Goal: Transaction & Acquisition: Purchase product/service

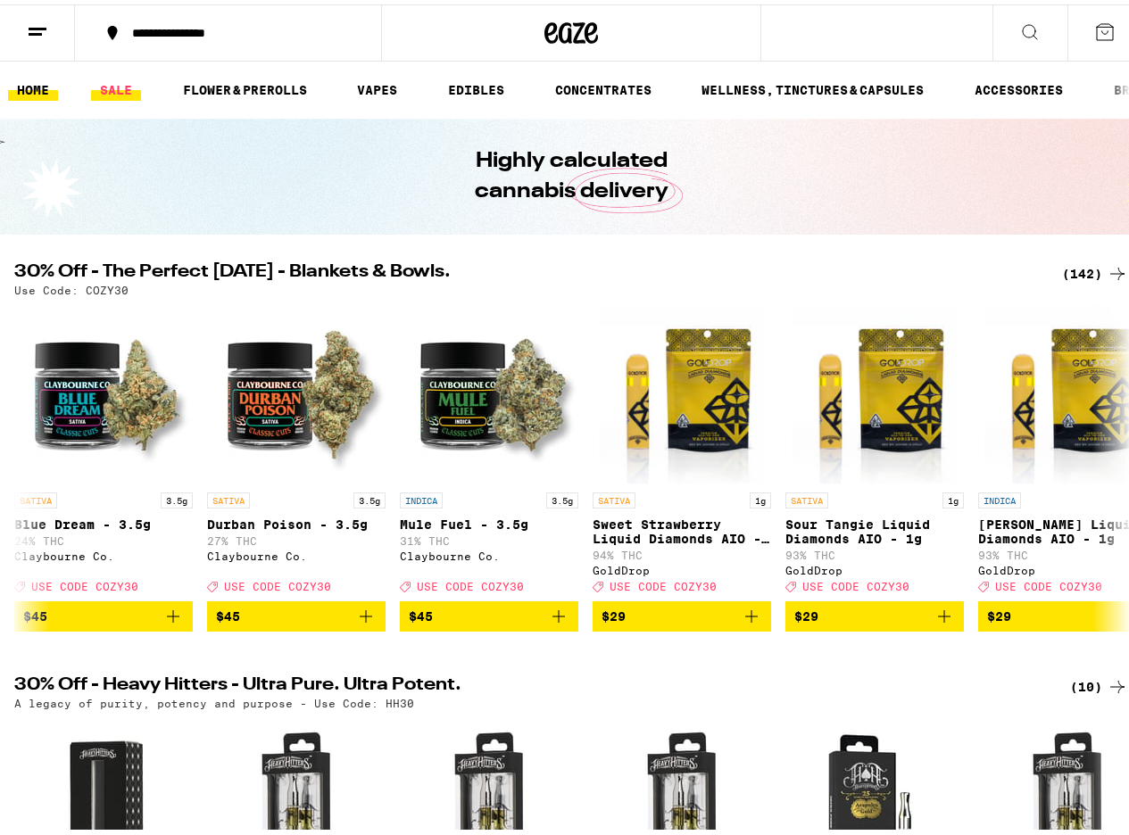
click at [117, 89] on link "SALE" at bounding box center [116, 85] width 50 height 21
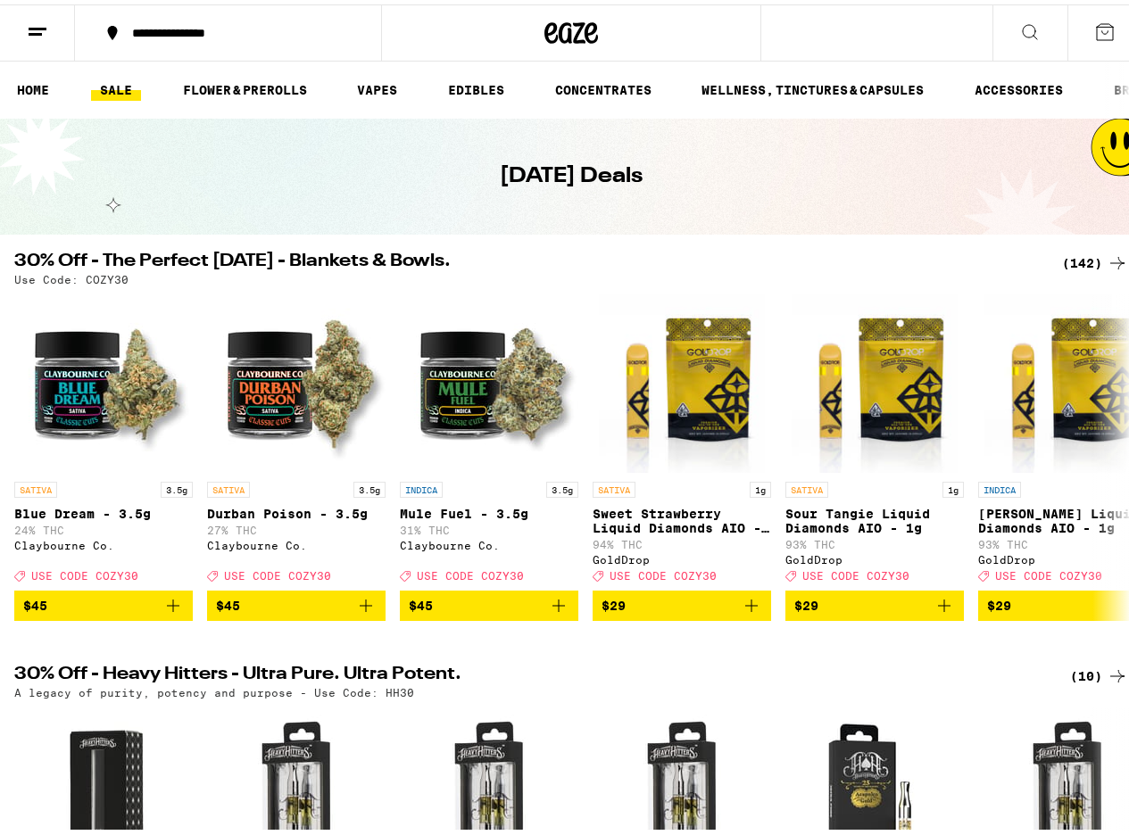
click at [1082, 249] on div "(142)" at bounding box center [1095, 258] width 66 height 21
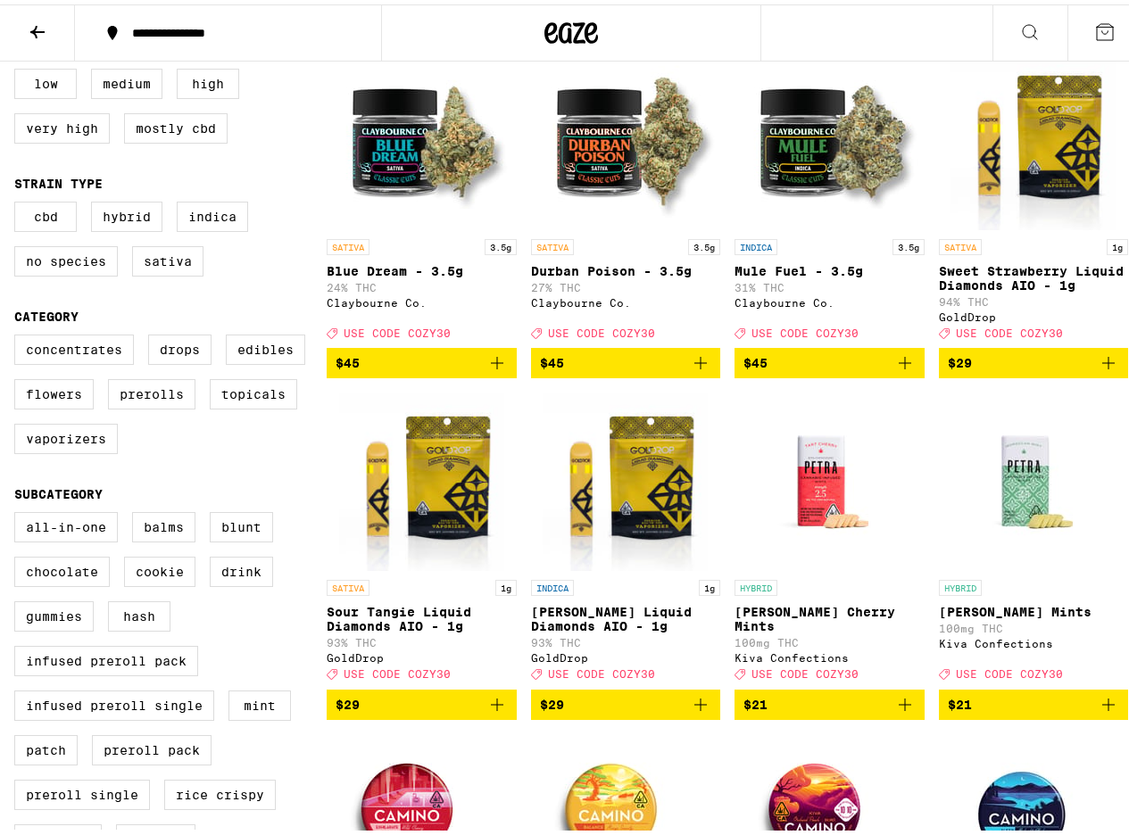
scroll to position [214, 0]
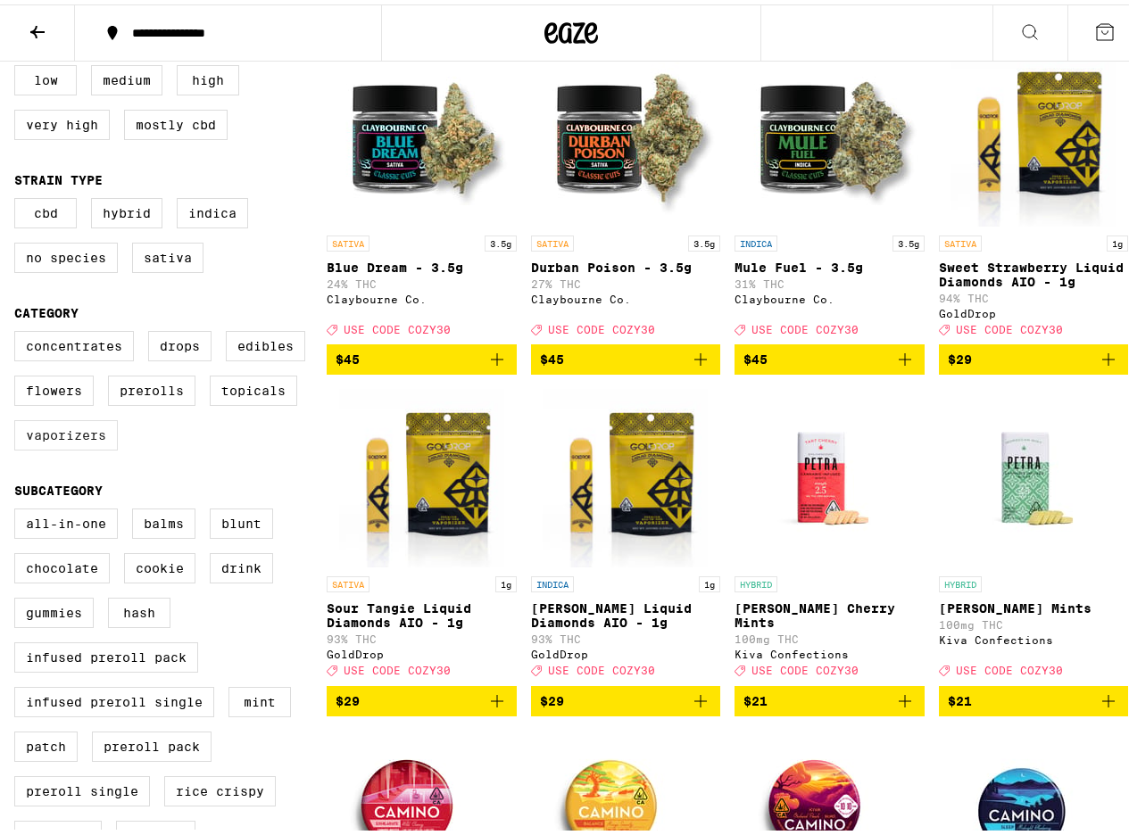
click at [92, 446] on label "Vaporizers" at bounding box center [66, 431] width 104 height 30
click at [19, 330] on input "Vaporizers" at bounding box center [18, 329] width 1 height 1
checkbox input "true"
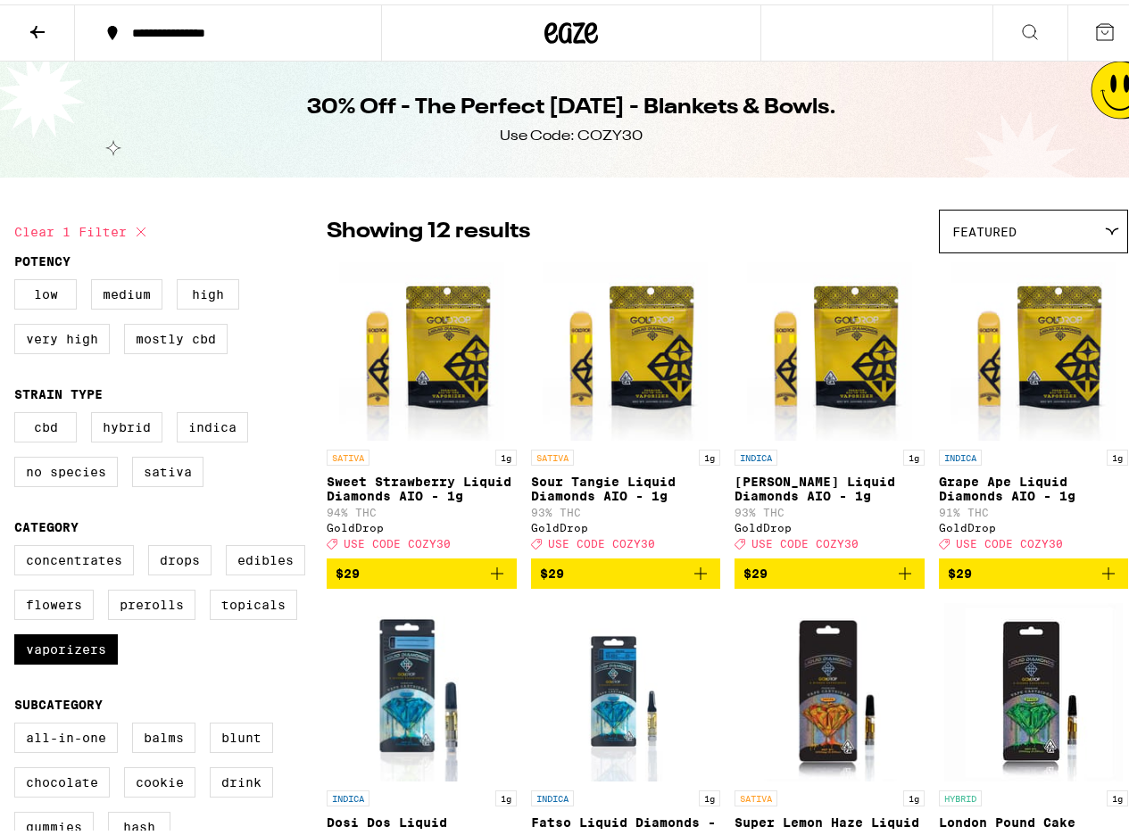
click at [869, 429] on img "Open page for King Louis Liquid Diamonds AIO - 1g from GoldDrop" at bounding box center [829, 347] width 165 height 179
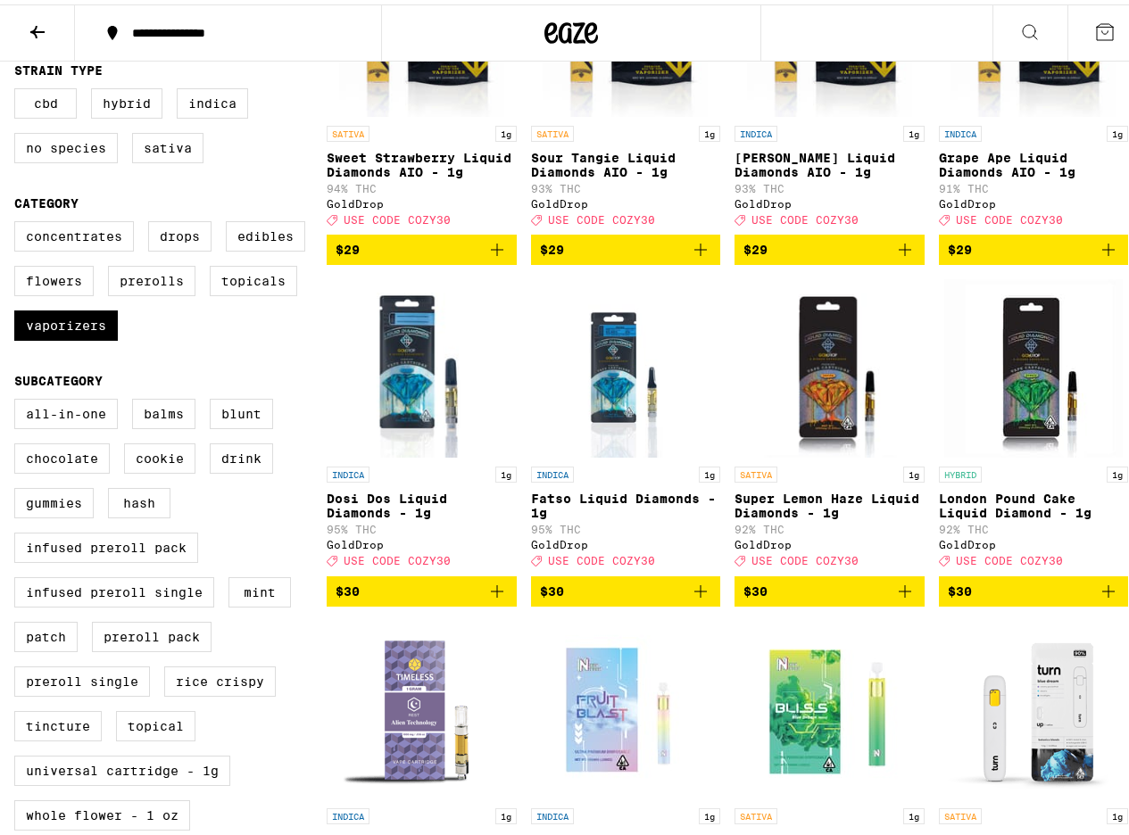
scroll to position [321, 0]
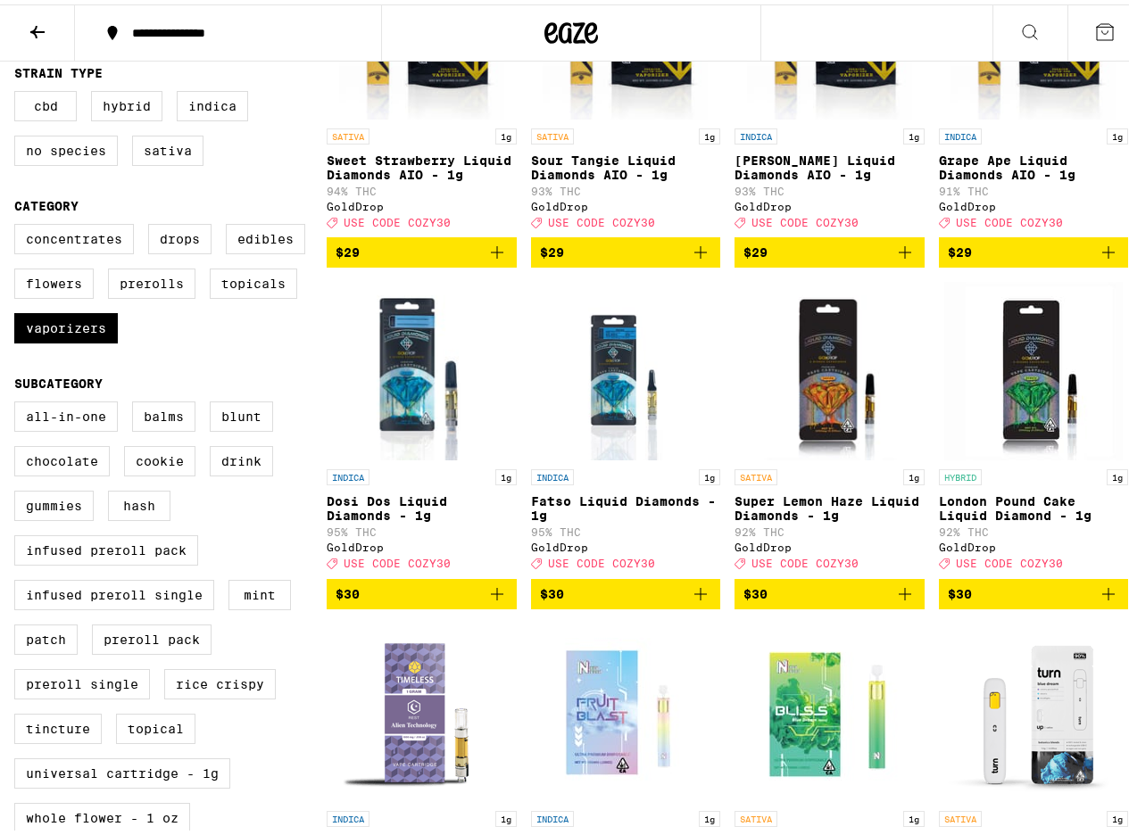
click at [832, 259] on span "$29" at bounding box center [829, 247] width 172 height 21
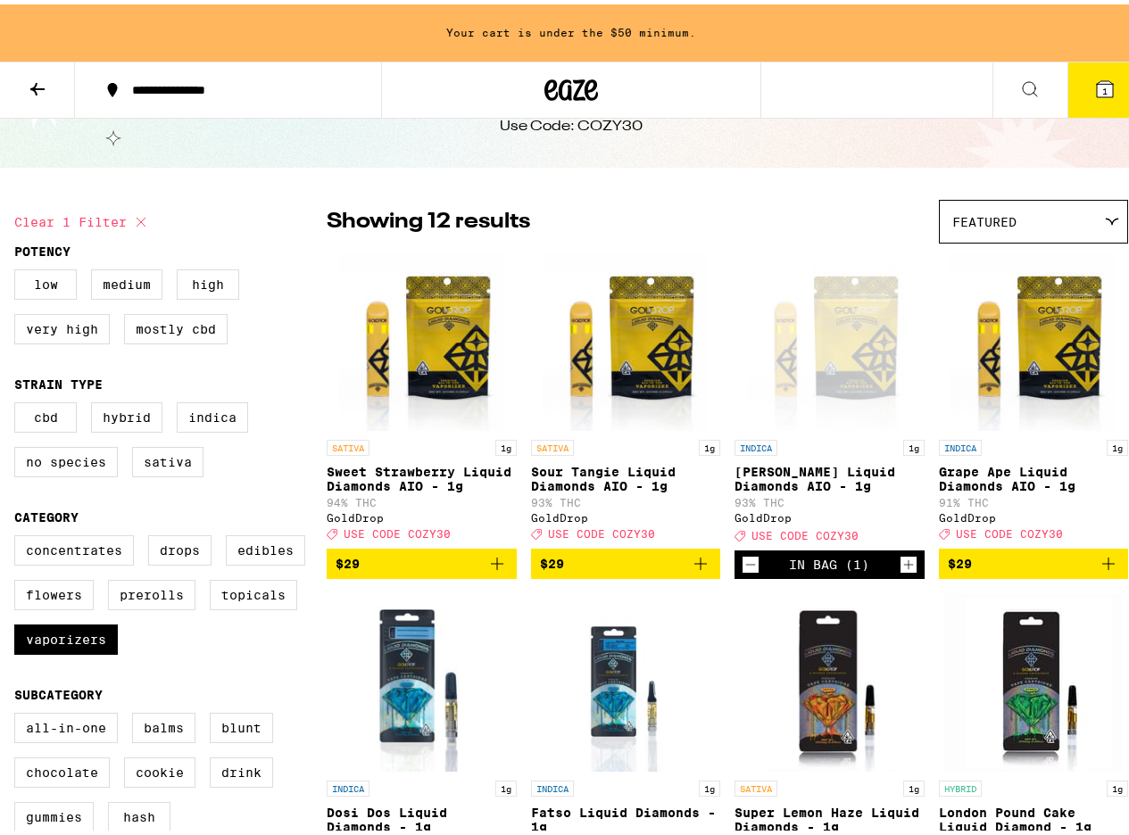
scroll to position [57, 0]
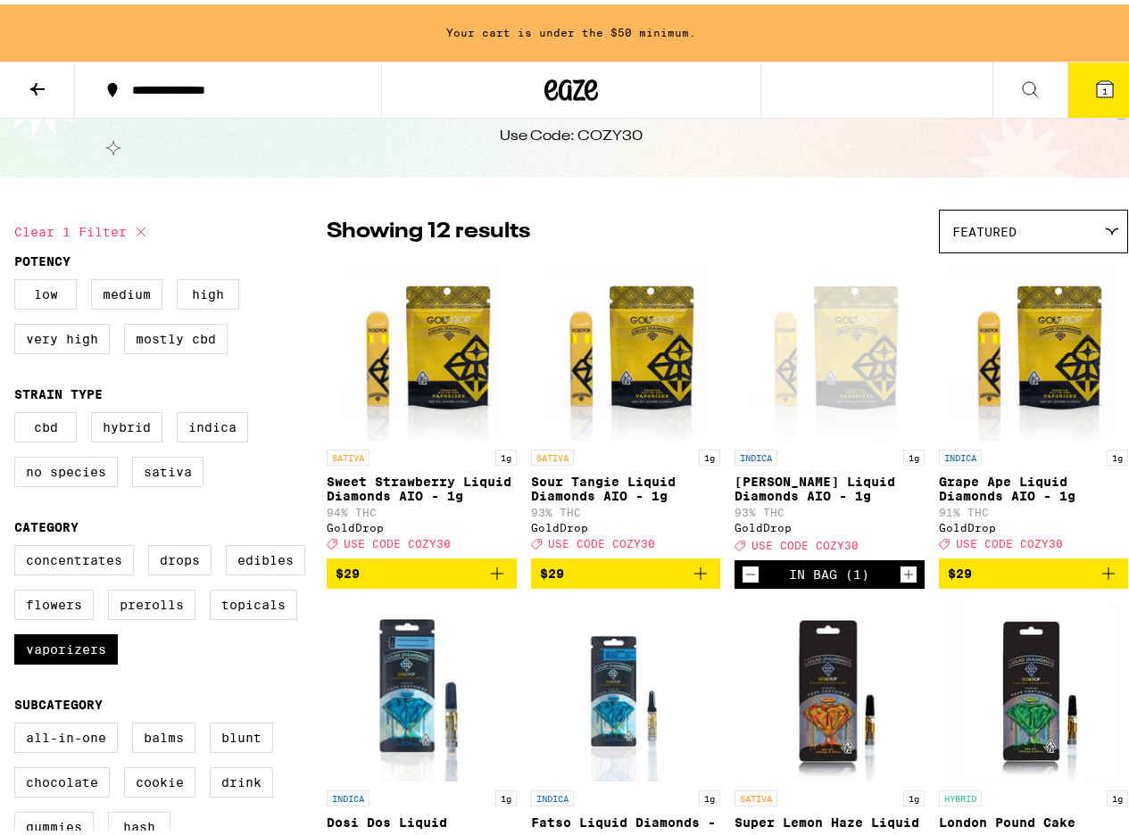
click at [614, 580] on span "$29" at bounding box center [626, 569] width 172 height 21
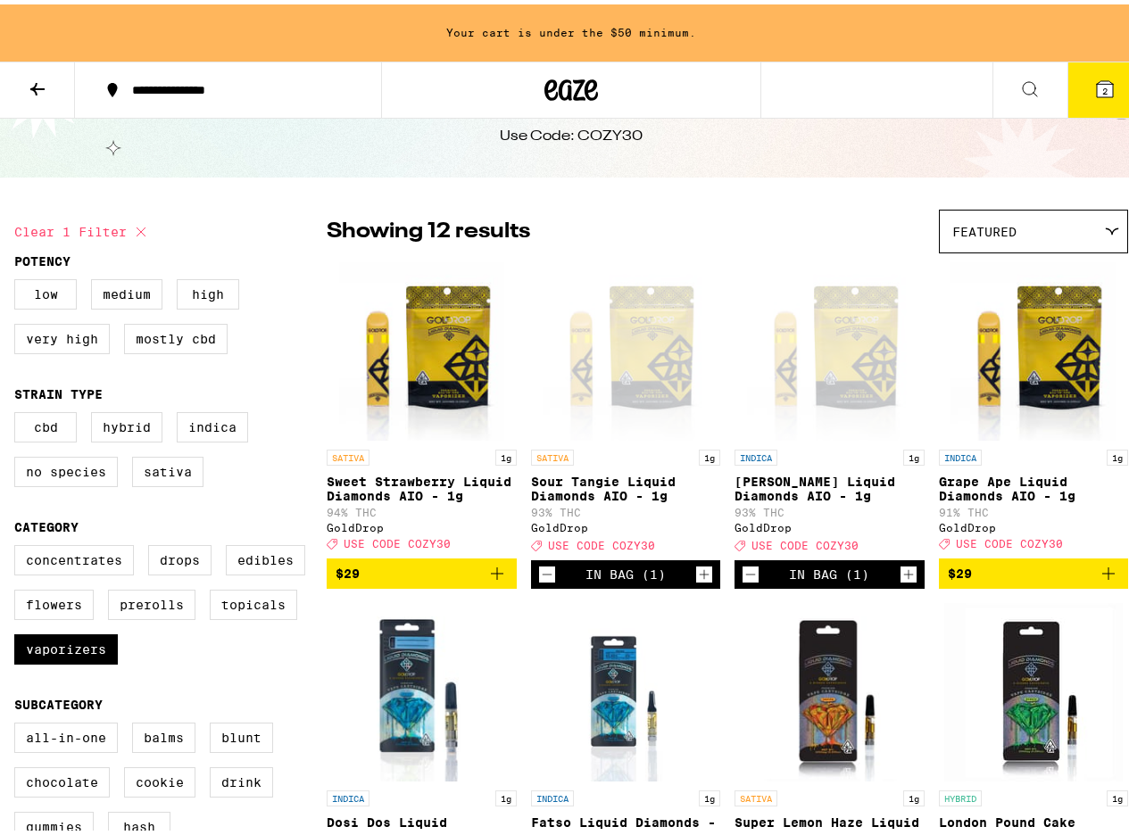
scroll to position [0, 0]
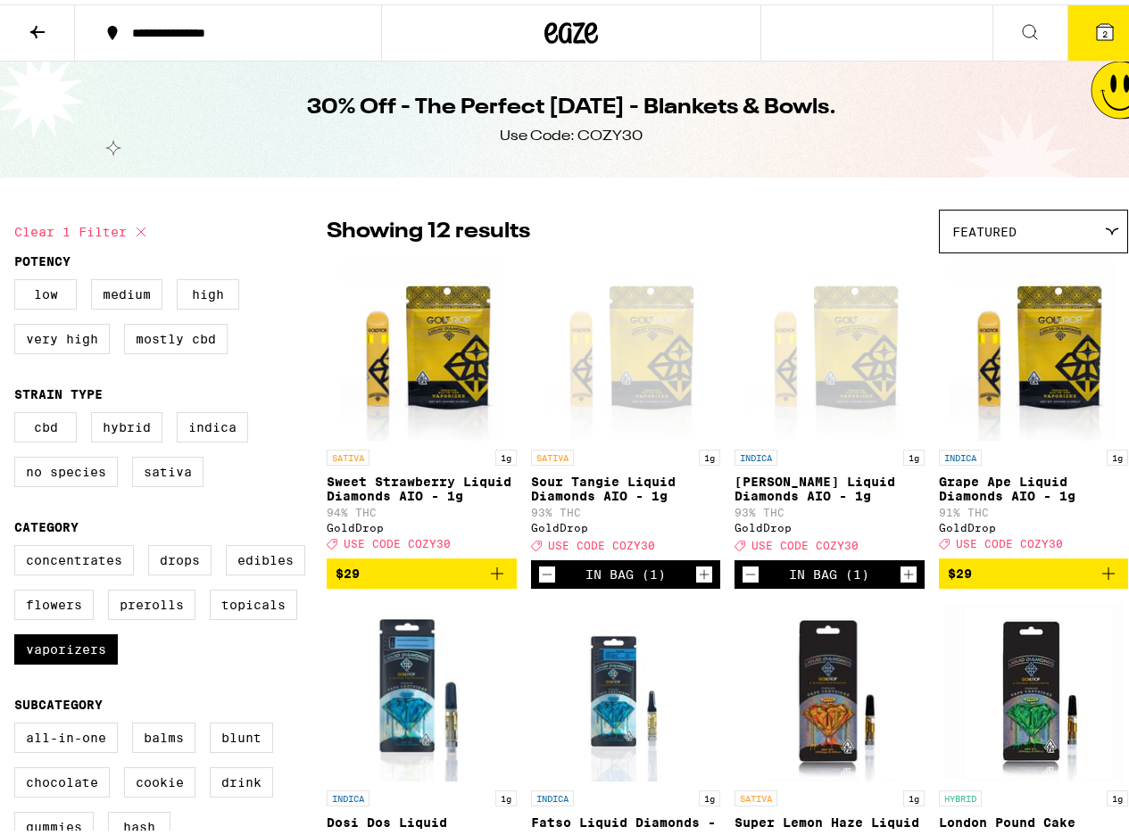
click at [1102, 24] on span "2" at bounding box center [1104, 29] width 5 height 11
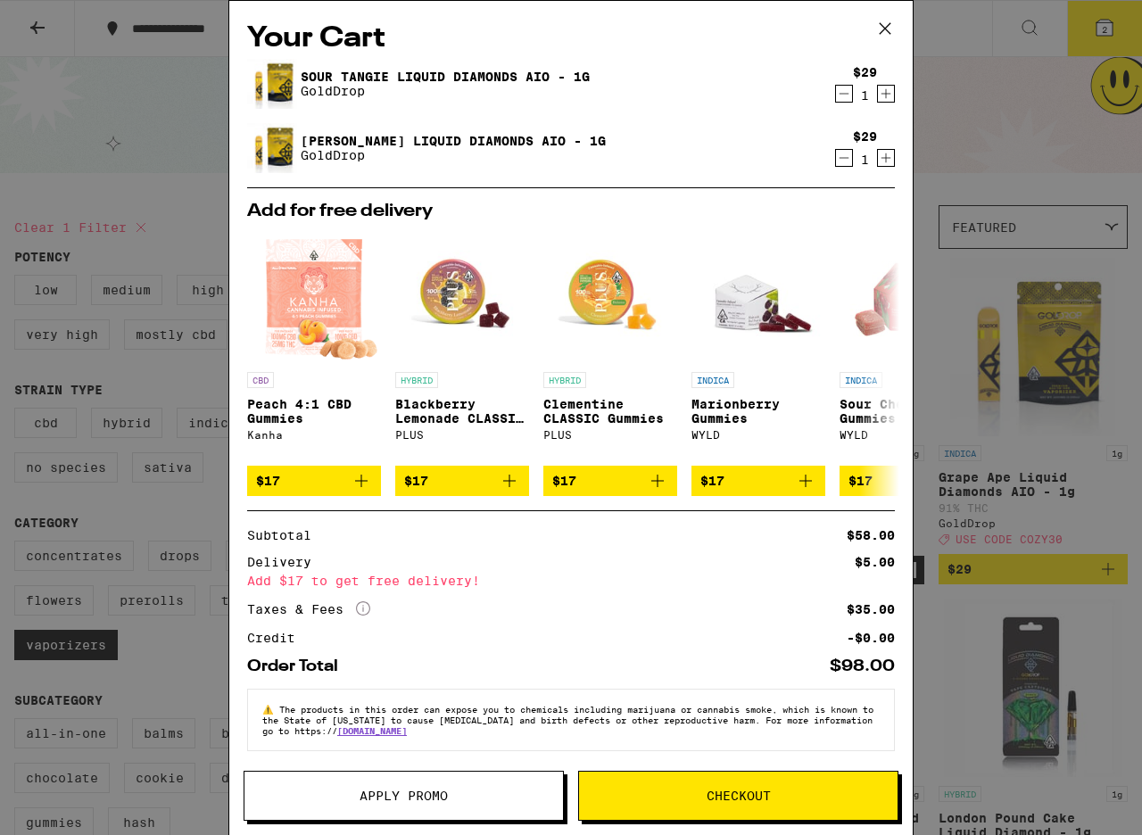
click at [452, 789] on button "Apply Promo" at bounding box center [404, 796] width 320 height 50
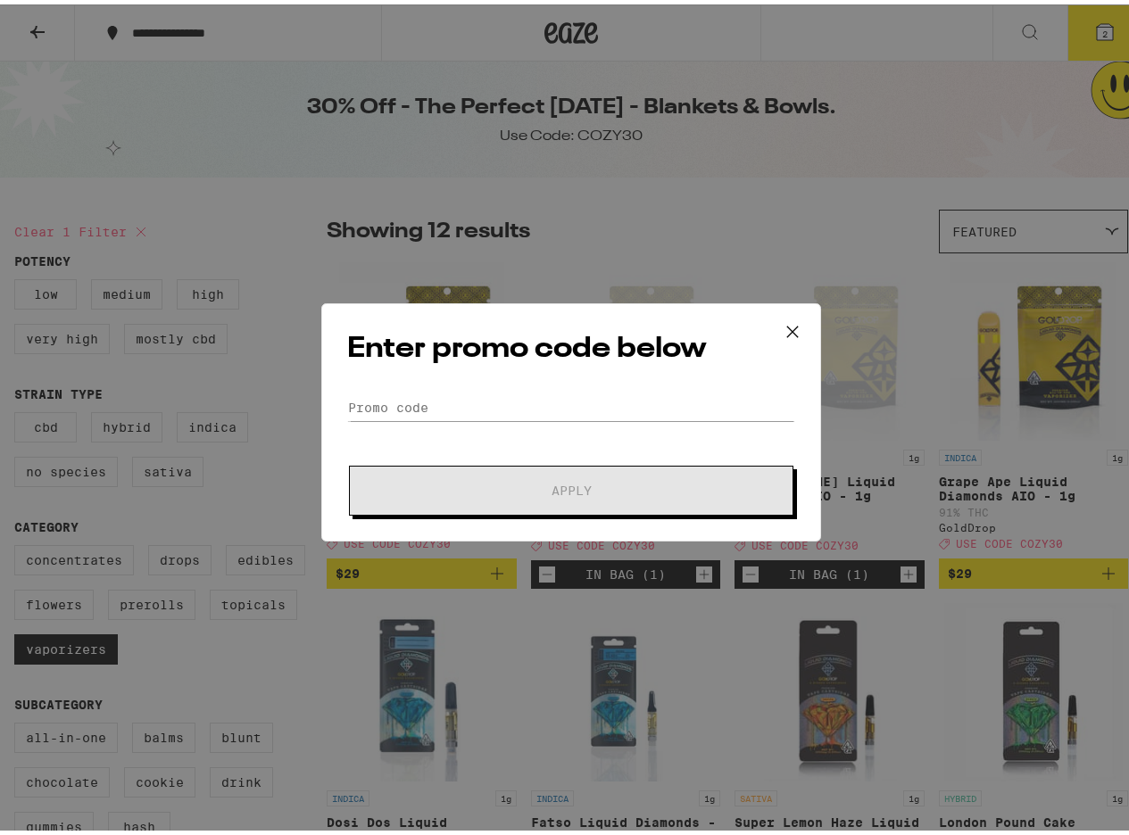
click at [533, 384] on div "Enter promo code below Promo Code Apply" at bounding box center [571, 418] width 500 height 238
click at [539, 400] on input "Promo Code" at bounding box center [571, 403] width 448 height 27
type input "x"
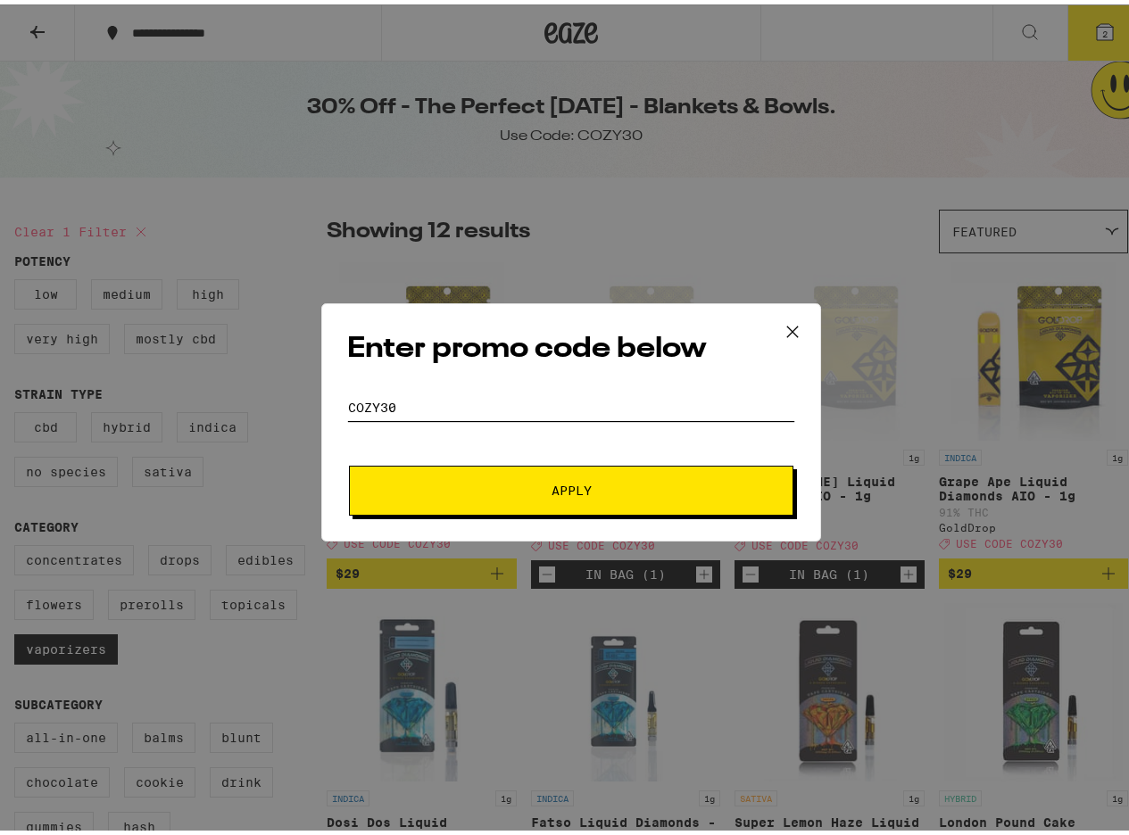
type input "cozy30"
click at [559, 485] on span "Apply" at bounding box center [572, 486] width 40 height 12
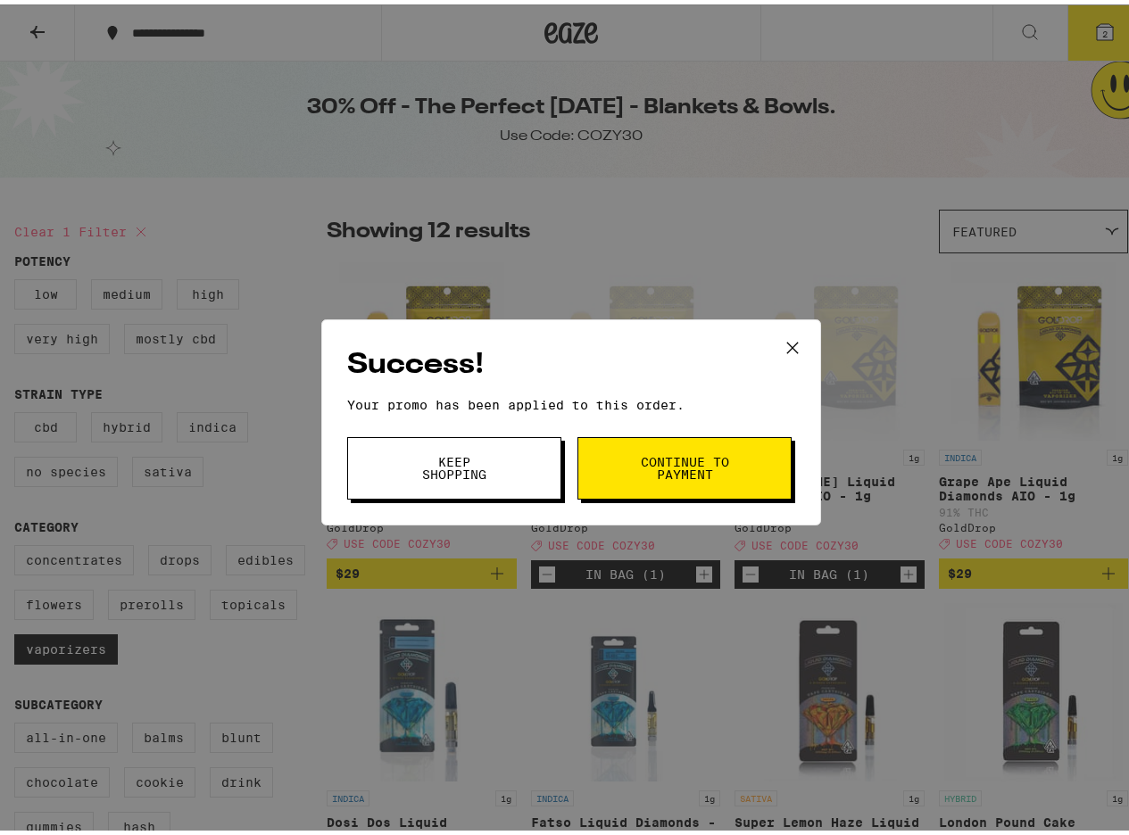
click at [710, 473] on span "Continue to payment" at bounding box center [684, 464] width 91 height 25
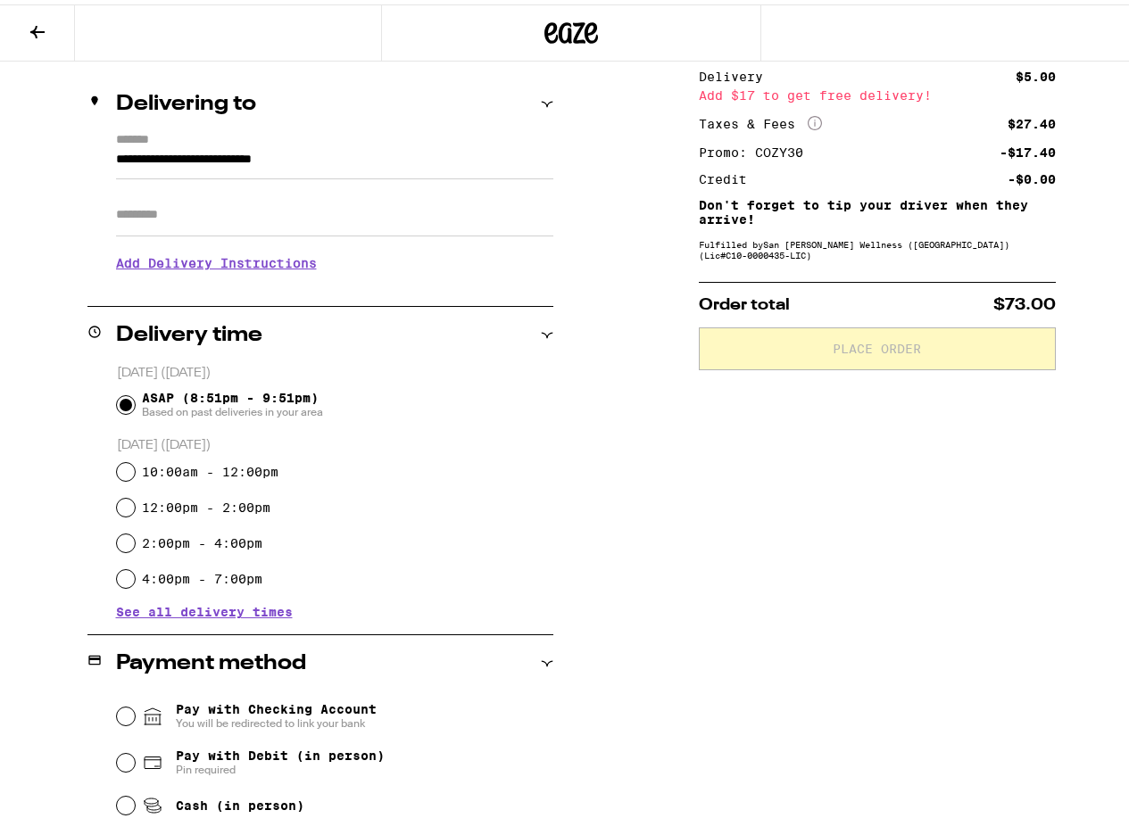
scroll to position [214, 0]
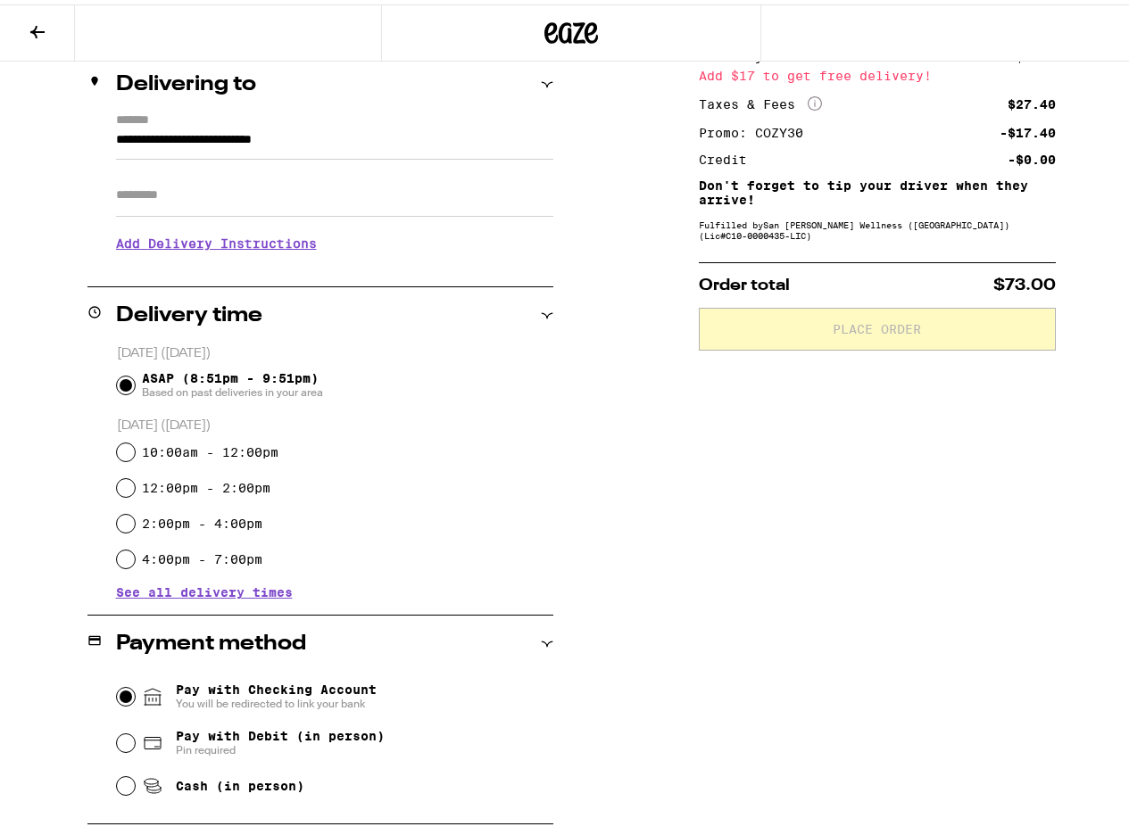
click at [117, 690] on input "Pay with Checking Account You will be redirected to link your bank" at bounding box center [126, 693] width 18 height 18
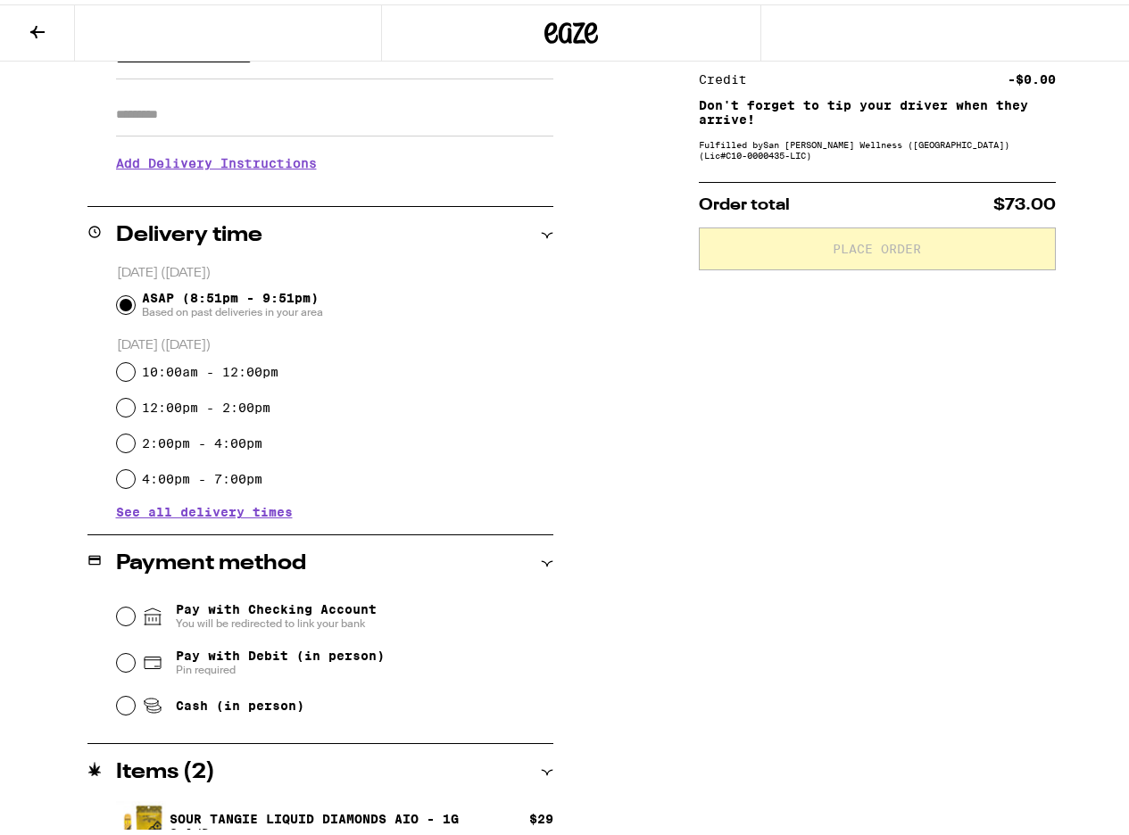
scroll to position [386, 0]
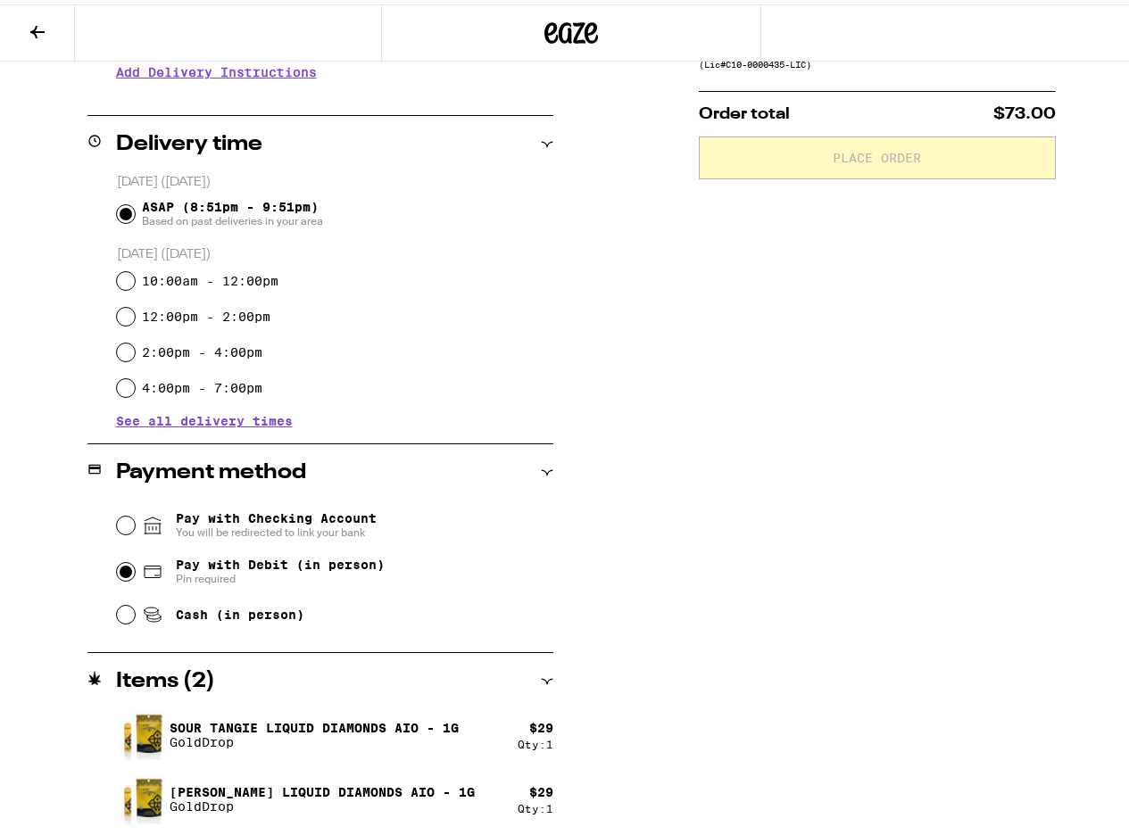
click at [123, 572] on input "Pay with Debit (in person) Pin required" at bounding box center [126, 568] width 18 height 18
radio input "true"
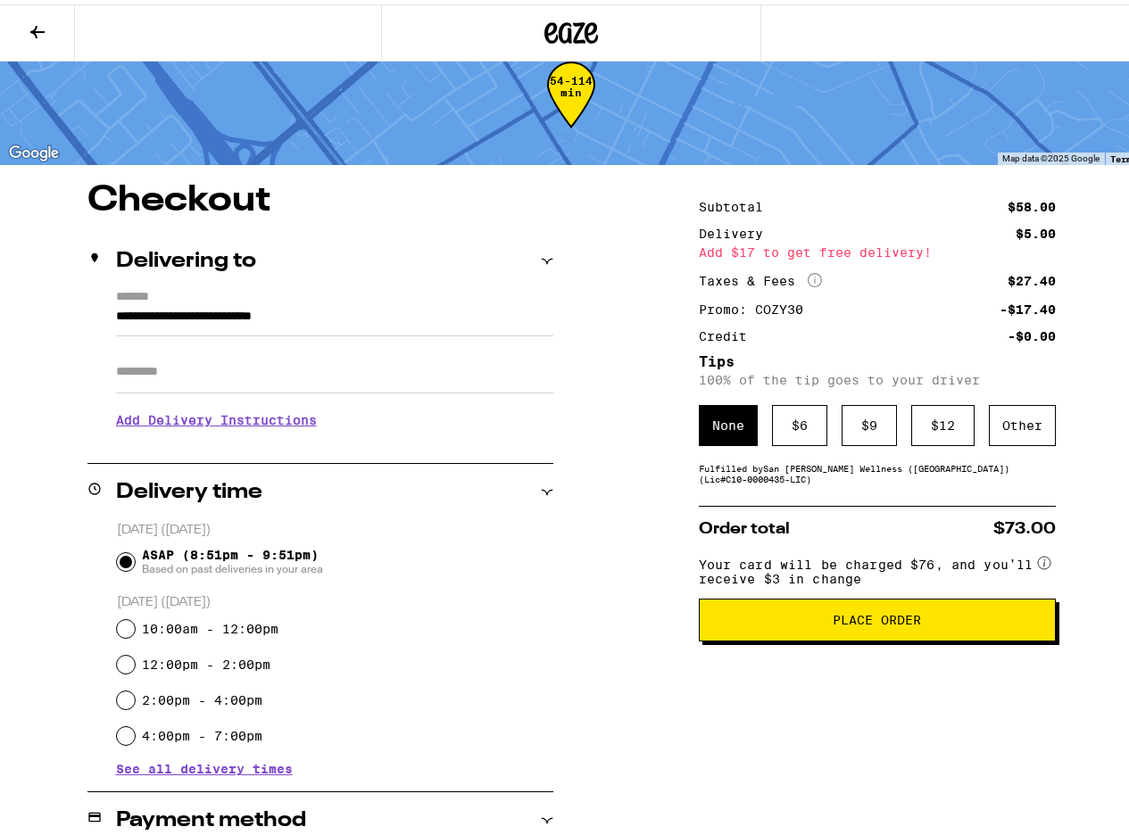
scroll to position [0, 0]
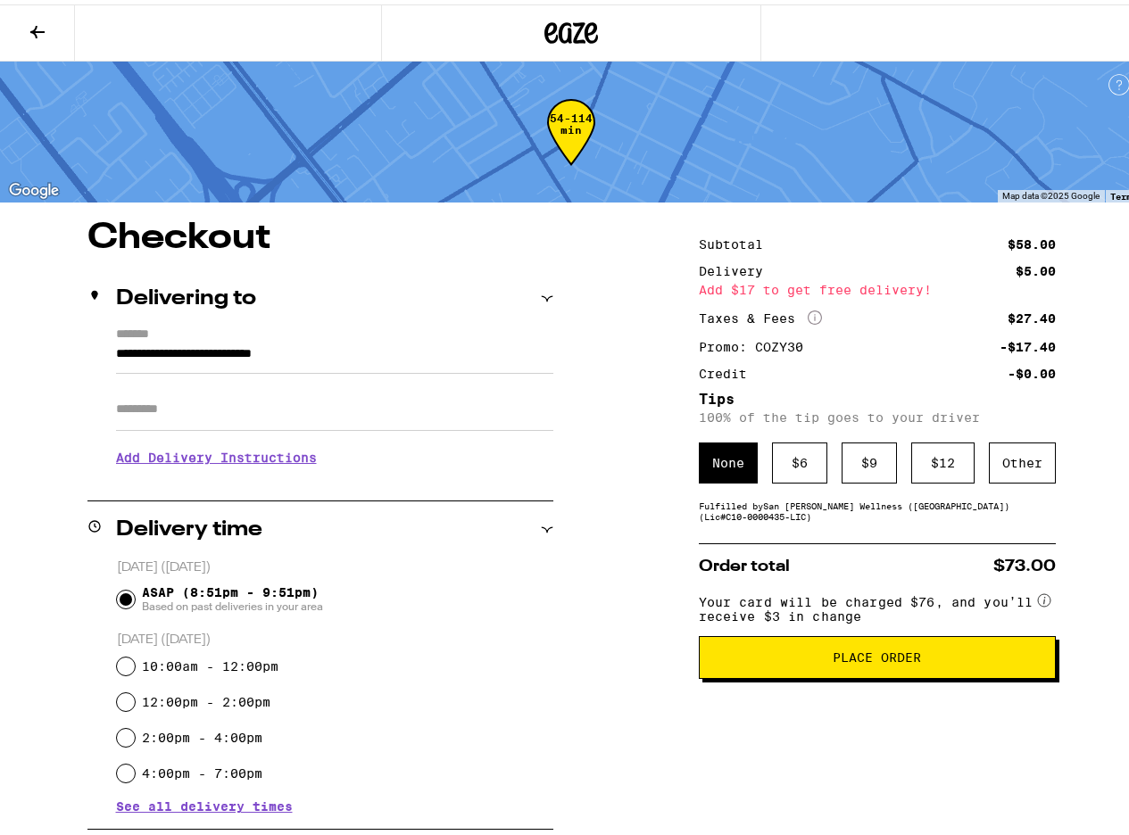
click at [25, 19] on button at bounding box center [37, 29] width 75 height 56
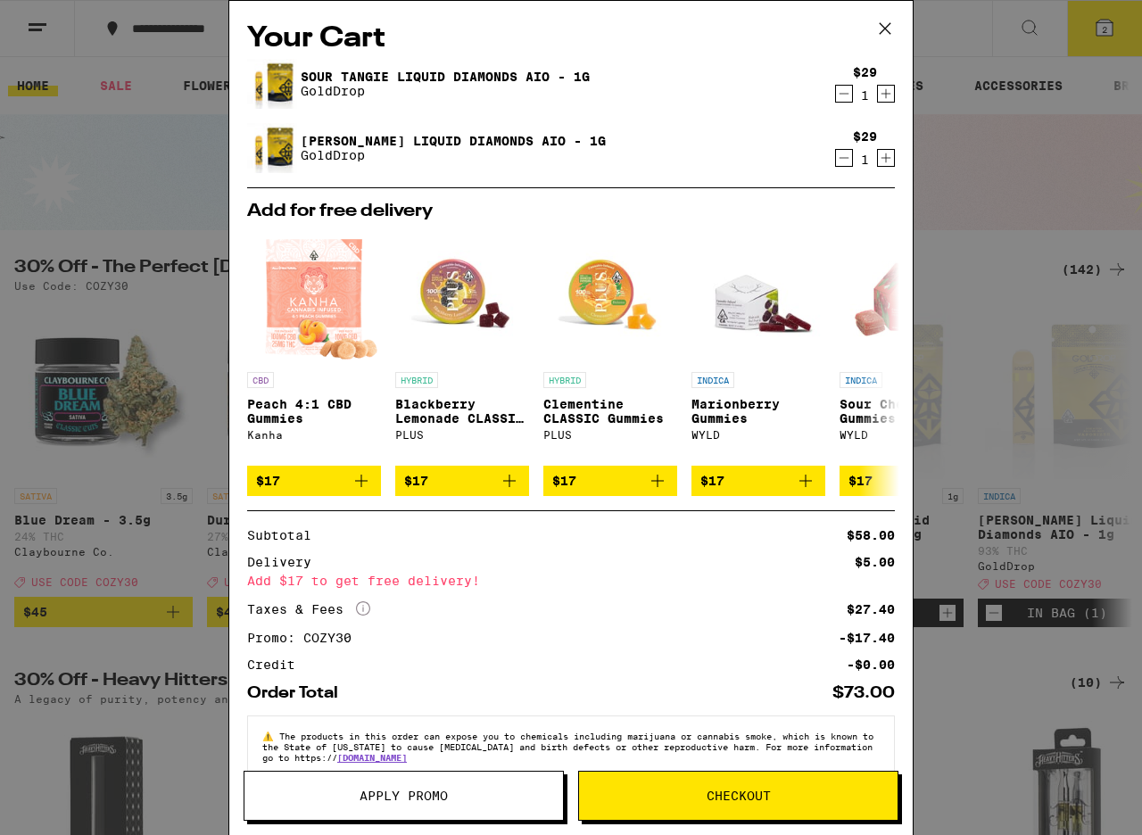
click at [884, 40] on icon at bounding box center [885, 28] width 27 height 27
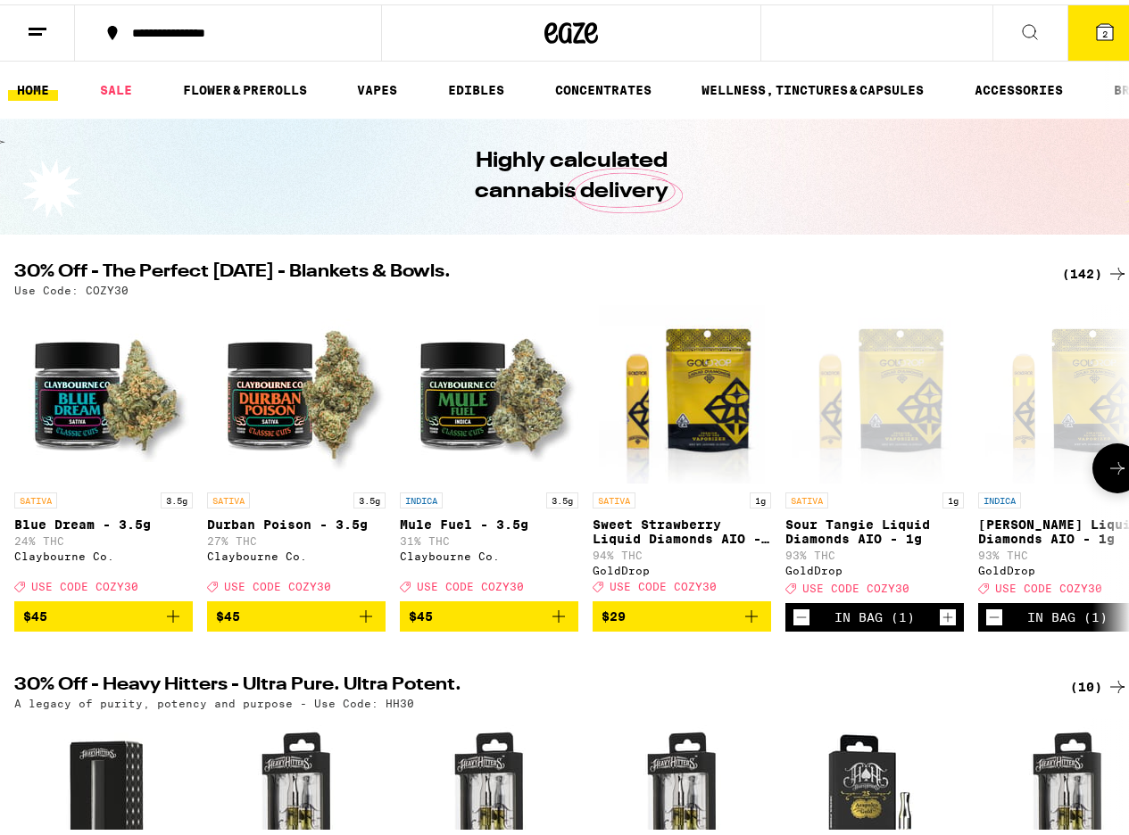
scroll to position [321, 0]
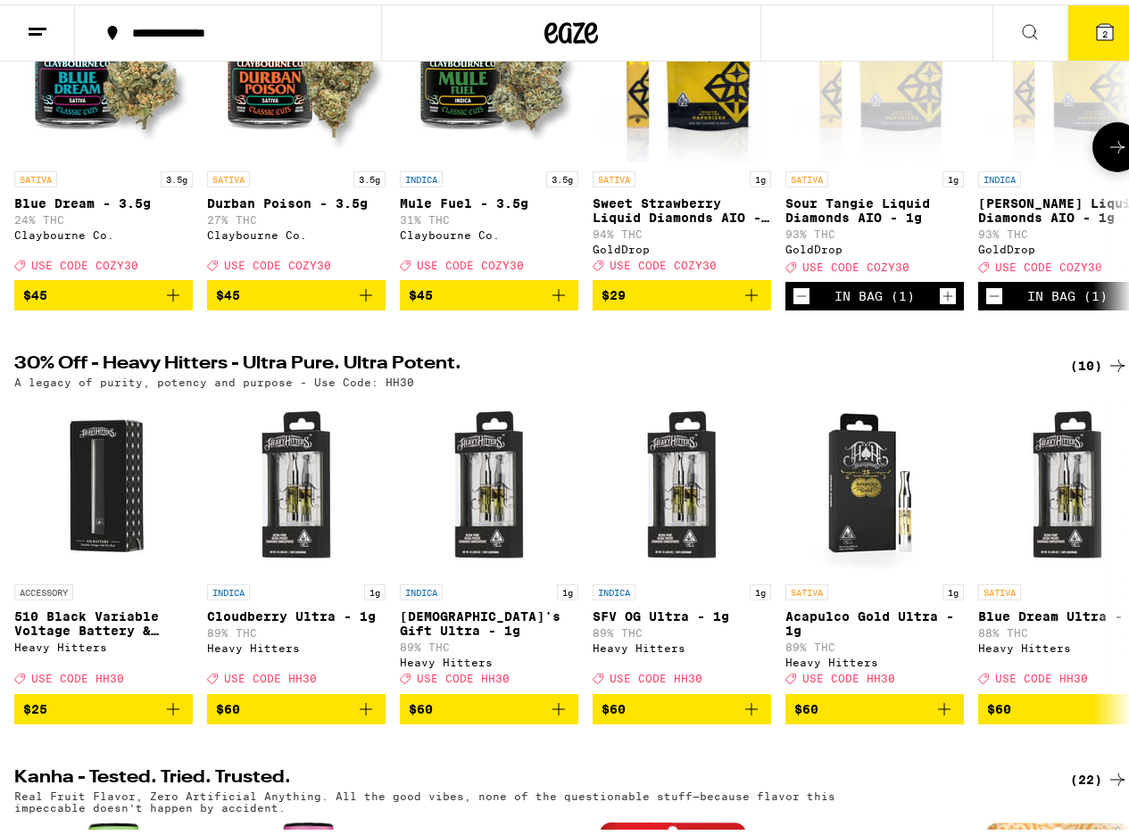
click at [794, 303] on icon "Decrement" at bounding box center [801, 291] width 16 height 21
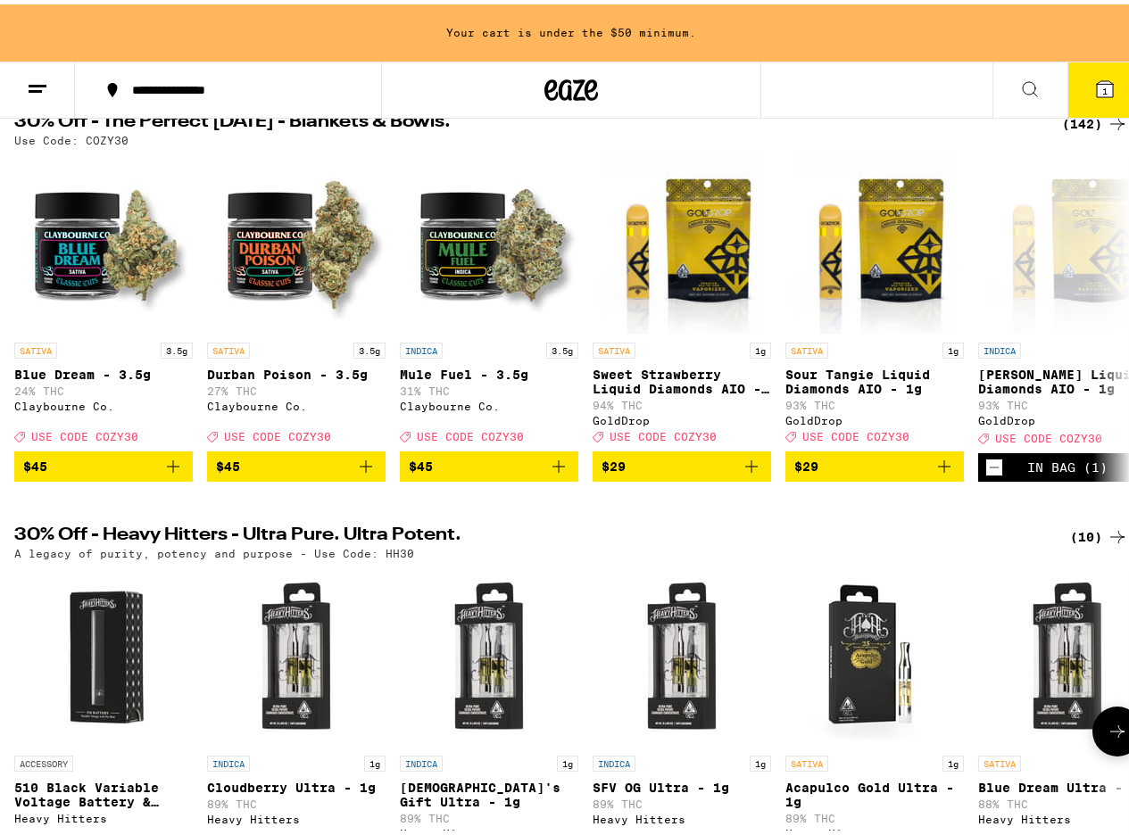
scroll to position [0, 0]
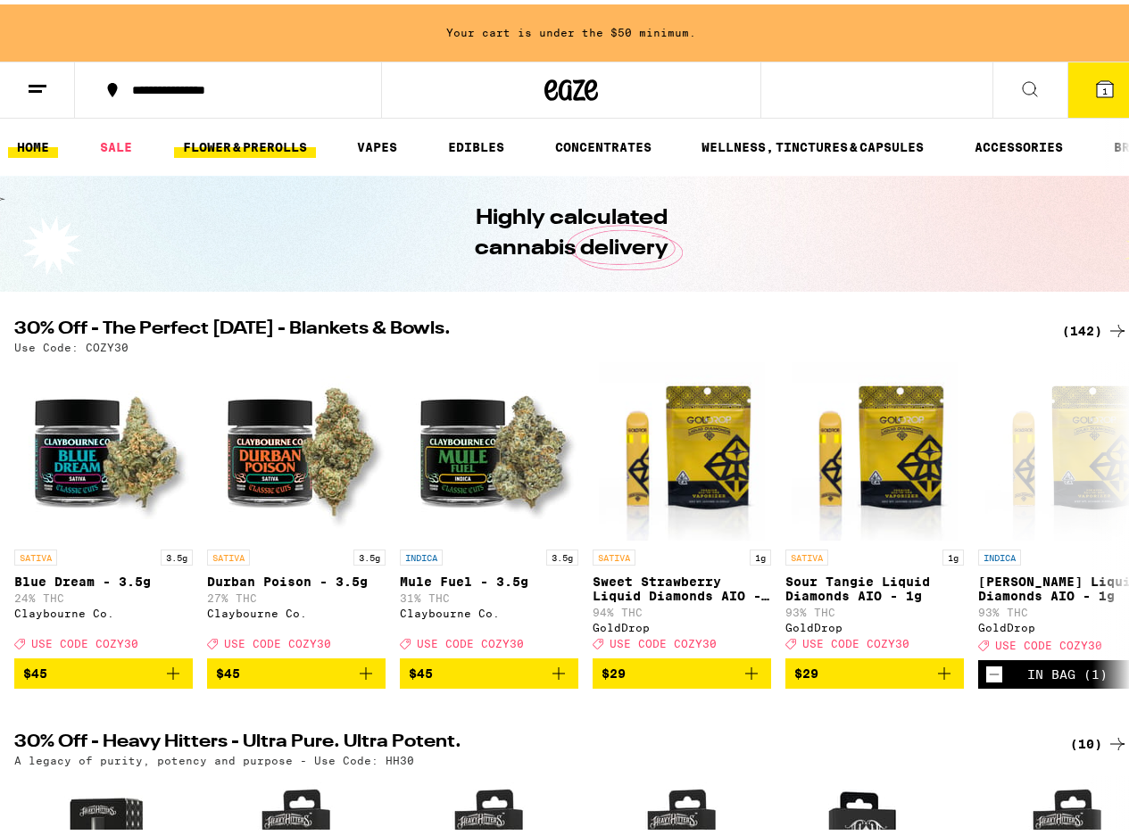
click at [268, 149] on link "FLOWER & PREROLLS" at bounding box center [245, 142] width 142 height 21
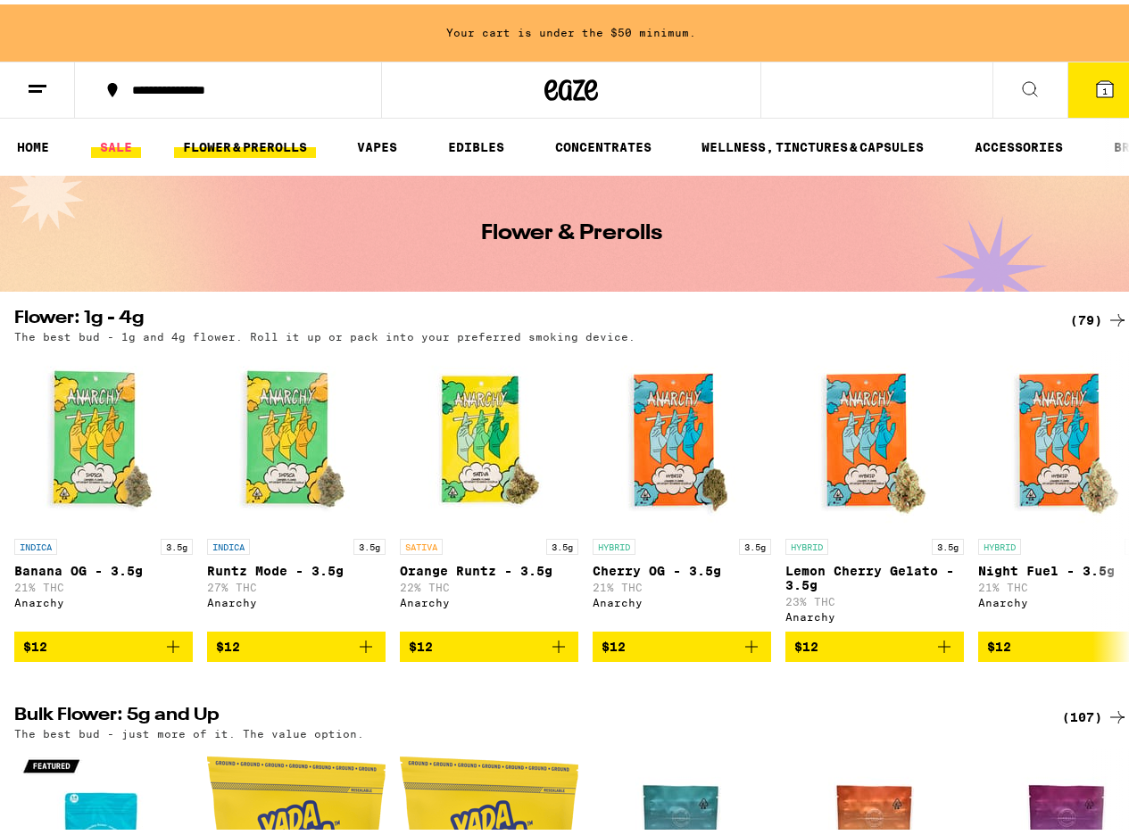
click at [104, 141] on link "SALE" at bounding box center [116, 142] width 50 height 21
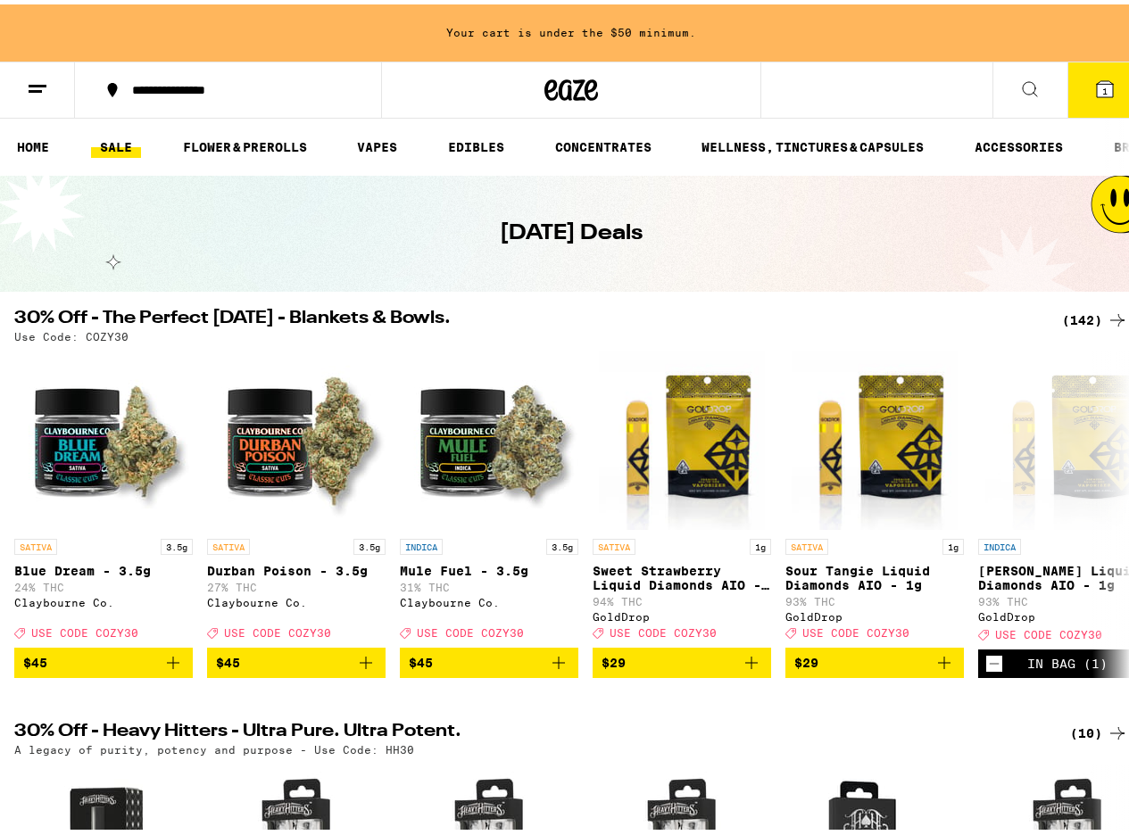
click at [118, 145] on link "SALE" at bounding box center [116, 142] width 50 height 21
click at [1083, 318] on div "(142)" at bounding box center [1095, 315] width 66 height 21
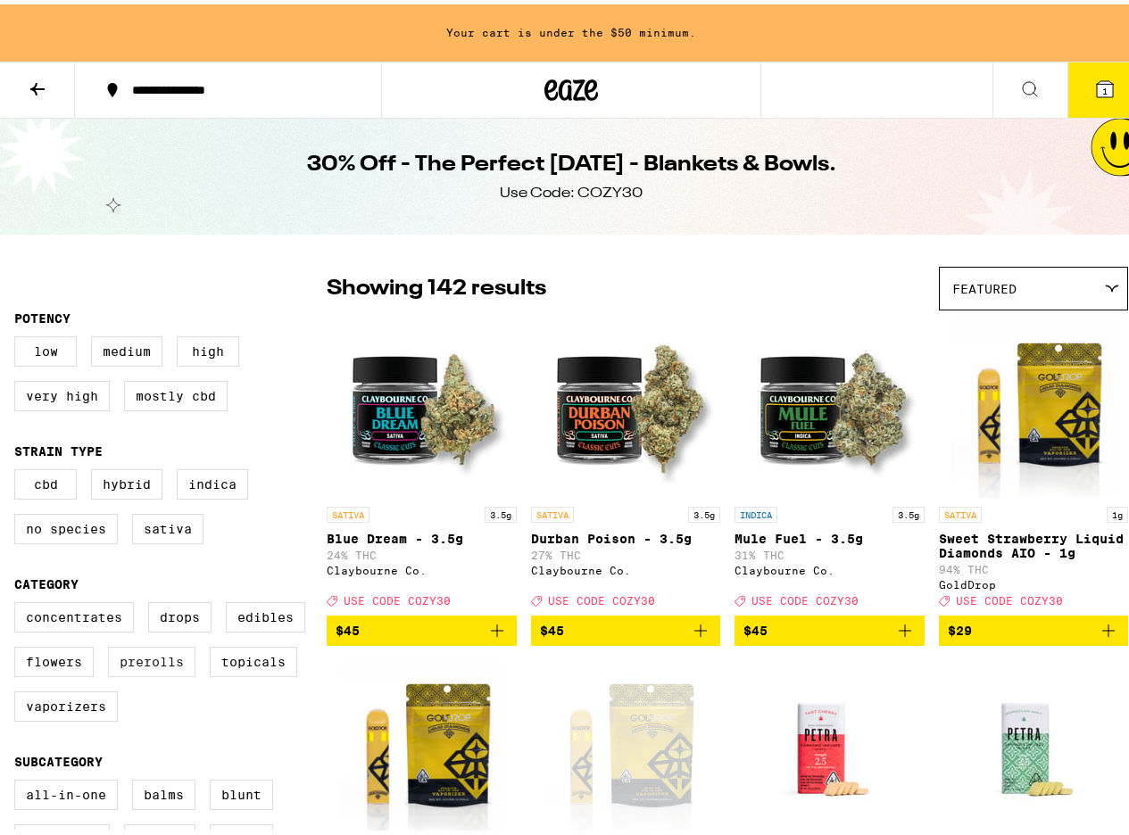
click at [176, 673] on label "Prerolls" at bounding box center [151, 658] width 87 height 30
click at [19, 602] on input "Prerolls" at bounding box center [18, 601] width 1 height 1
checkbox input "true"
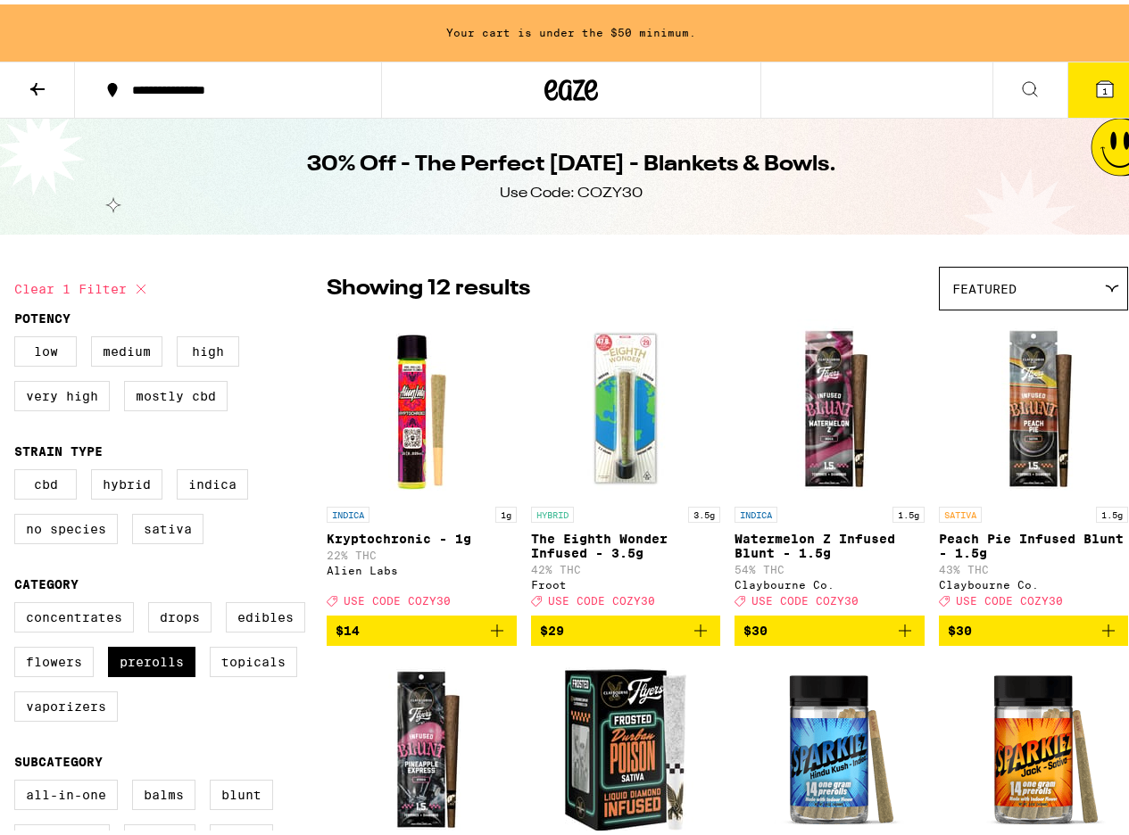
click at [444, 435] on img "Open page for Kryptochronic - 1g from Alien Labs" at bounding box center [421, 404] width 179 height 179
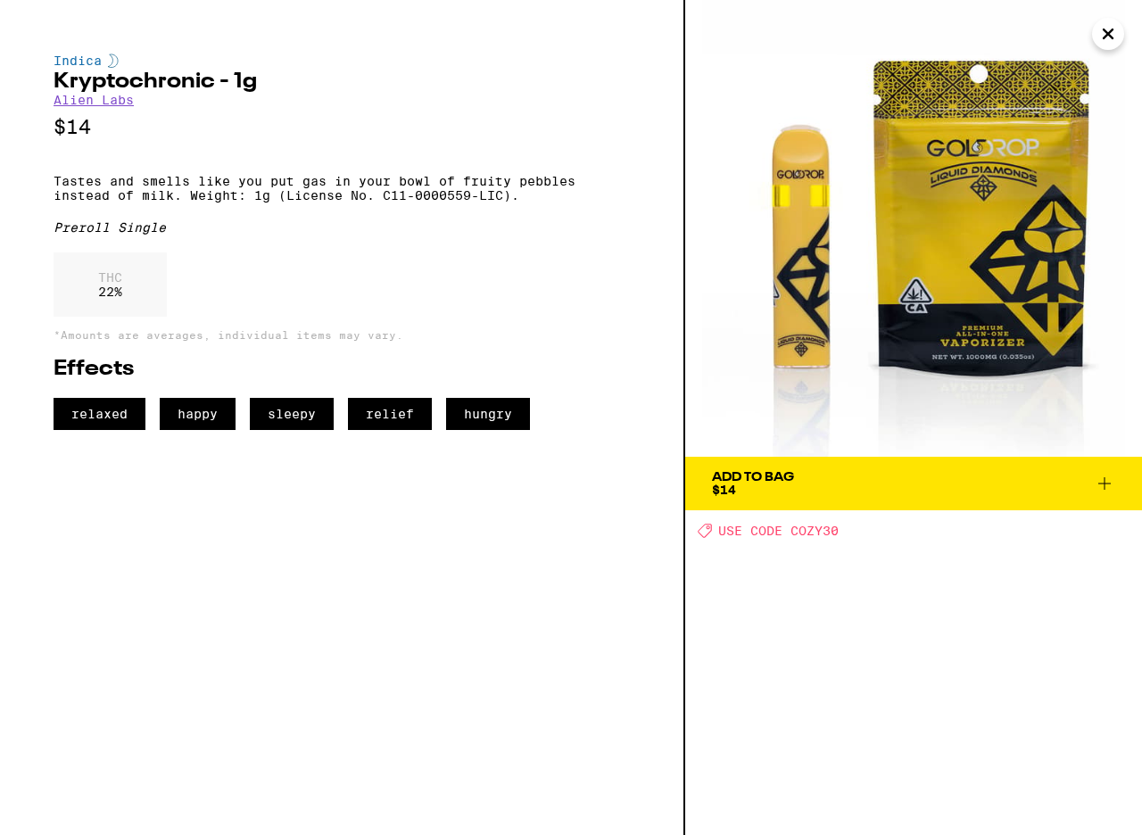
click at [823, 495] on span "Add To Bag $14" at bounding box center [913, 483] width 403 height 25
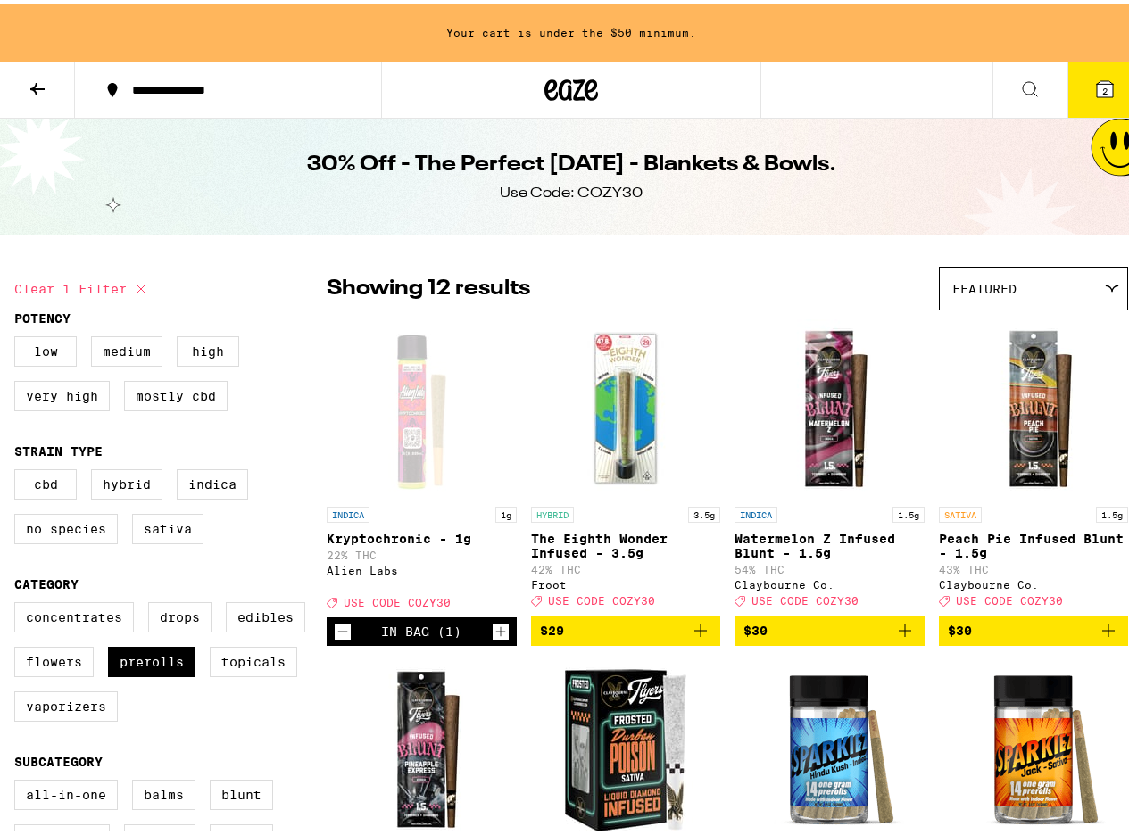
click at [1100, 65] on button "2" at bounding box center [1104, 85] width 75 height 55
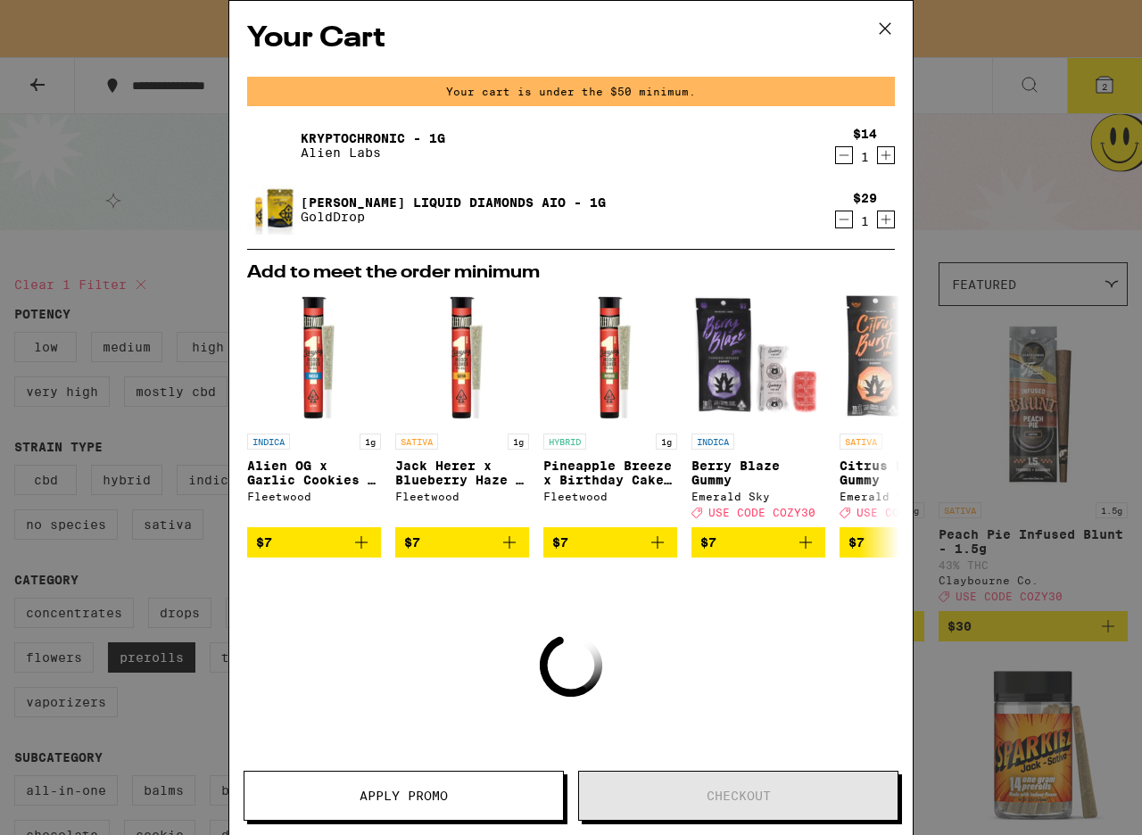
click at [888, 24] on icon at bounding box center [885, 28] width 27 height 27
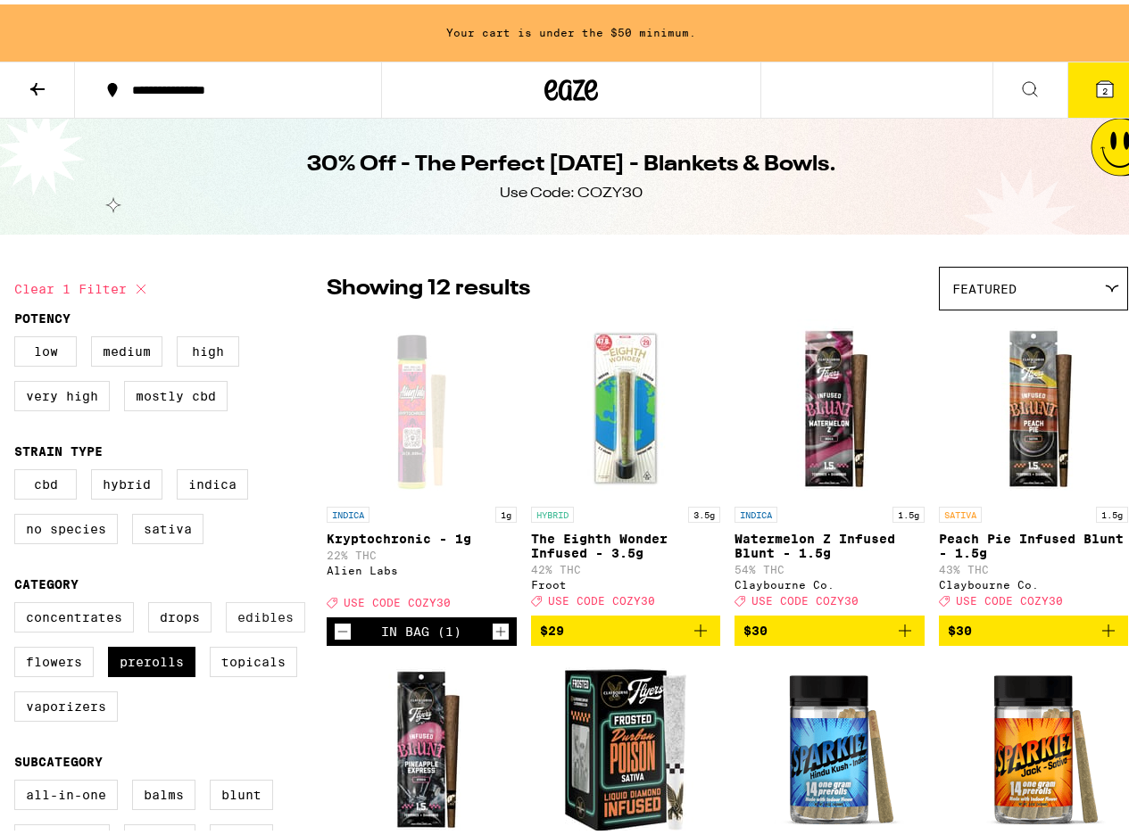
click at [274, 627] on label "Edibles" at bounding box center [265, 613] width 79 height 30
click at [19, 602] on input "Edibles" at bounding box center [18, 601] width 1 height 1
checkbox input "true"
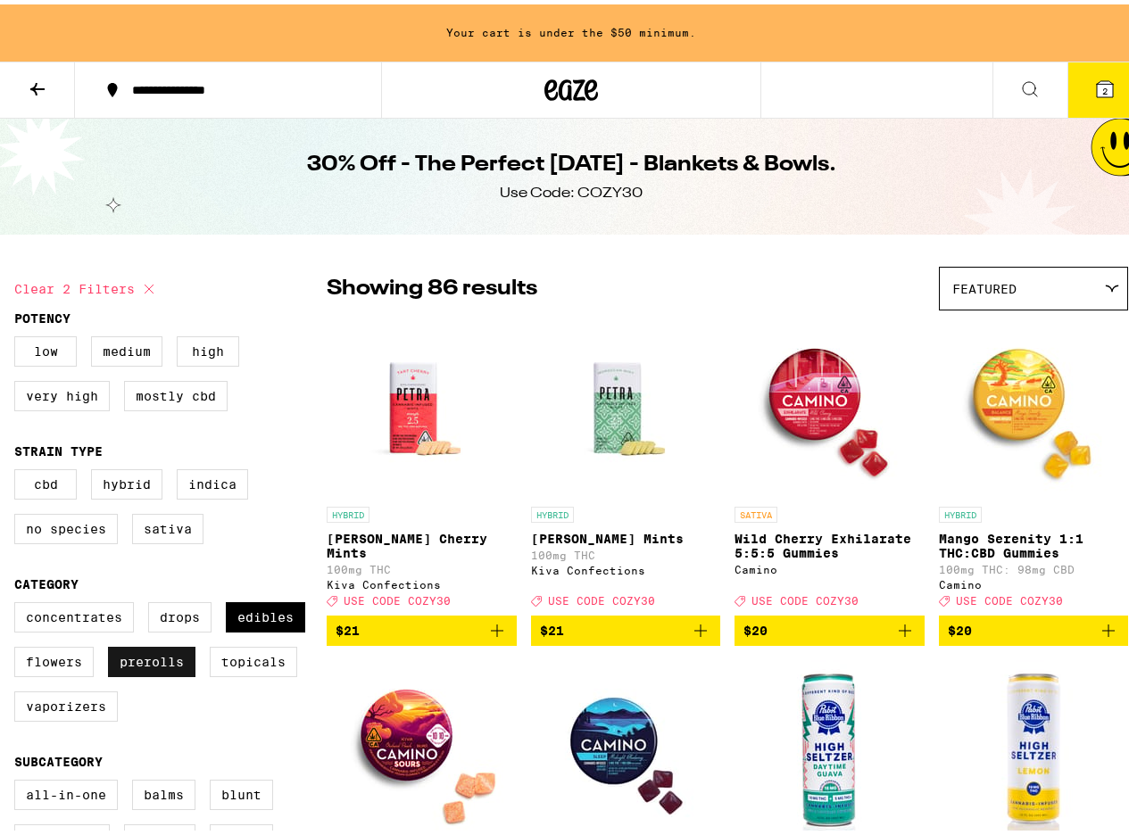
click at [143, 669] on label "Prerolls" at bounding box center [151, 658] width 87 height 30
click at [19, 602] on input "Prerolls" at bounding box center [18, 601] width 1 height 1
checkbox input "false"
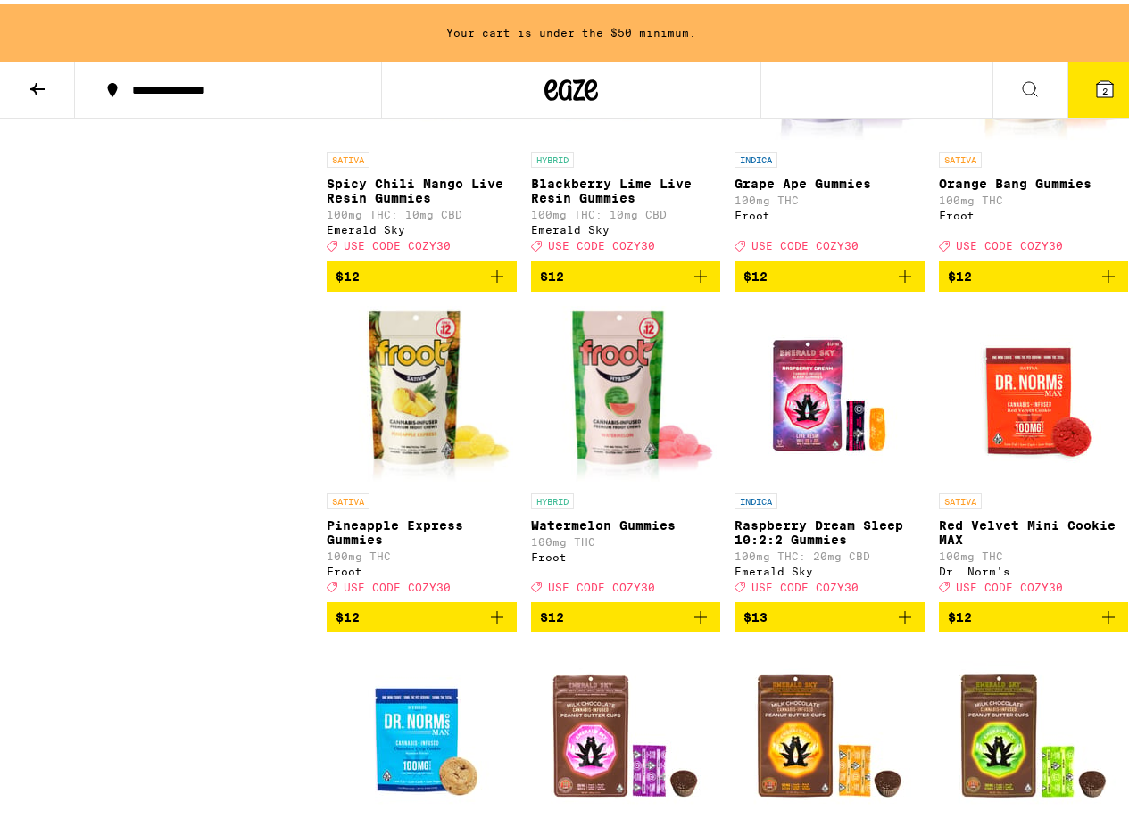
scroll to position [3427, 0]
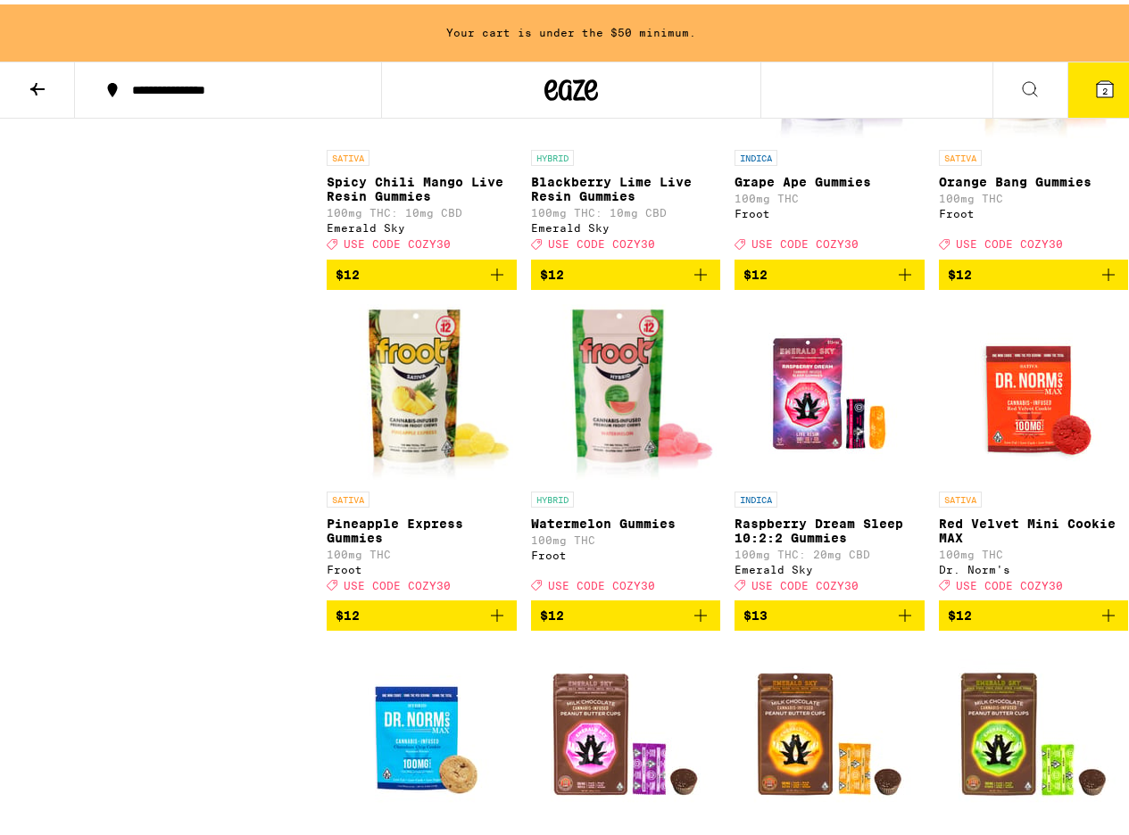
click at [989, 478] on img "Open page for Red Velvet Mini Cookie MAX from Dr. Norm's" at bounding box center [1033, 389] width 179 height 179
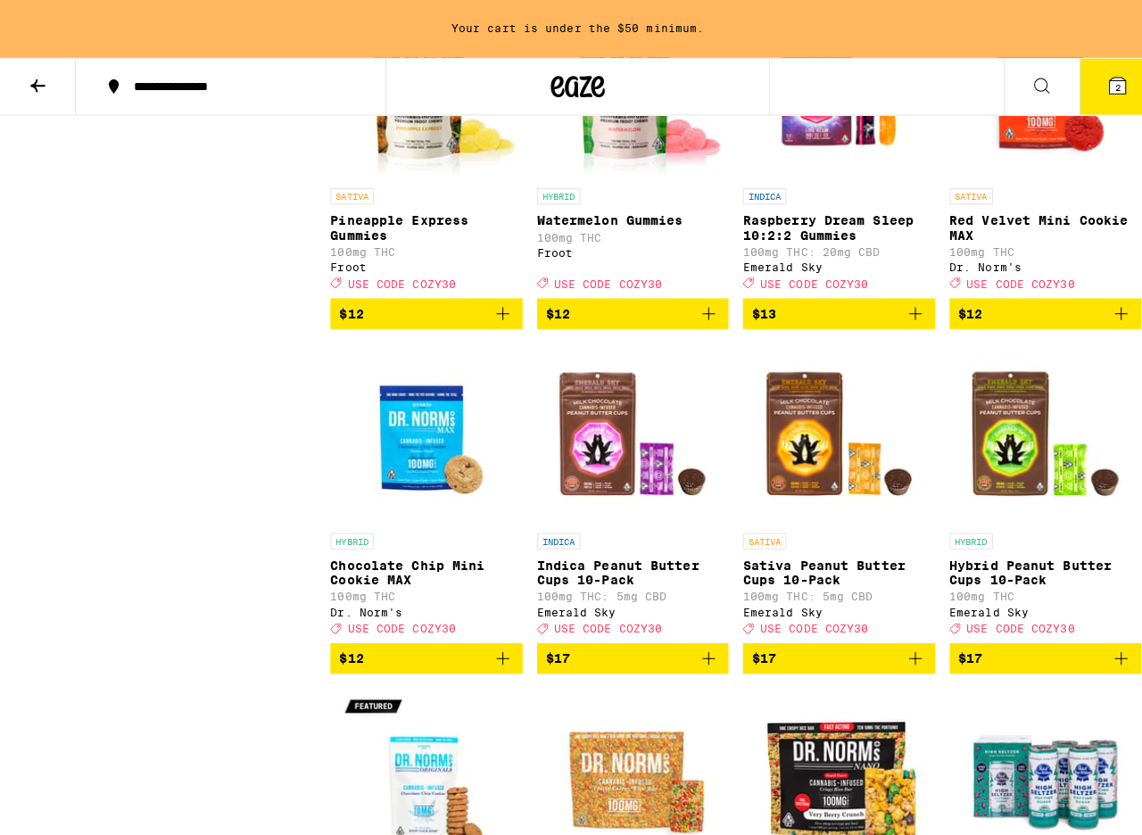
scroll to position [4070, 0]
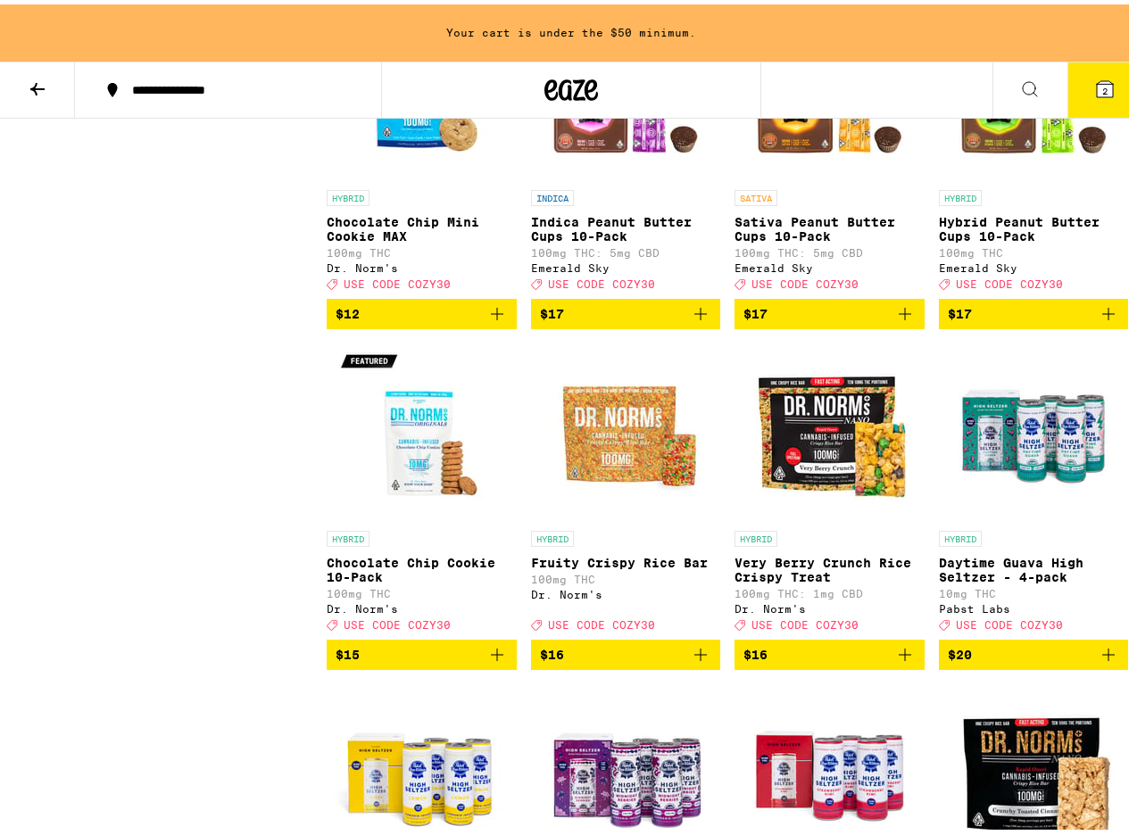
click at [839, 177] on img "Open page for Sativa Peanut Butter Cups 10-Pack from Emerald Sky" at bounding box center [829, 87] width 179 height 179
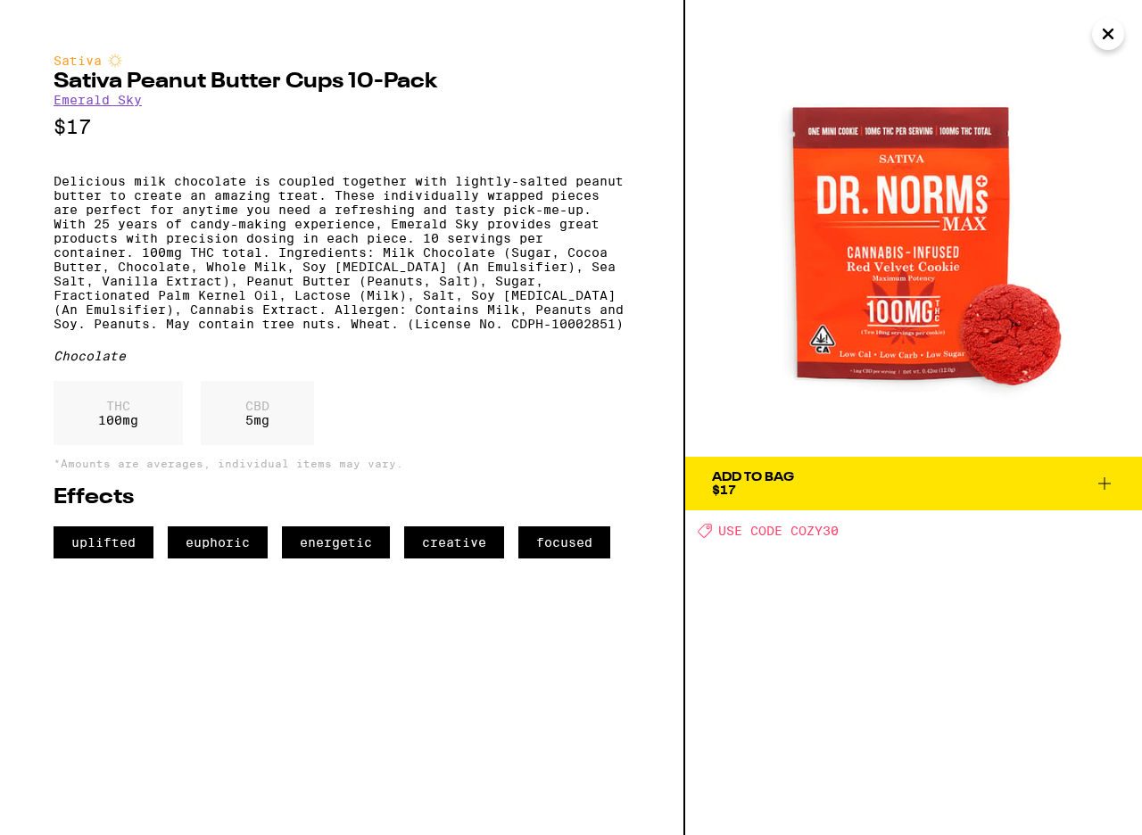
click at [1114, 37] on icon "Close" at bounding box center [1108, 34] width 21 height 27
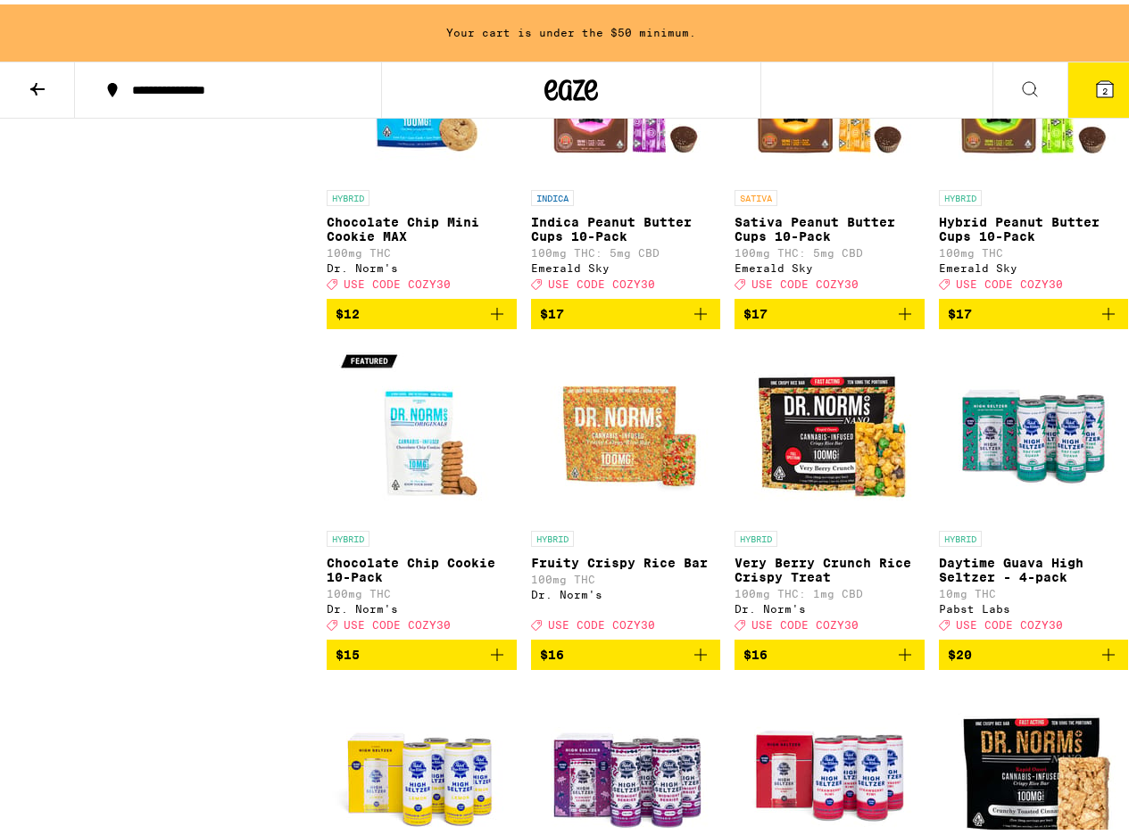
click at [779, 177] on img "Open page for Sativa Peanut Butter Cups 10-Pack from Emerald Sky" at bounding box center [829, 87] width 179 height 179
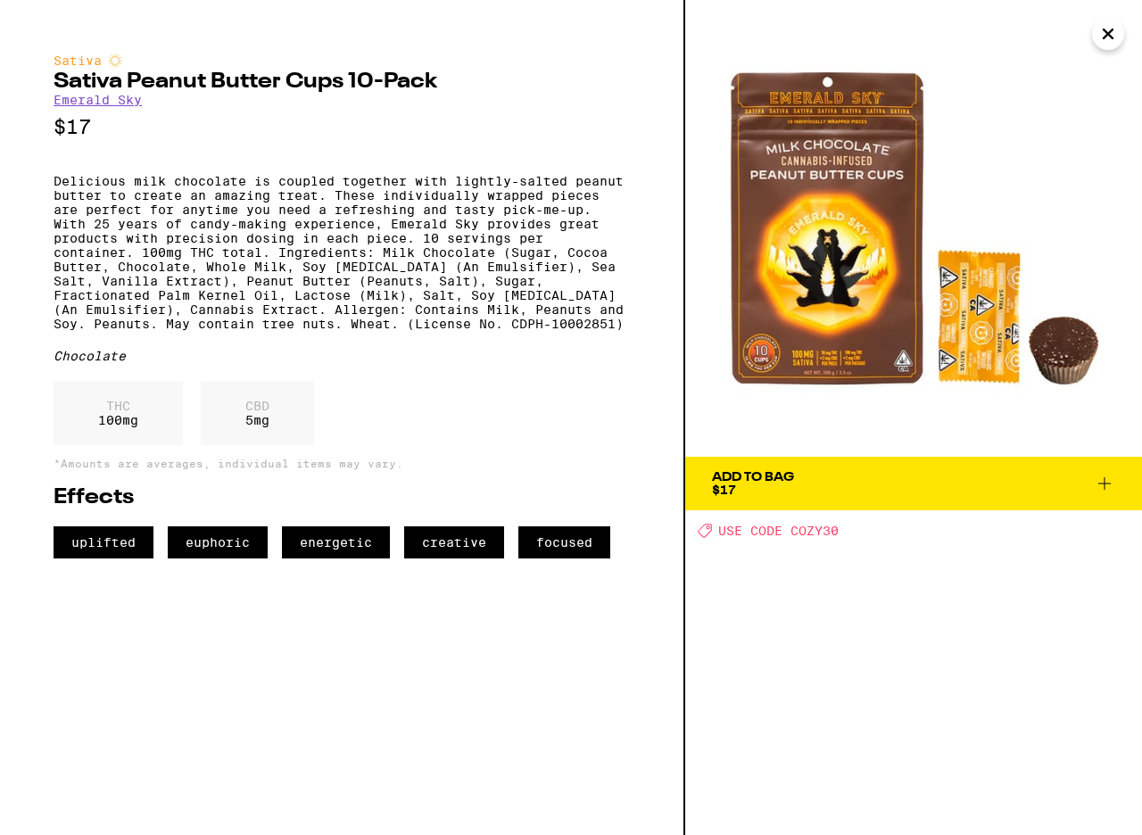
click at [887, 487] on span "Add To Bag $17" at bounding box center [913, 483] width 403 height 25
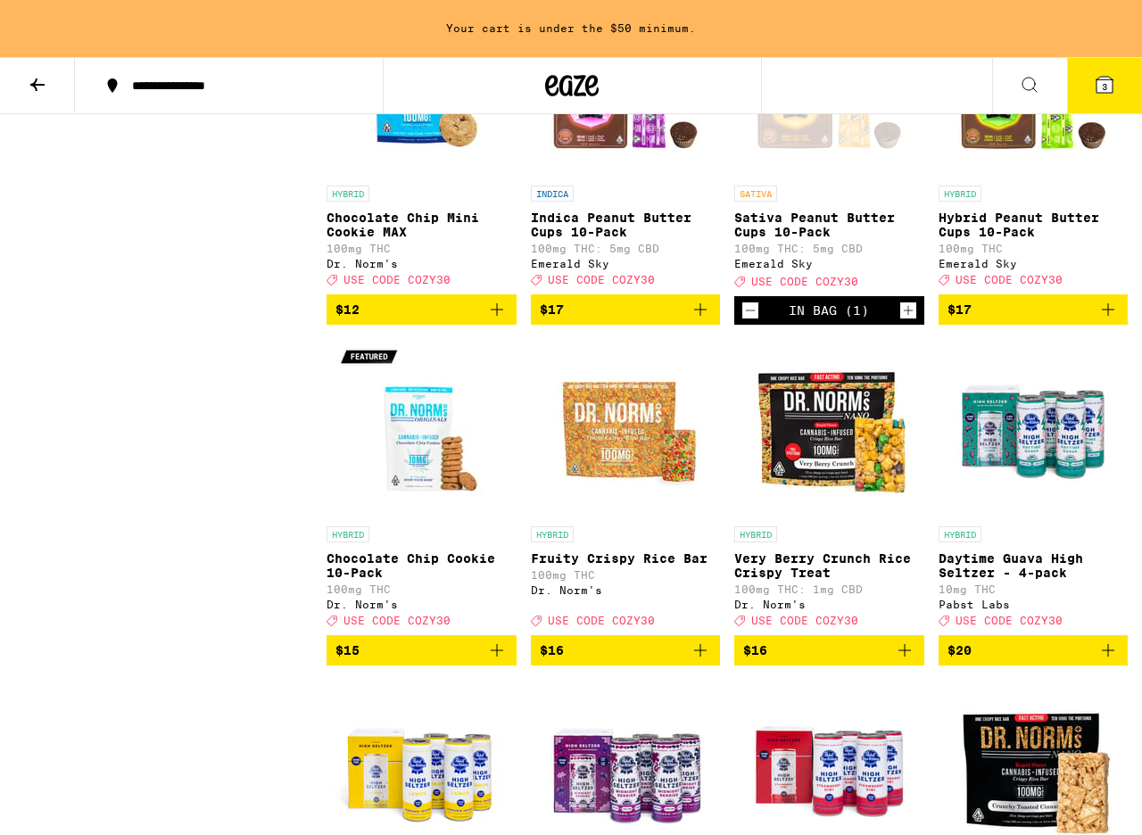
scroll to position [4013, 0]
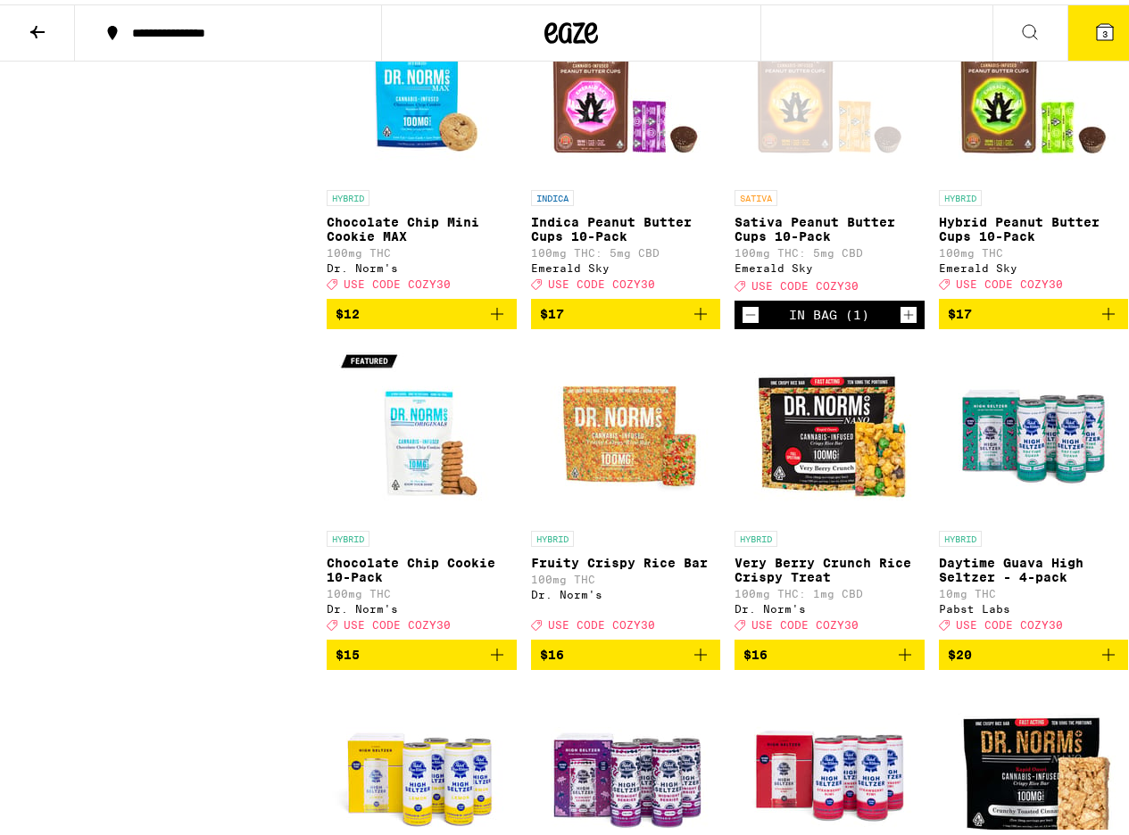
click at [1100, 29] on icon at bounding box center [1104, 27] width 21 height 21
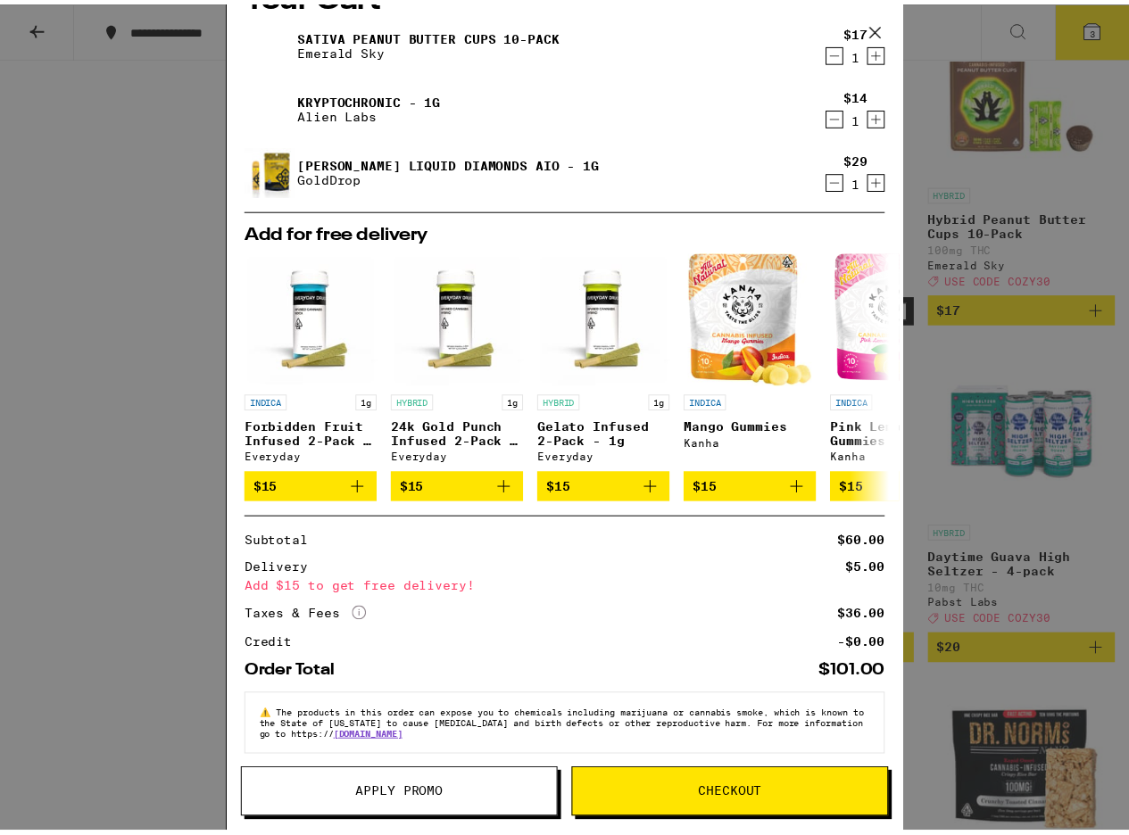
scroll to position [60, 0]
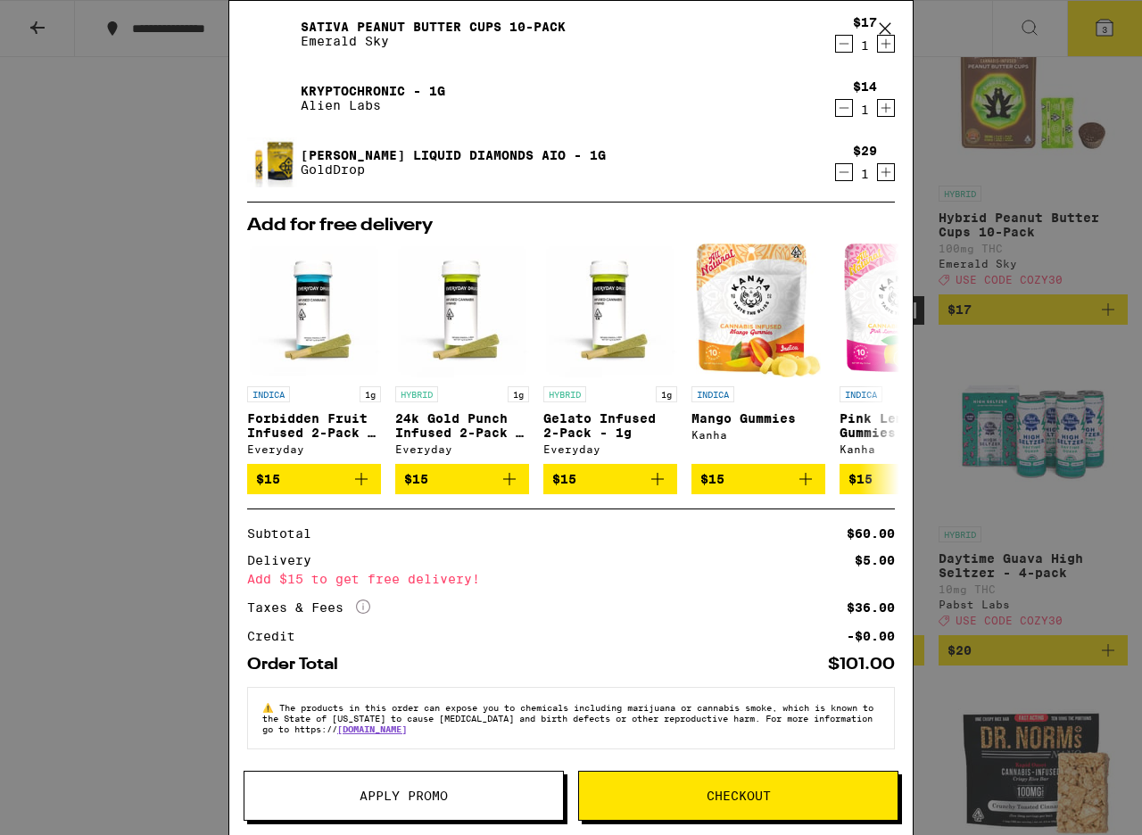
click at [513, 805] on button "Apply Promo" at bounding box center [404, 796] width 320 height 50
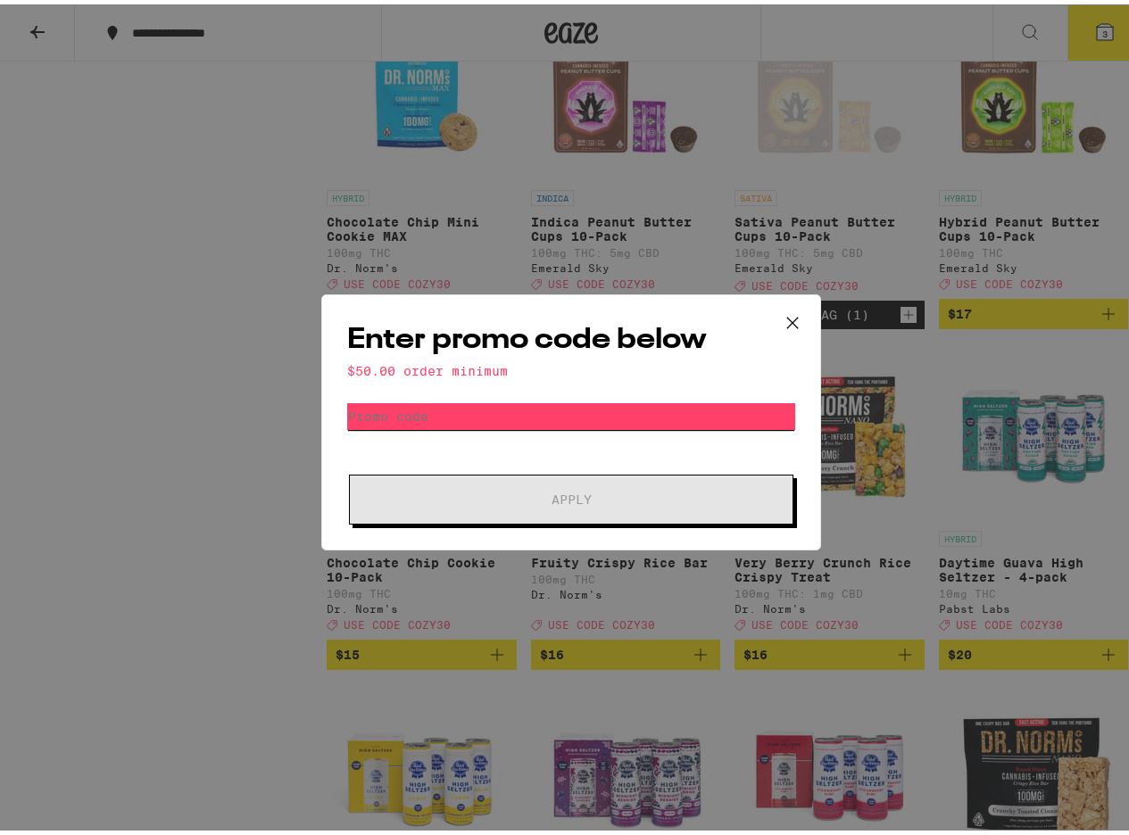
click at [624, 407] on input "Promo Code" at bounding box center [571, 412] width 448 height 27
click at [771, 309] on button at bounding box center [792, 319] width 55 height 57
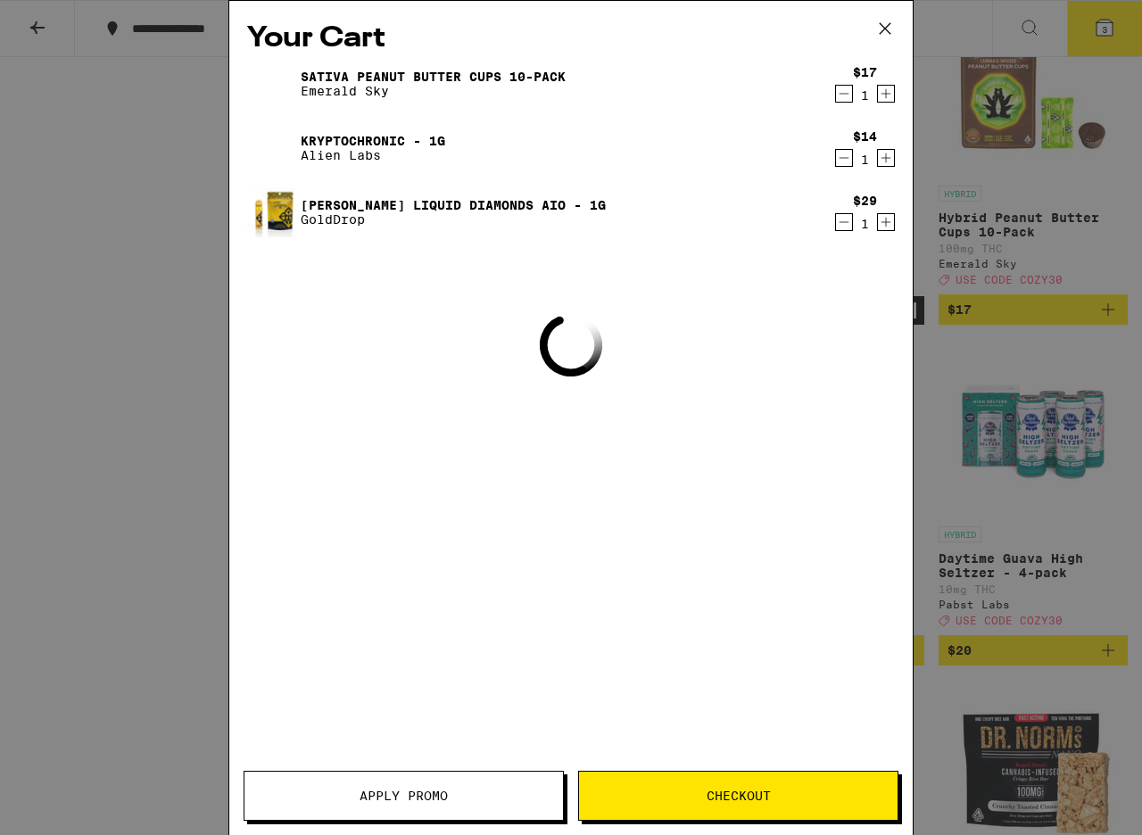
click at [797, 323] on div "Your Cart Sativa Peanut Butter Cups 10-Pack Emerald Sky $17 1 Kryptochronic - 1…" at bounding box center [571, 391] width 684 height 781
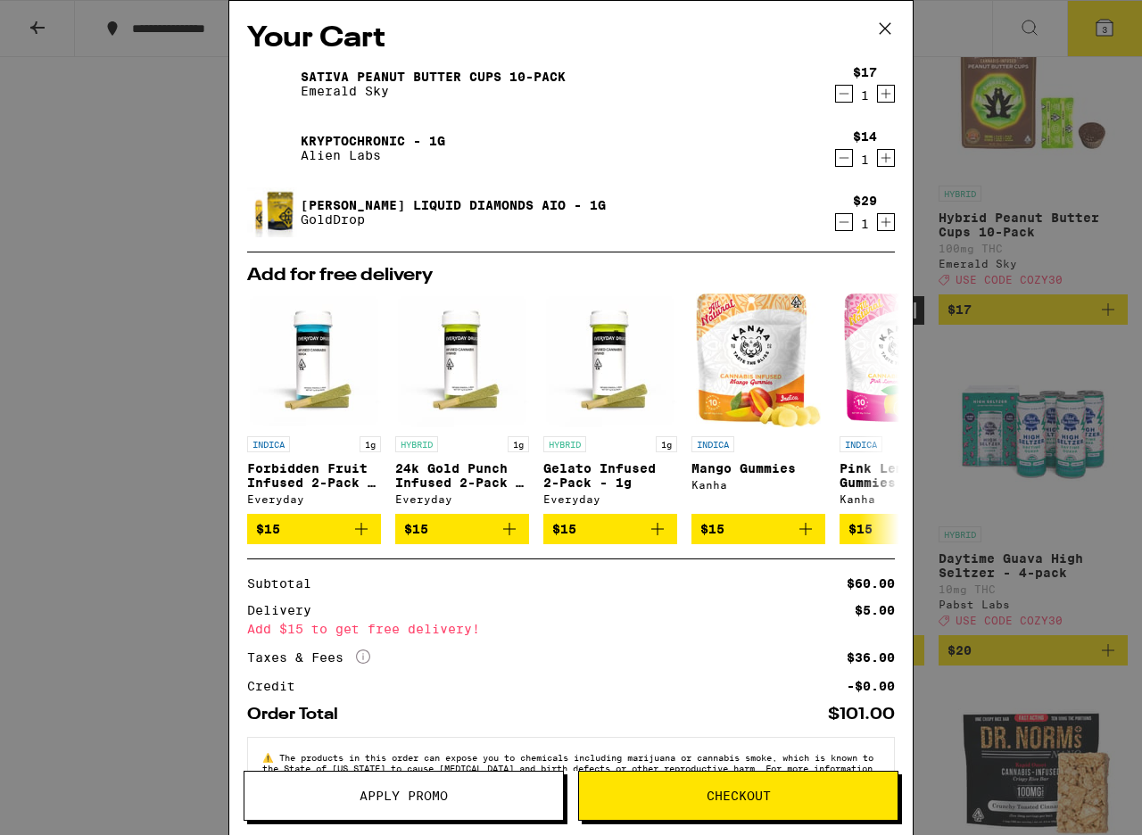
click at [488, 790] on span "Apply Promo" at bounding box center [404, 796] width 319 height 12
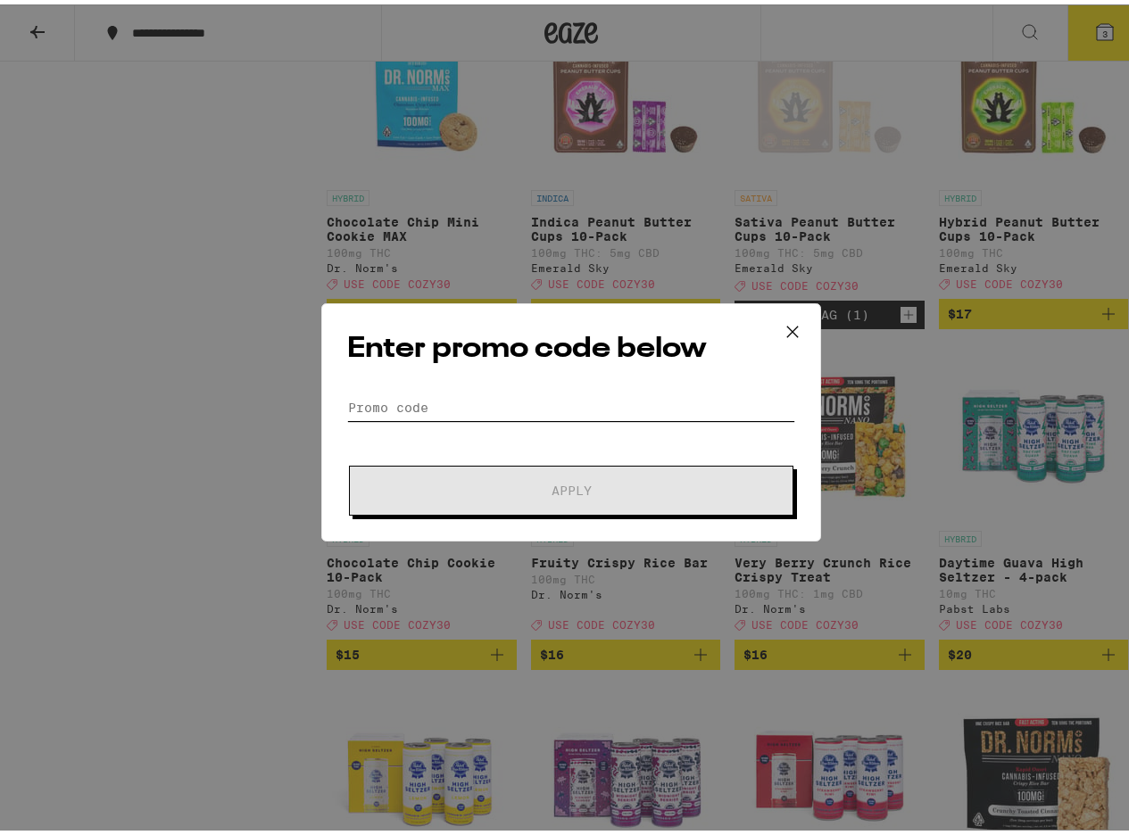
click at [492, 407] on input "Promo Code" at bounding box center [571, 403] width 448 height 27
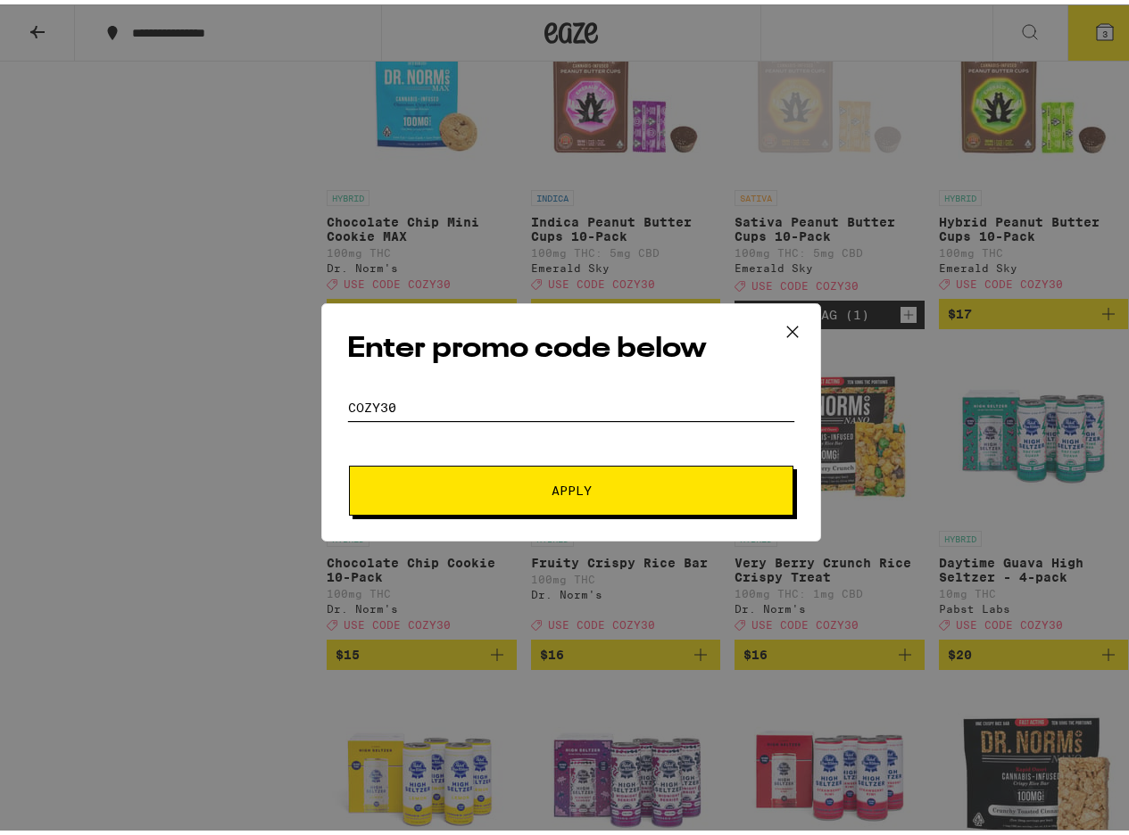
type input "cozy30"
click at [349, 461] on button "Apply" at bounding box center [571, 486] width 444 height 50
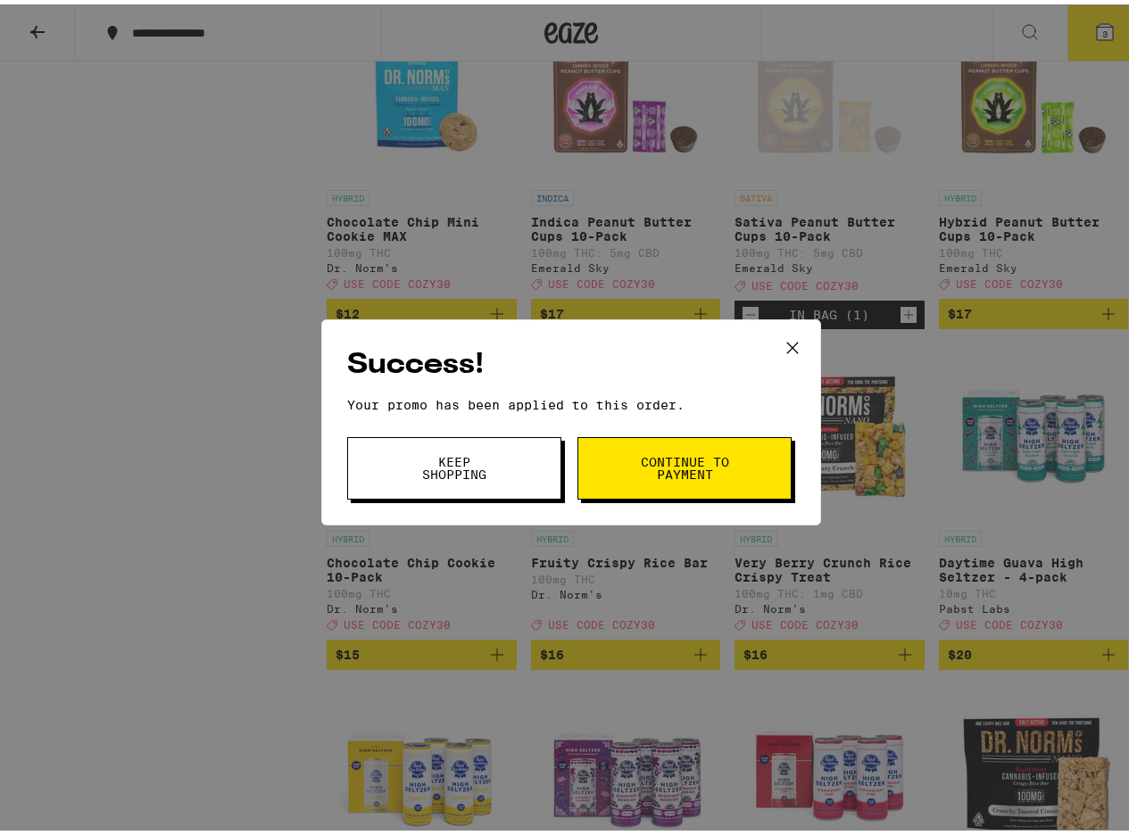
click at [612, 453] on button "Continue to payment" at bounding box center [684, 464] width 214 height 62
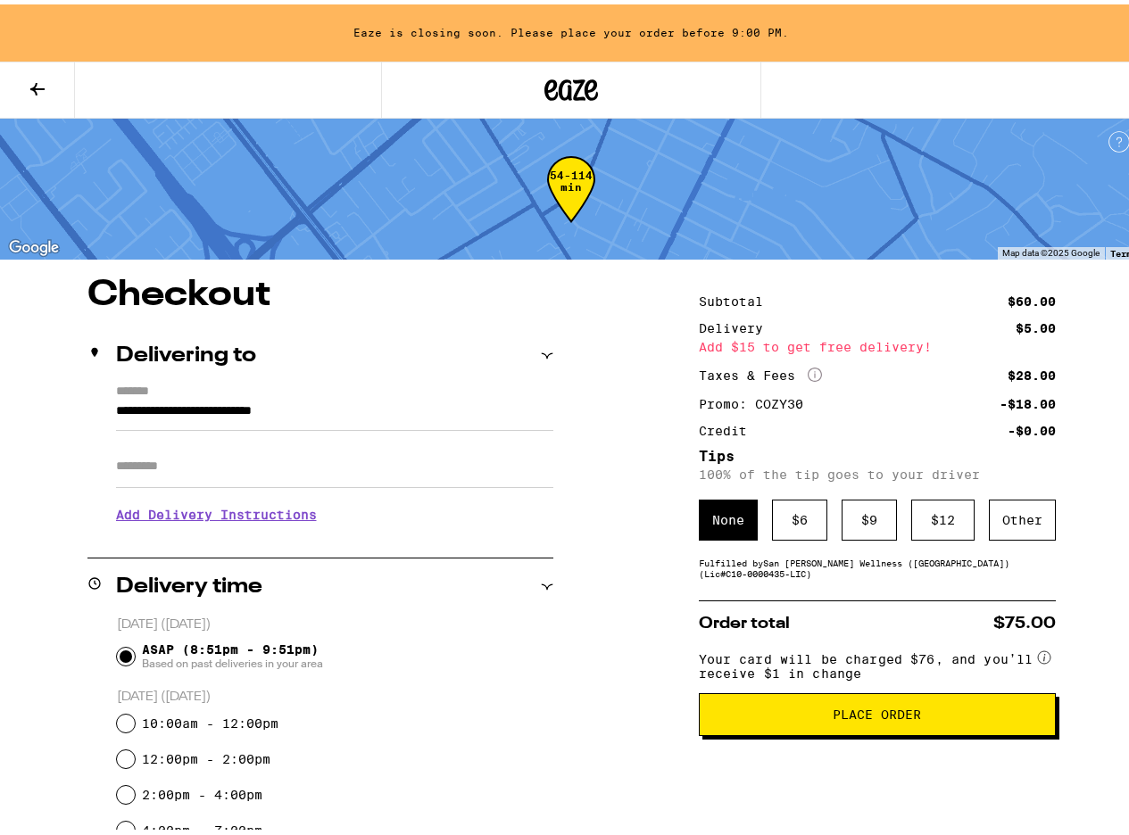
click at [27, 80] on icon at bounding box center [37, 84] width 21 height 21
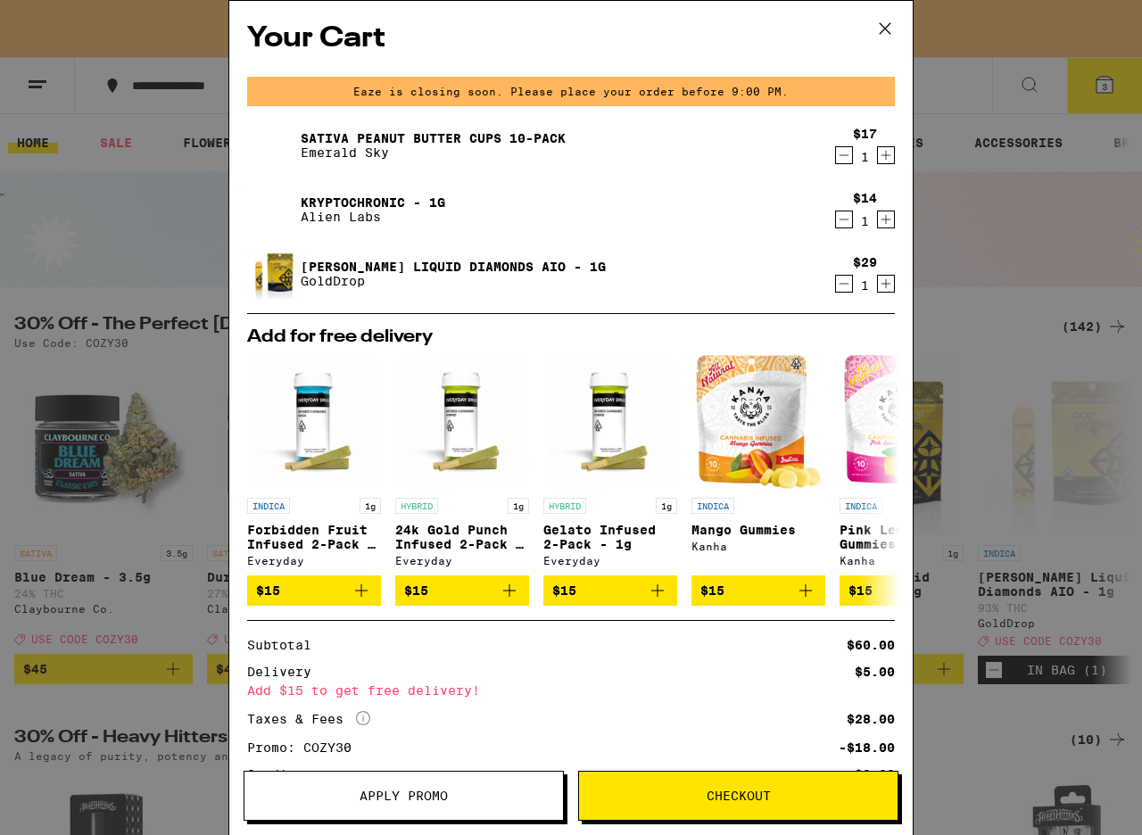
click at [836, 221] on icon "Decrement" at bounding box center [844, 219] width 16 height 21
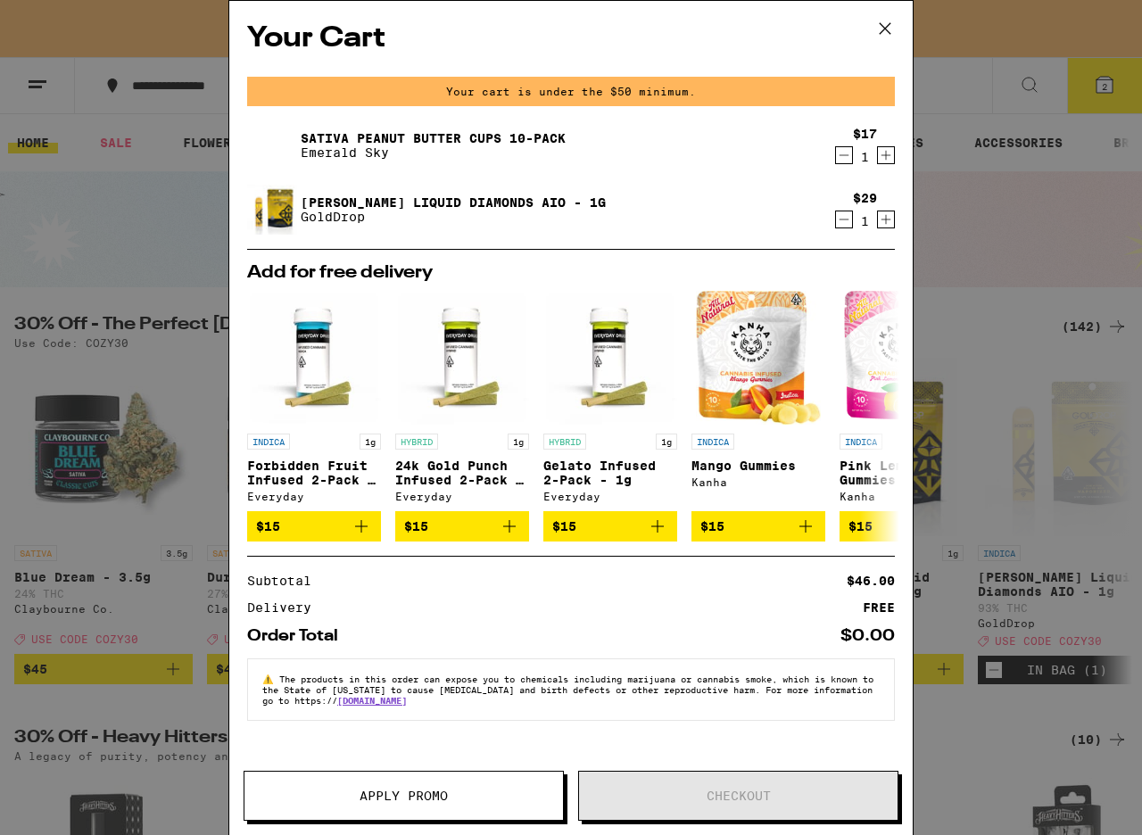
click at [884, 20] on icon at bounding box center [885, 28] width 27 height 27
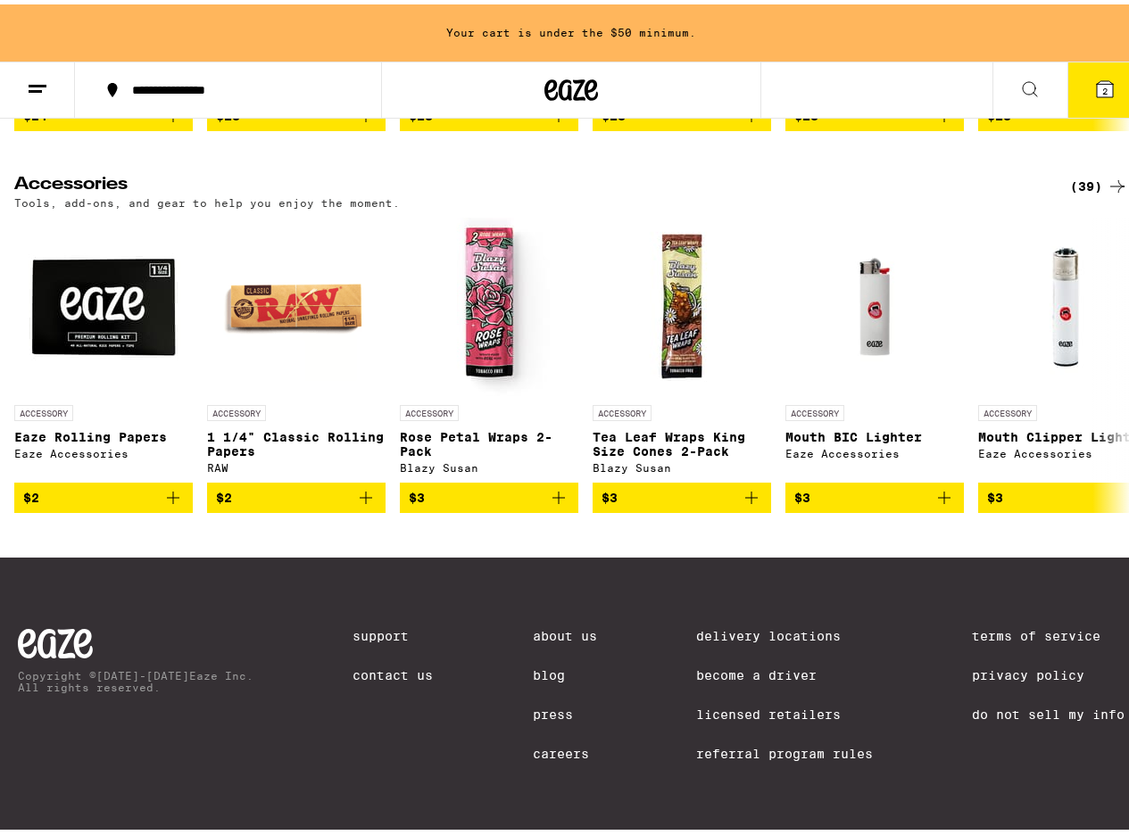
scroll to position [8309, 0]
click at [1107, 352] on icon at bounding box center [1117, 361] width 21 height 21
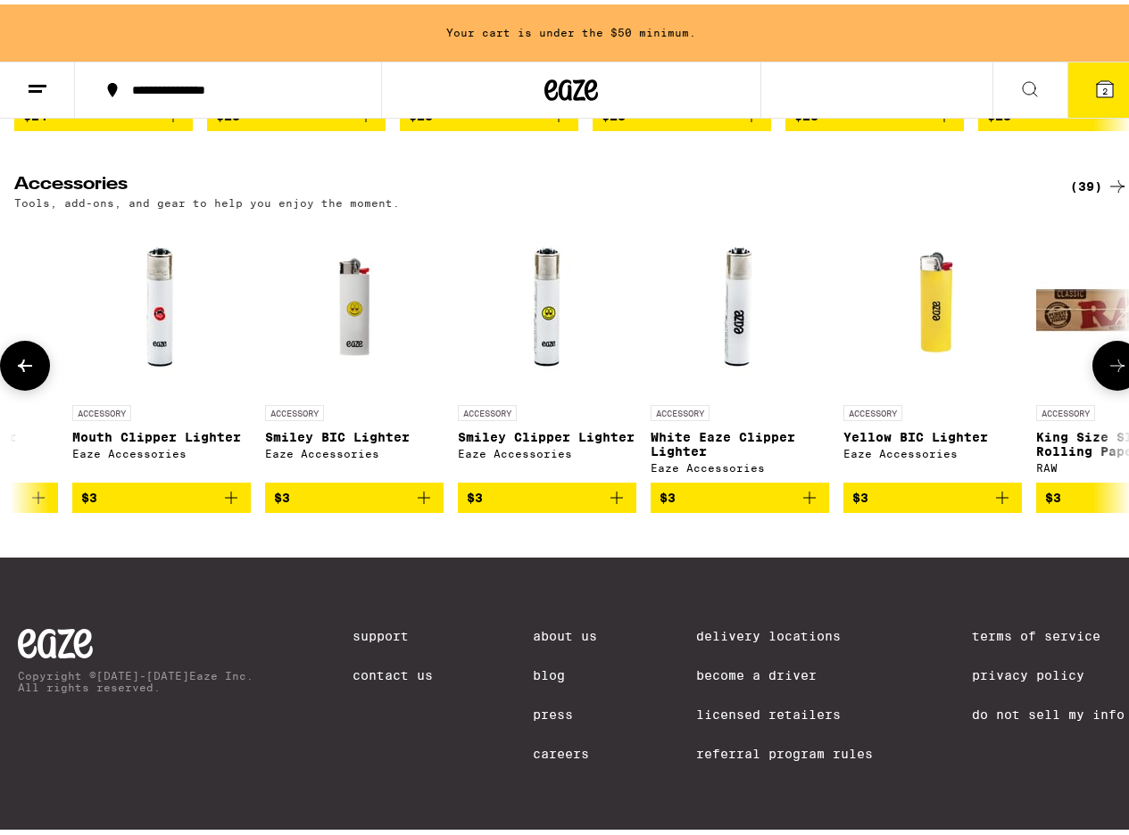
click at [1107, 352] on icon at bounding box center [1117, 361] width 21 height 21
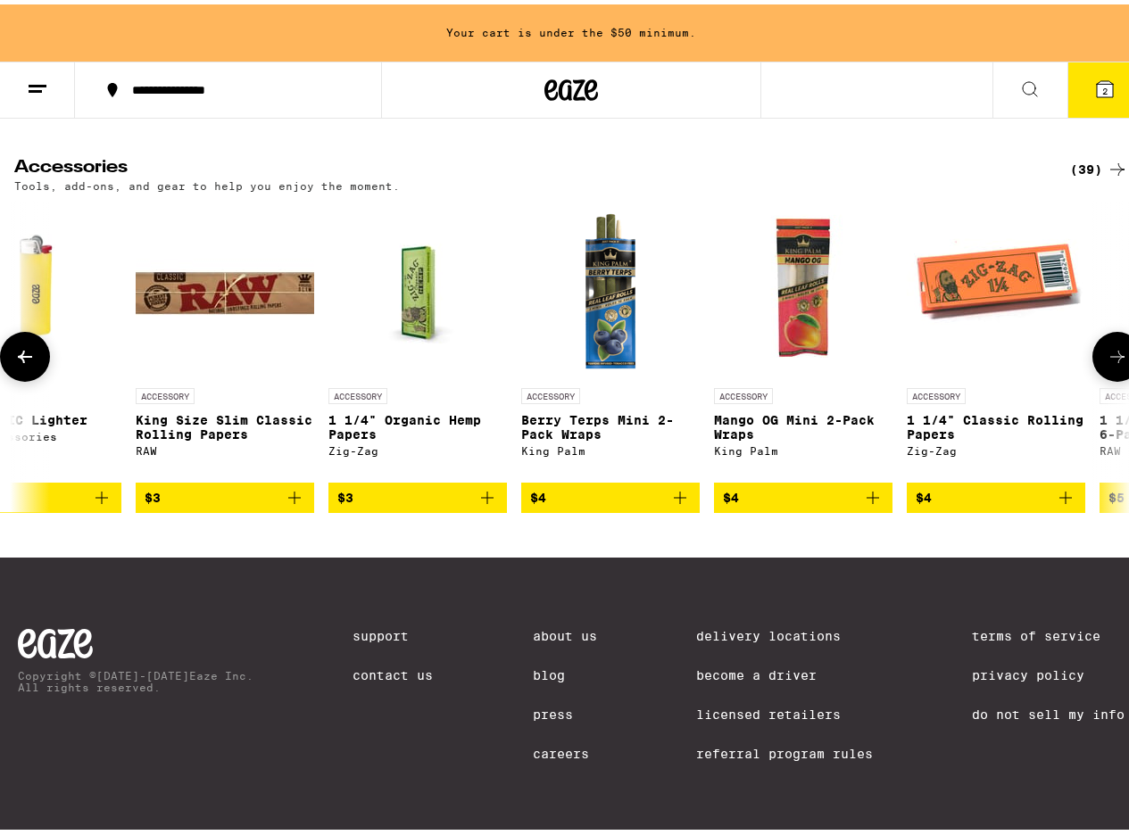
scroll to position [0, 1812]
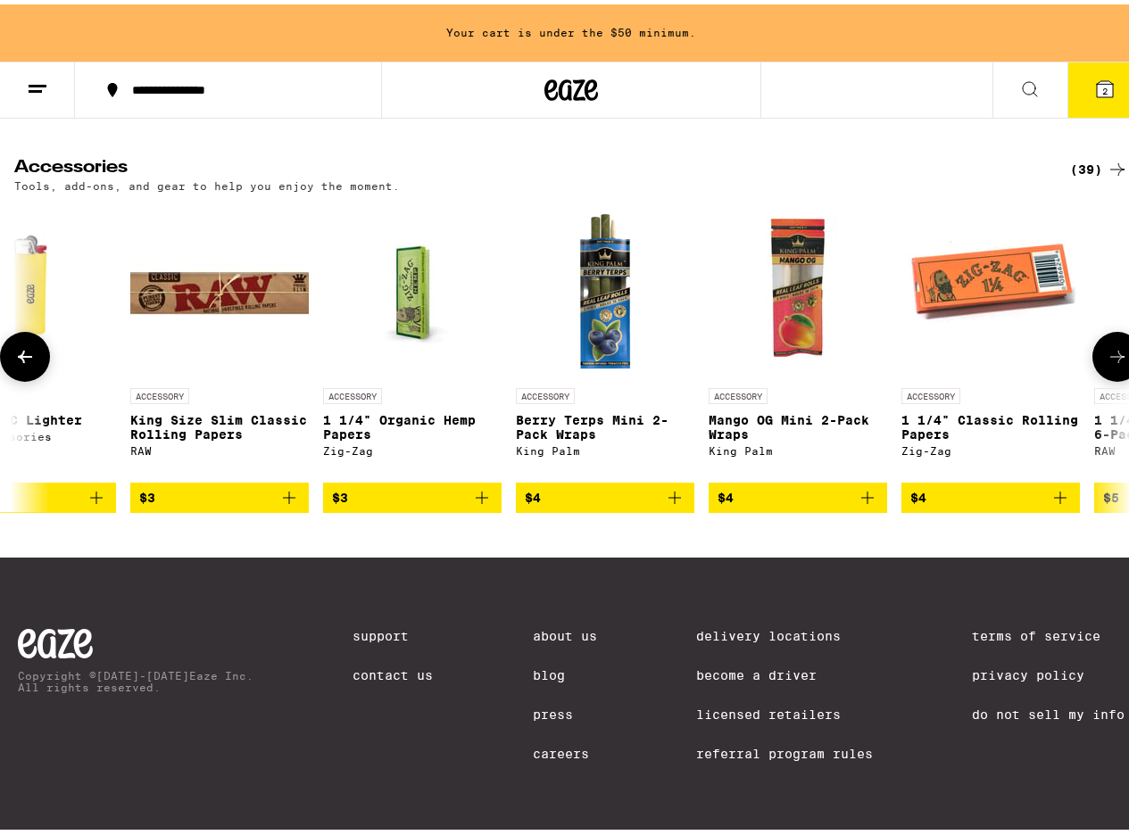
click at [1107, 352] on icon at bounding box center [1117, 352] width 21 height 21
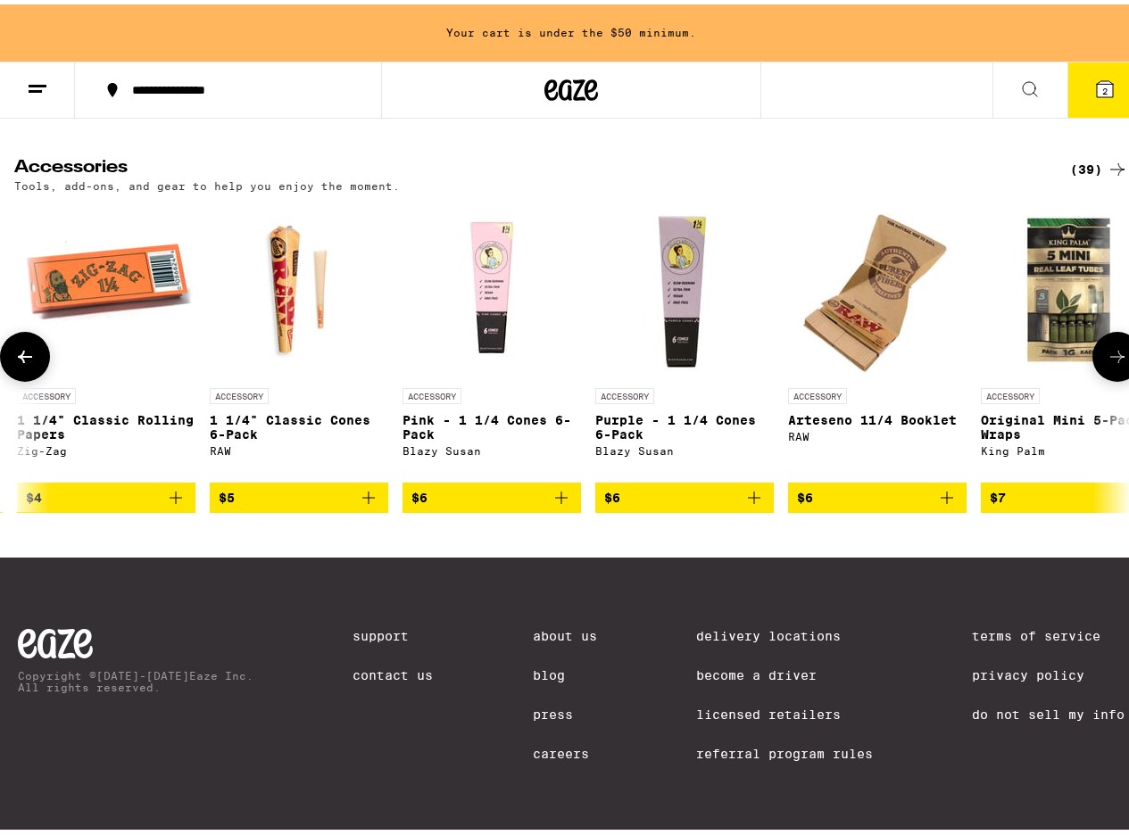
scroll to position [0, 2718]
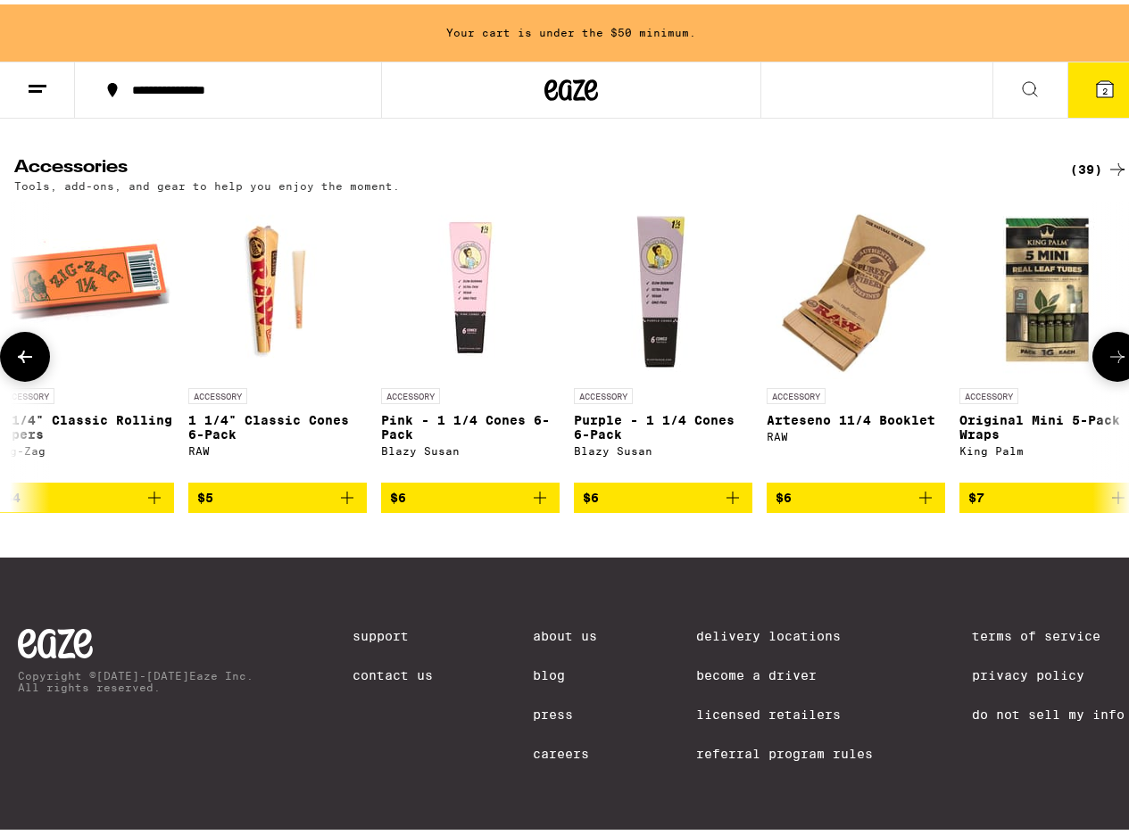
click at [1107, 352] on icon at bounding box center [1117, 352] width 21 height 21
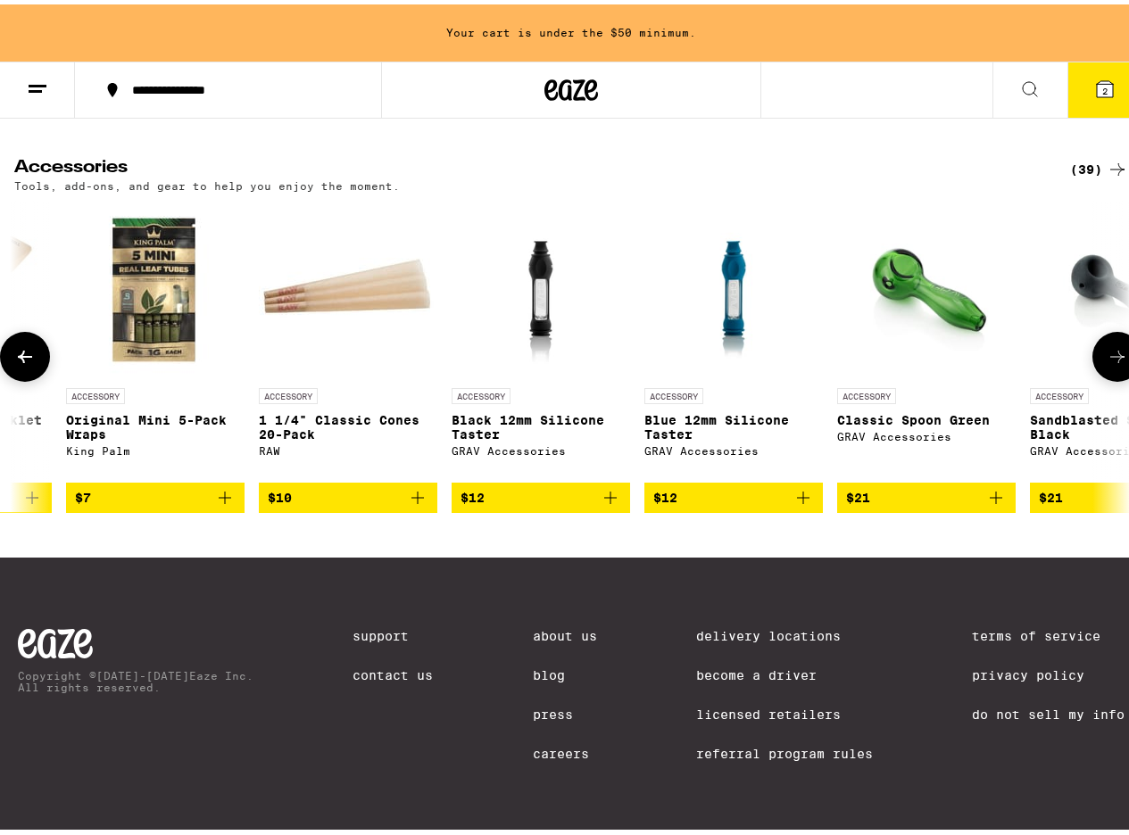
scroll to position [0, 3624]
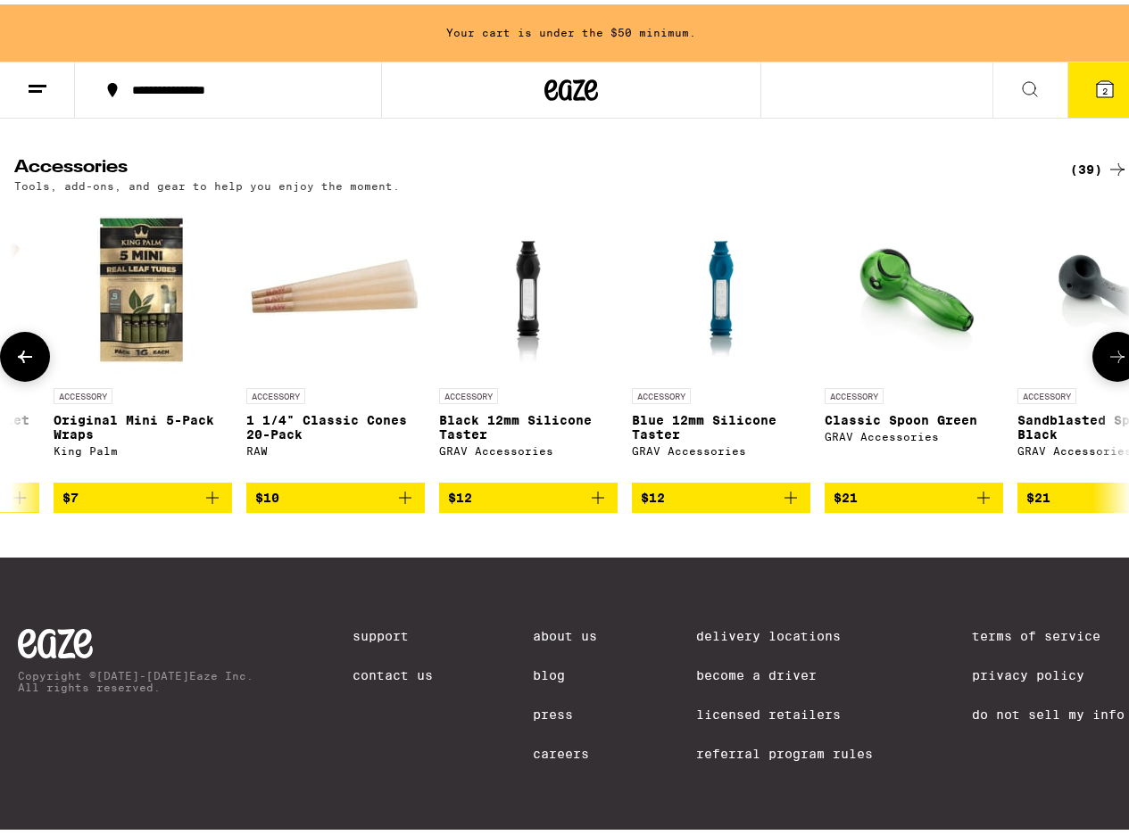
click at [1107, 352] on icon at bounding box center [1117, 352] width 21 height 21
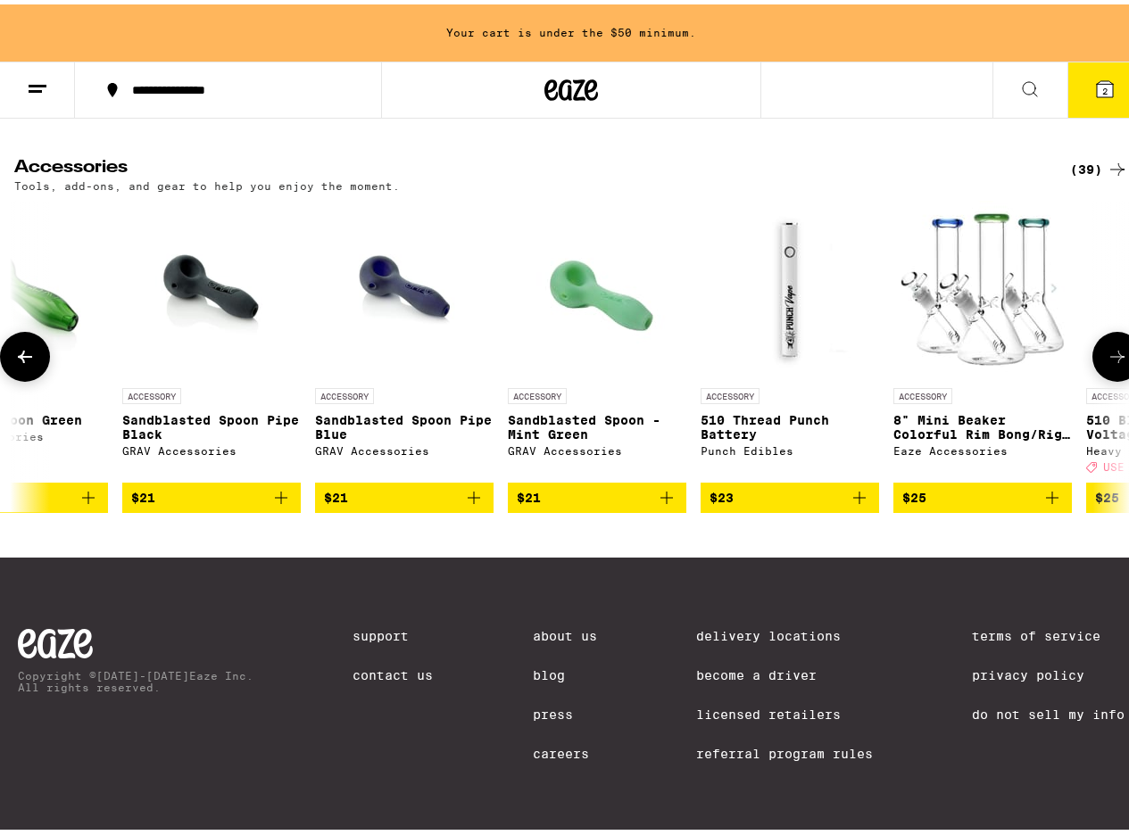
scroll to position [0, 4530]
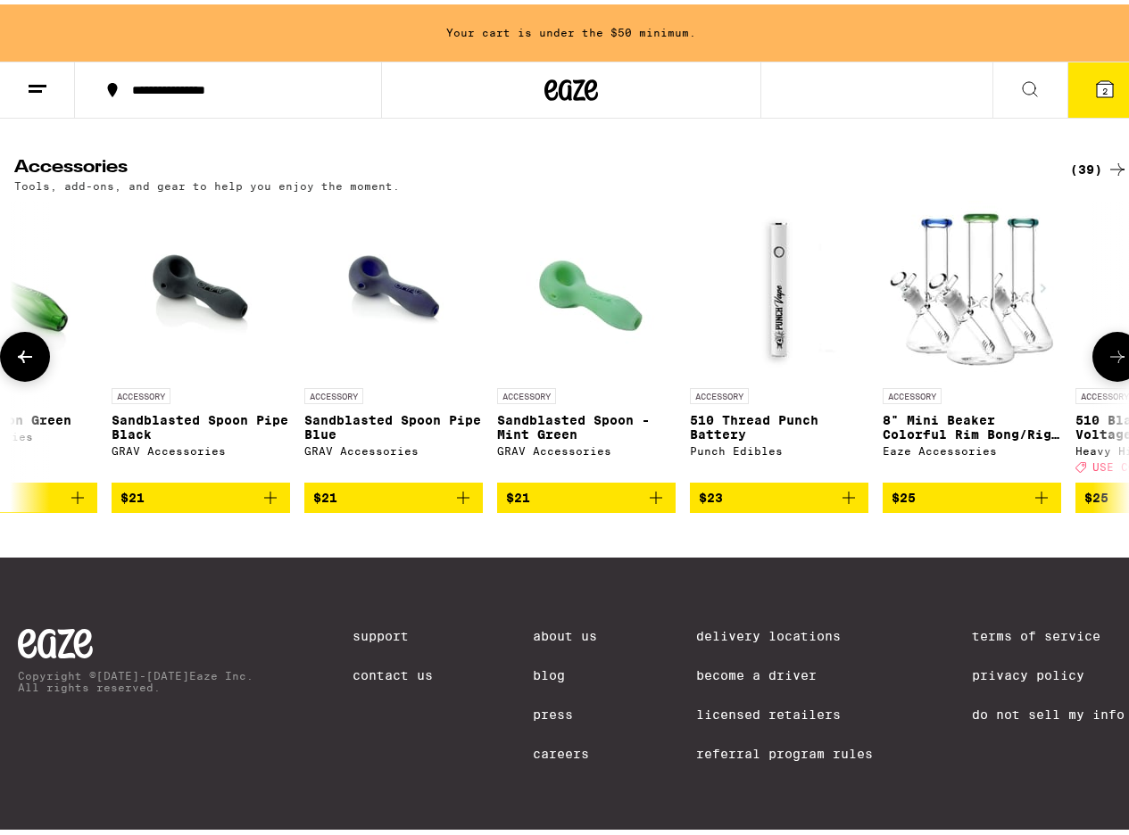
click at [1107, 352] on icon at bounding box center [1117, 352] width 21 height 21
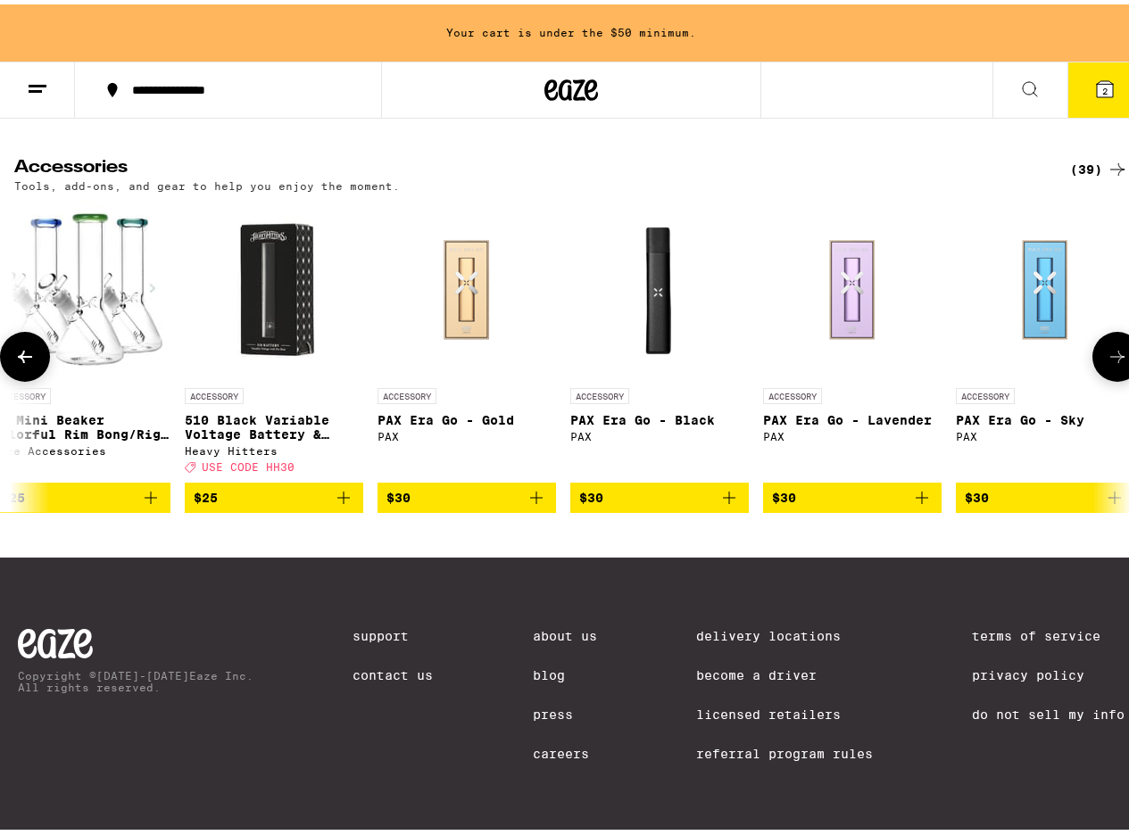
scroll to position [0, 5435]
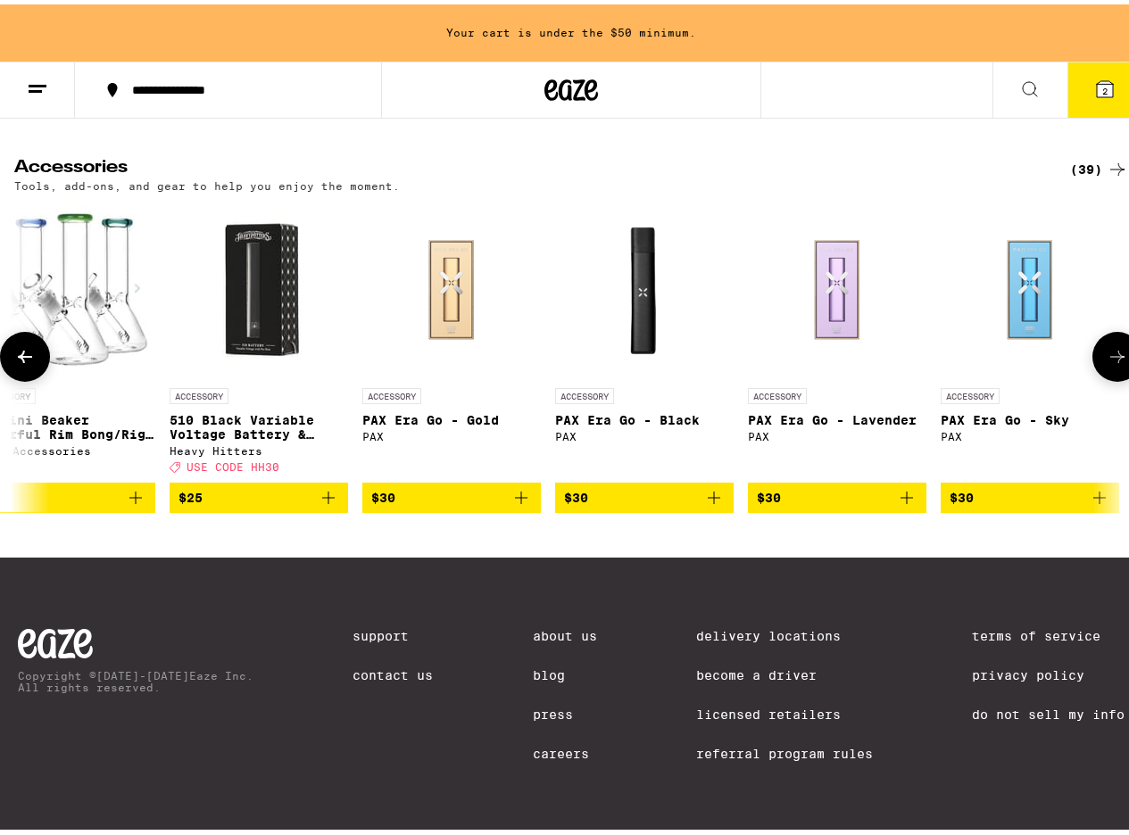
click at [1107, 352] on icon at bounding box center [1117, 352] width 21 height 21
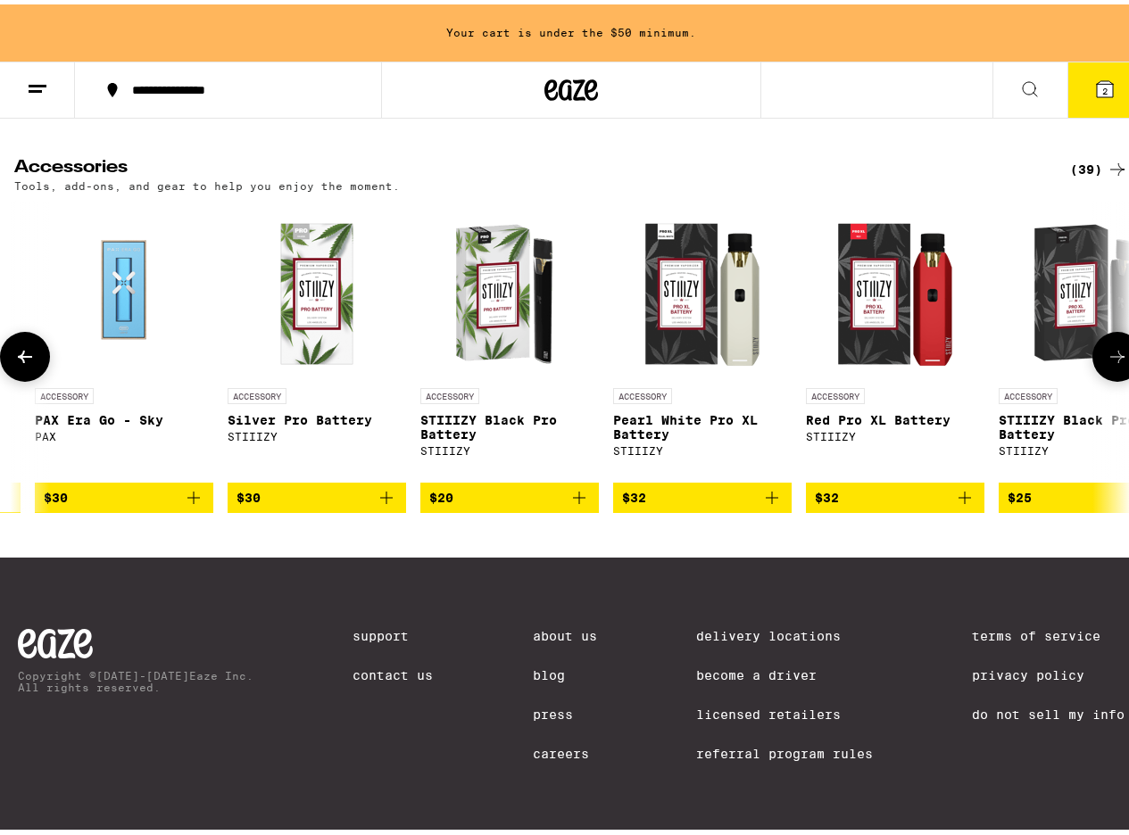
click at [1107, 352] on icon at bounding box center [1117, 352] width 21 height 21
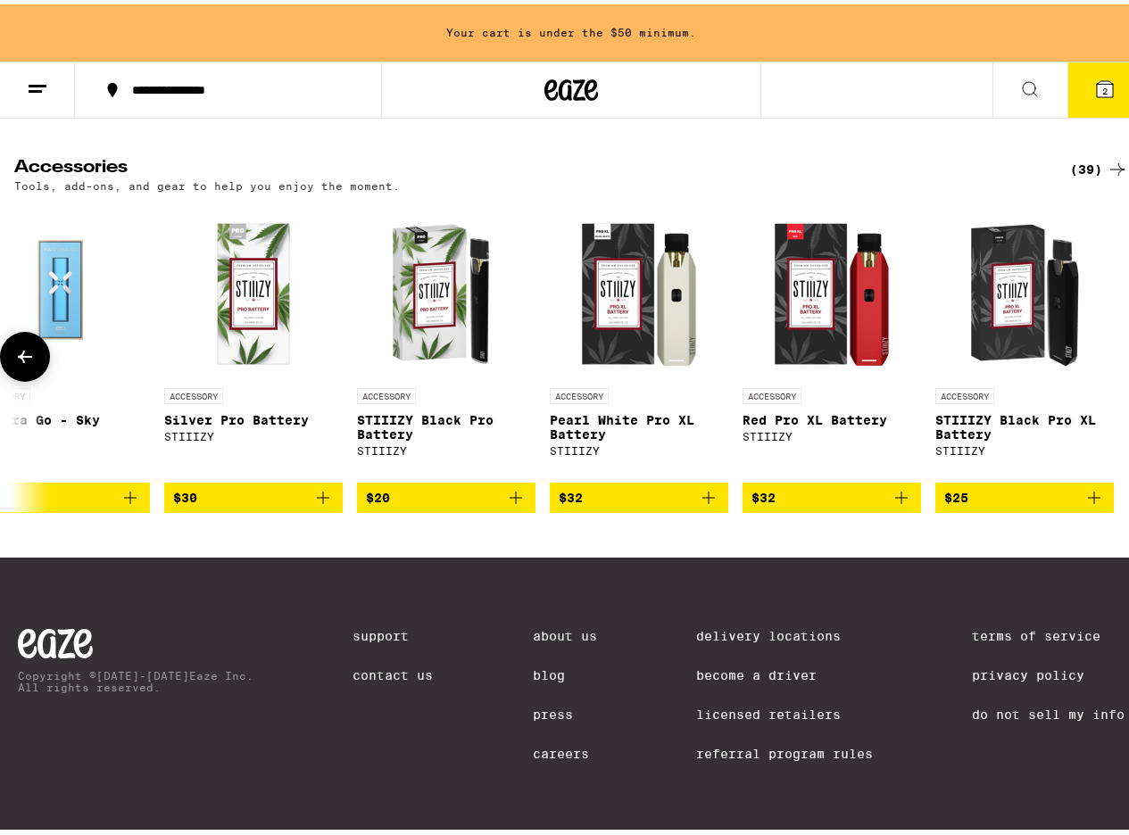
click at [26, 357] on icon at bounding box center [24, 352] width 21 height 21
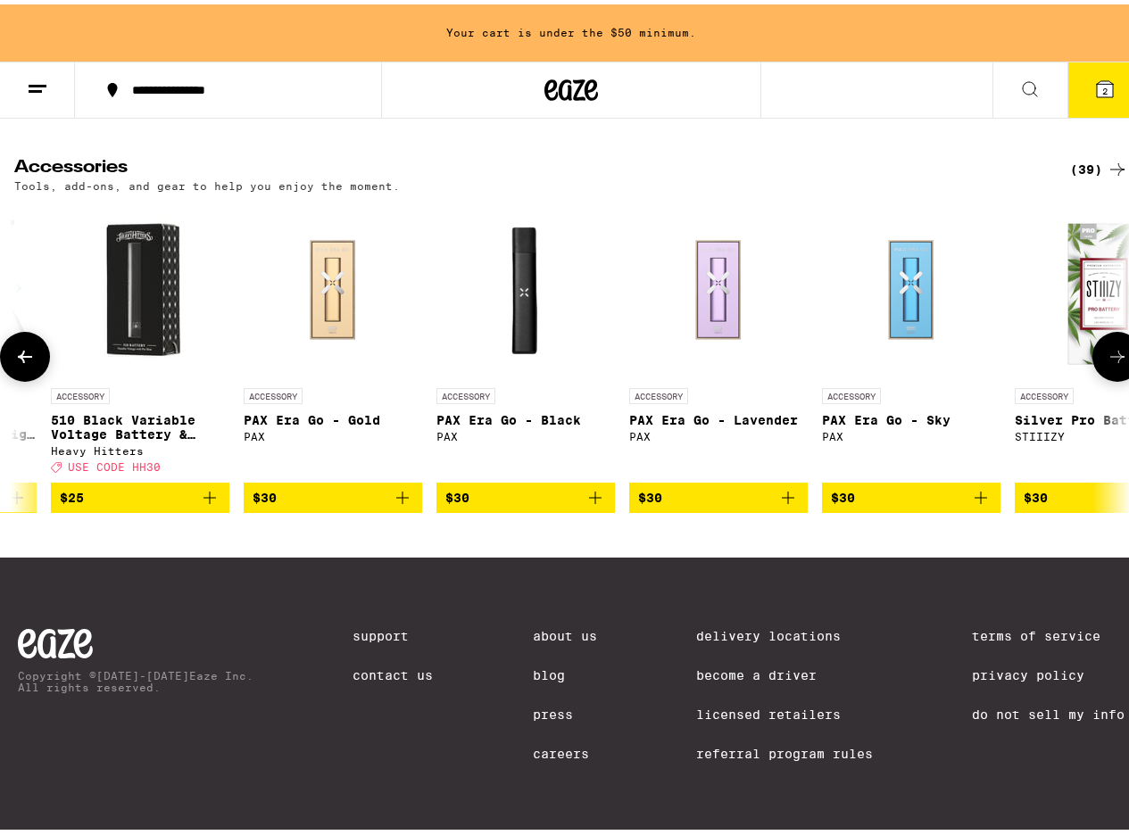
click at [26, 357] on icon at bounding box center [24, 352] width 21 height 21
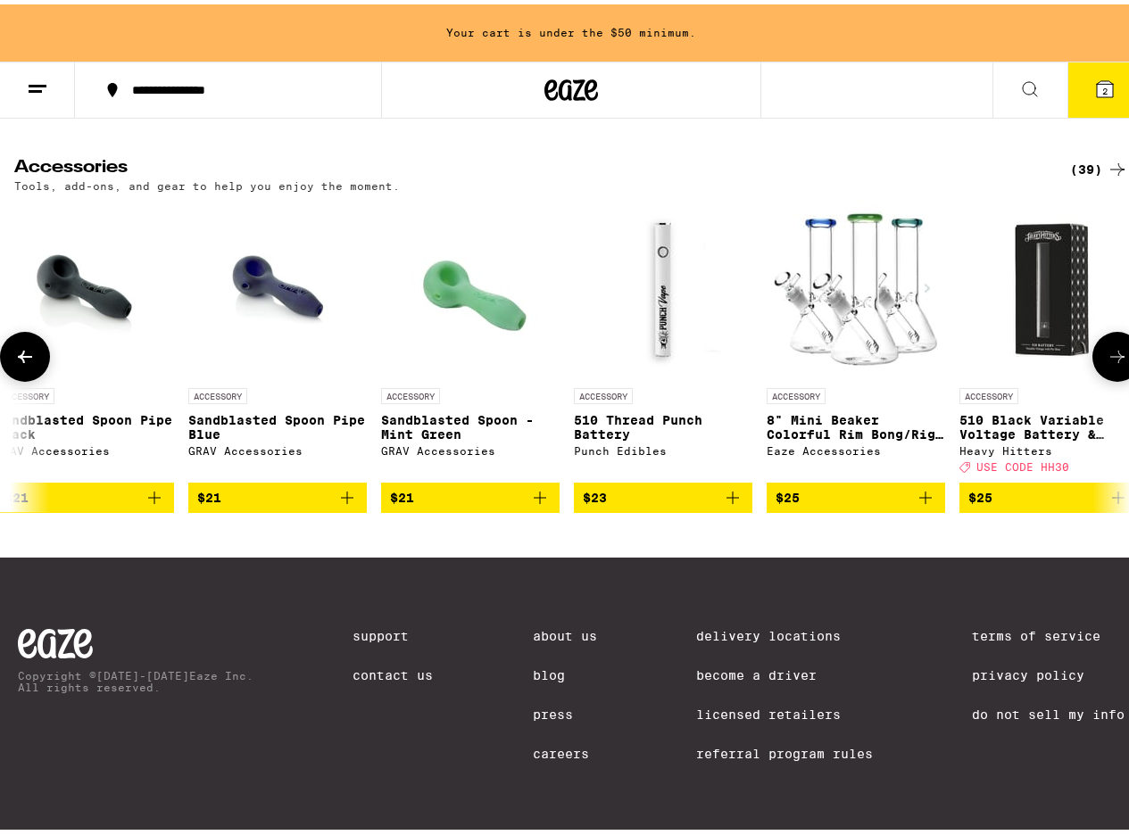
scroll to position [0, 4613]
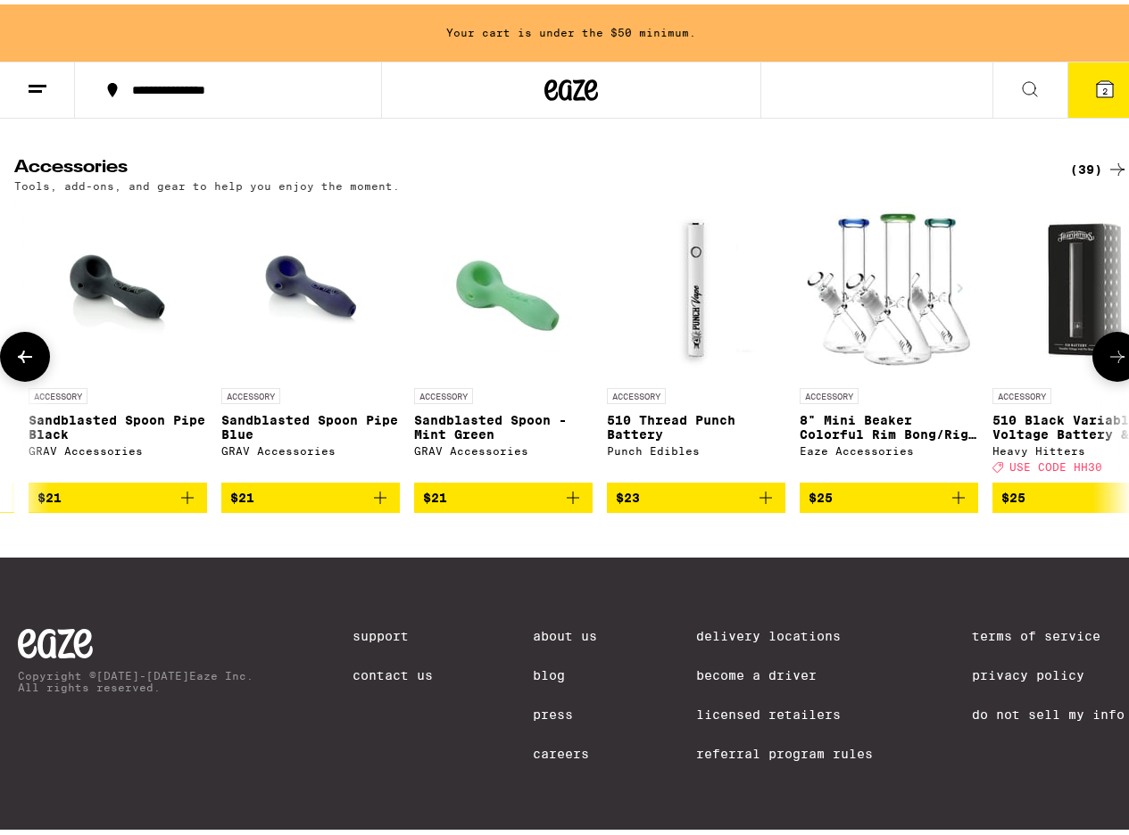
click at [26, 357] on icon at bounding box center [24, 352] width 21 height 21
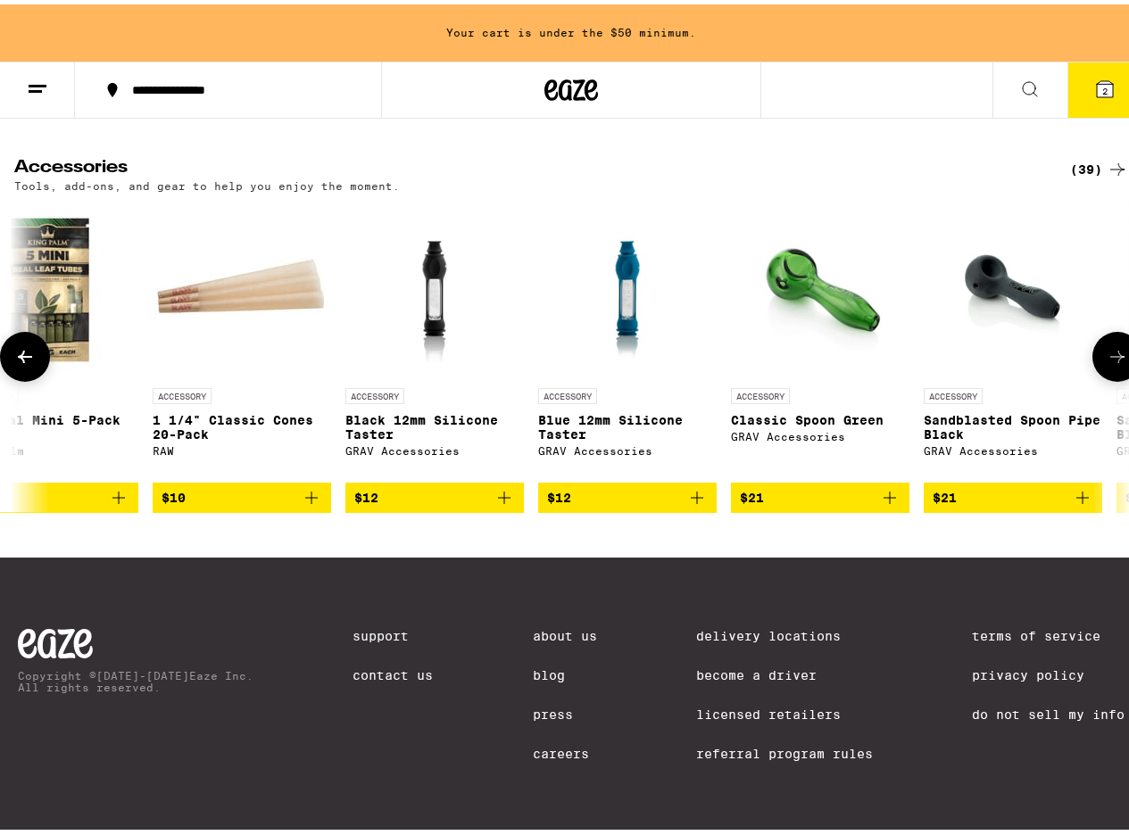
scroll to position [0, 3707]
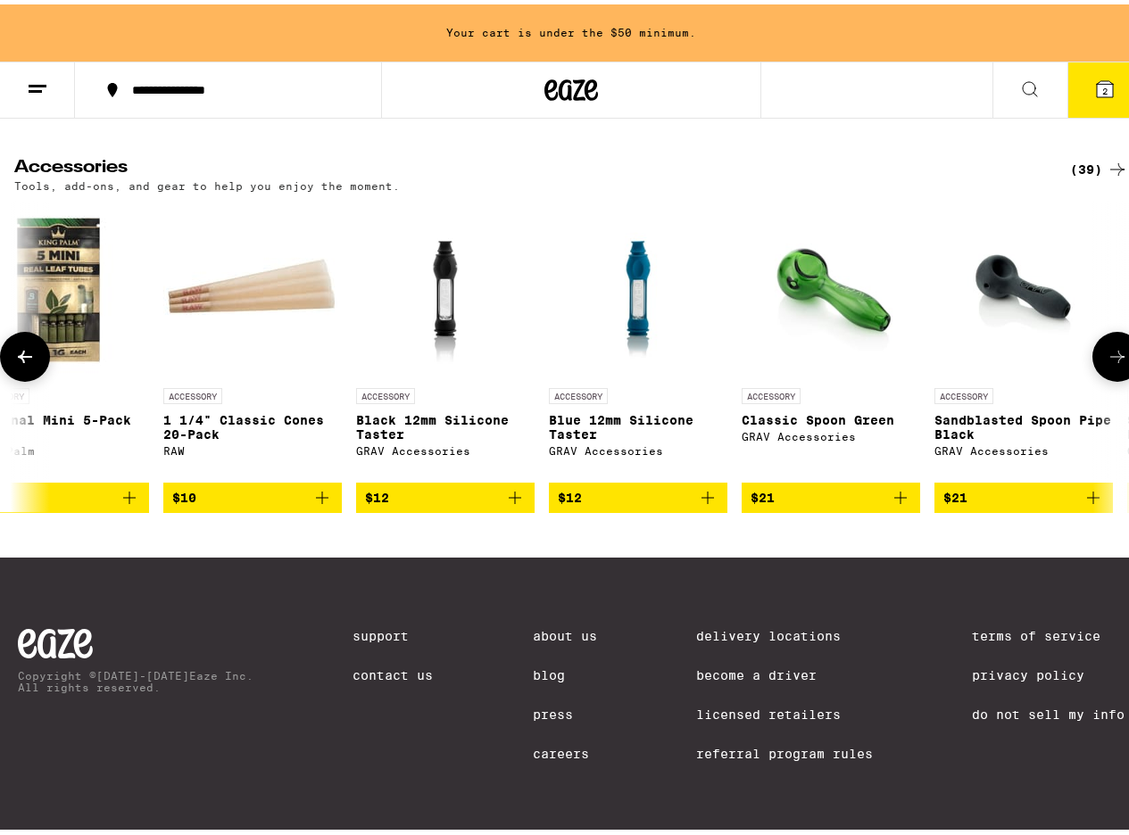
click at [605, 331] on img "Open page for Blue 12mm Silicone Taster from GRAV Accessories" at bounding box center [638, 285] width 134 height 179
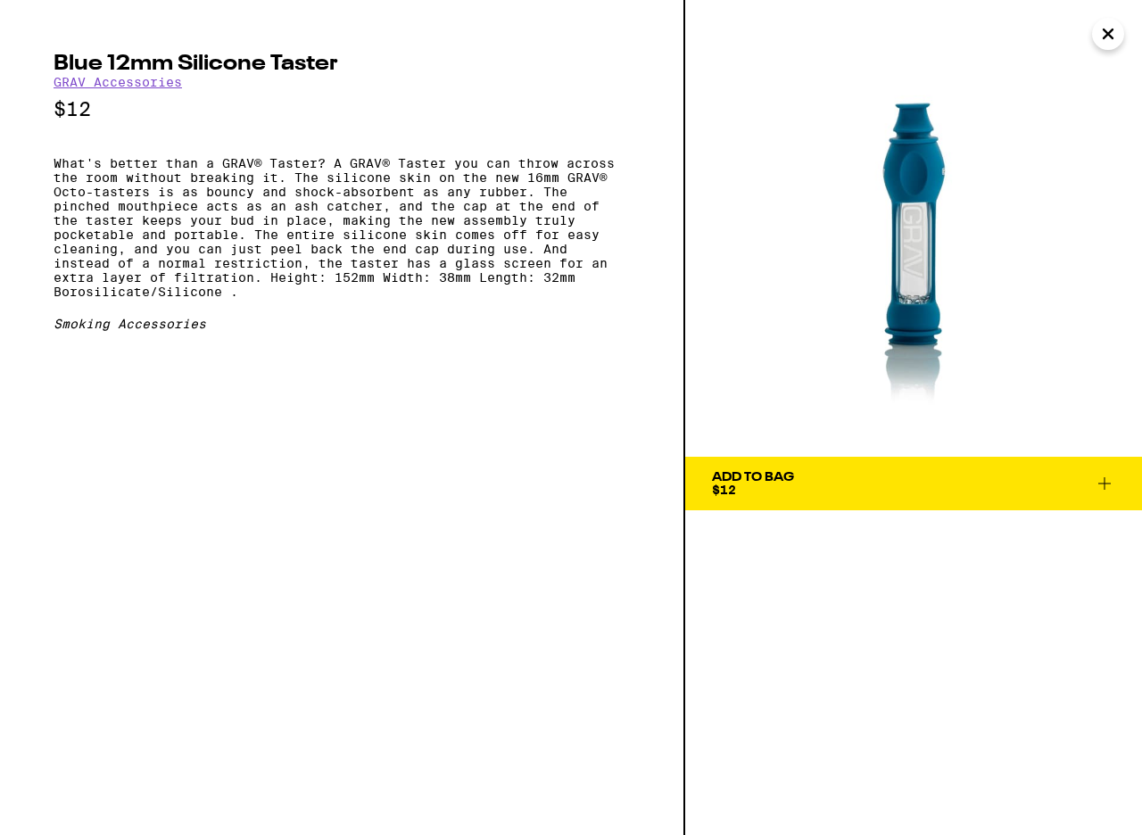
click at [935, 485] on span "Add To Bag $12" at bounding box center [913, 483] width 403 height 25
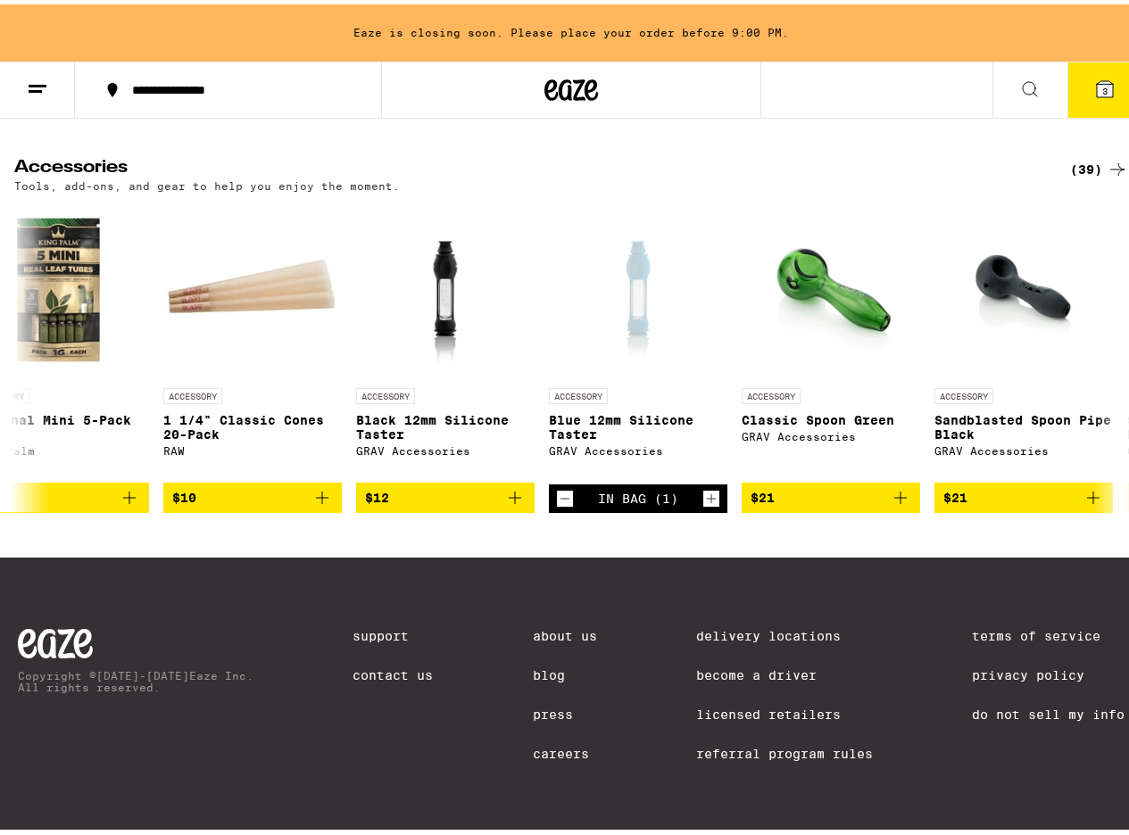
click at [1097, 104] on button "3" at bounding box center [1104, 85] width 75 height 55
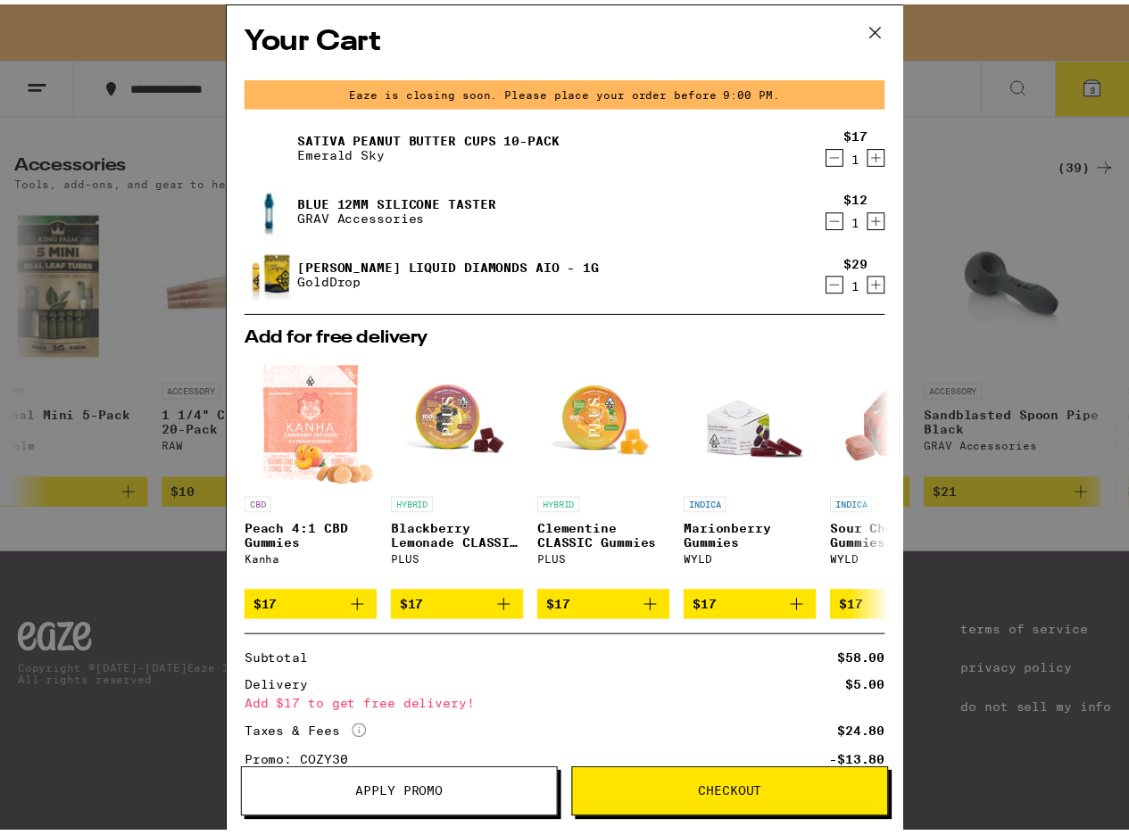
scroll to position [167, 0]
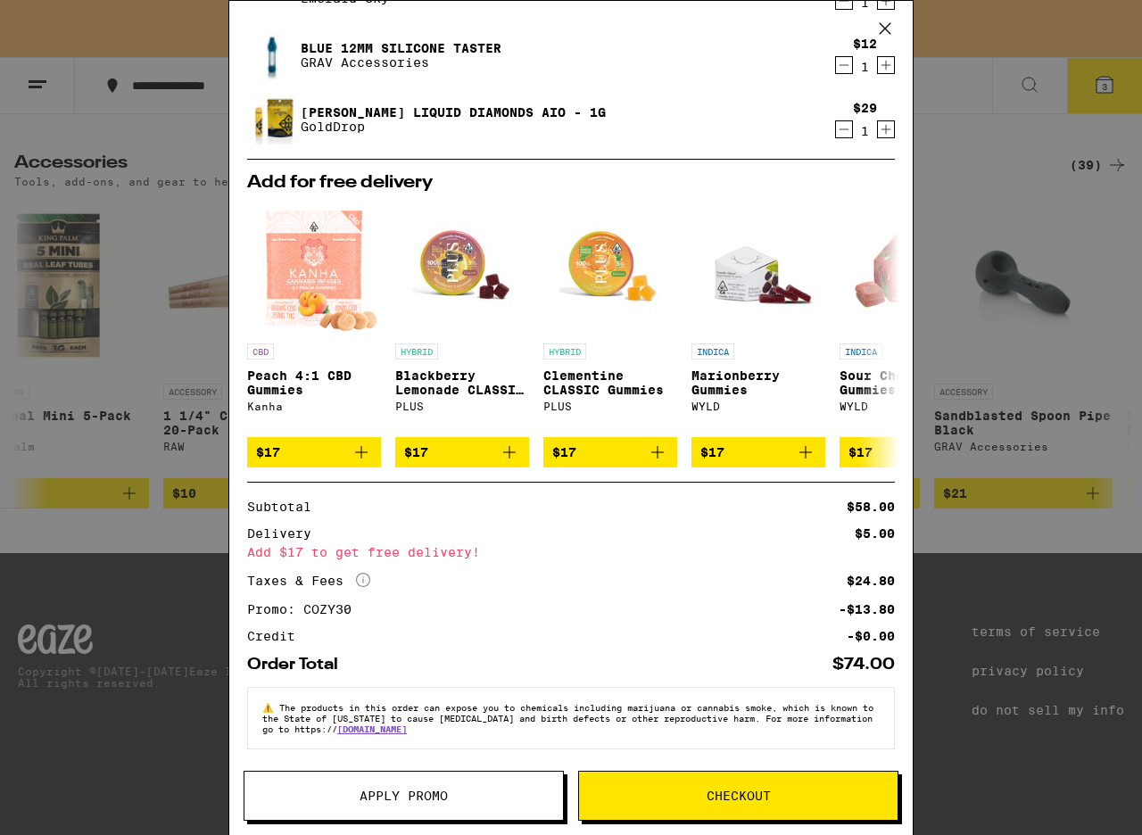
click at [890, 28] on icon at bounding box center [885, 28] width 27 height 27
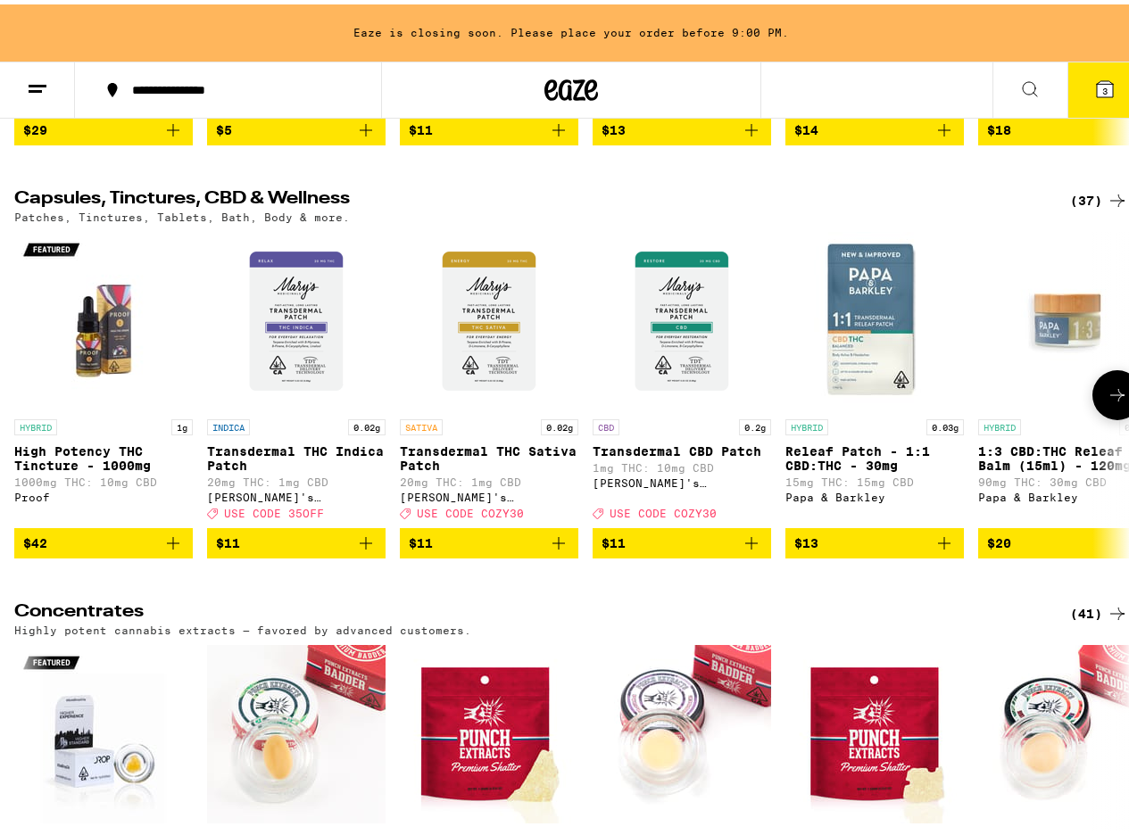
scroll to position [7238, 0]
